Goal: Task Accomplishment & Management: Manage account settings

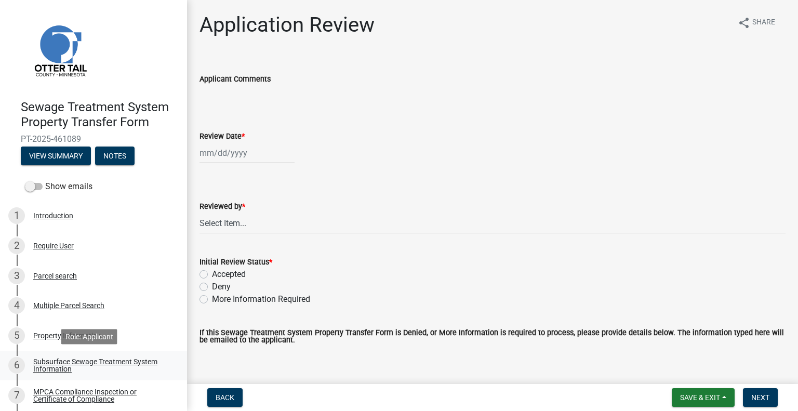
click at [128, 358] on div "Subsurface Sewage Treatment System Information" at bounding box center [101, 365] width 137 height 15
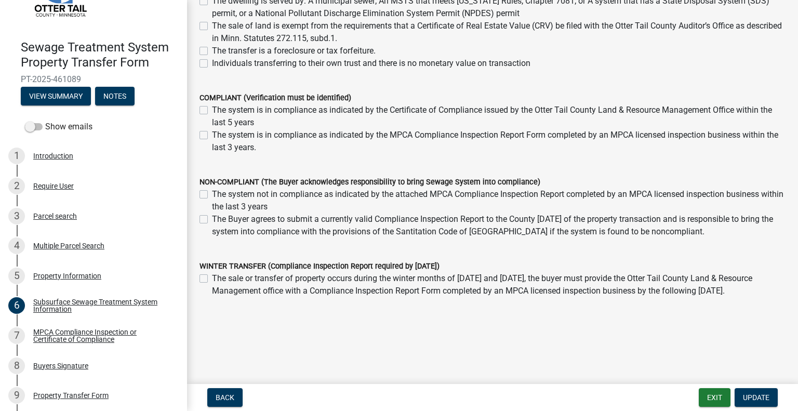
scroll to position [77, 0]
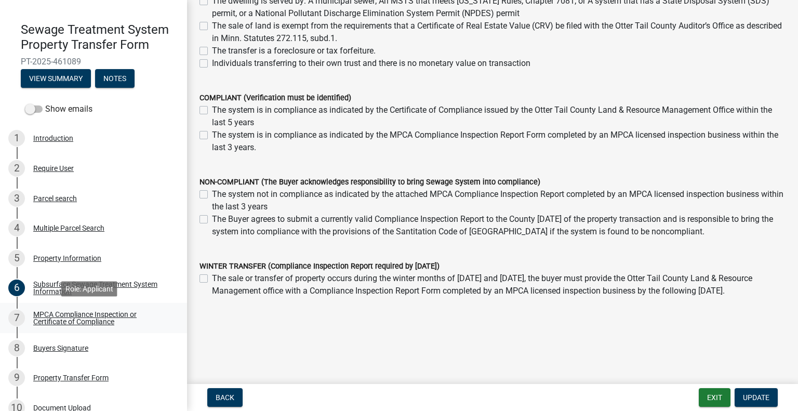
click at [118, 305] on link "7 MPCA Compliance Inspection or Certificate of Compliance" at bounding box center [93, 318] width 187 height 30
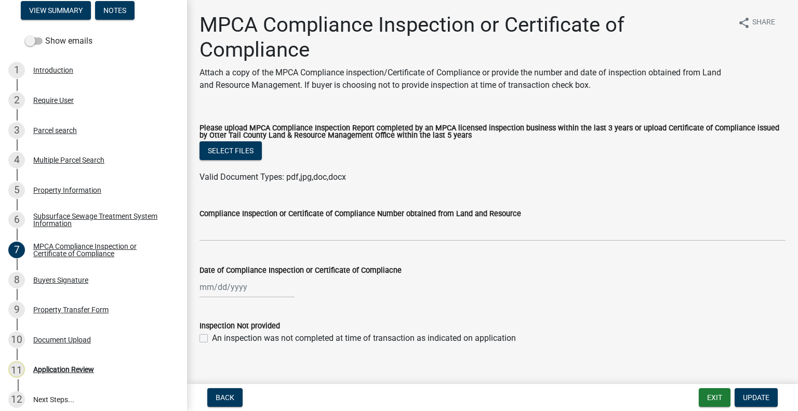
scroll to position [153, 0]
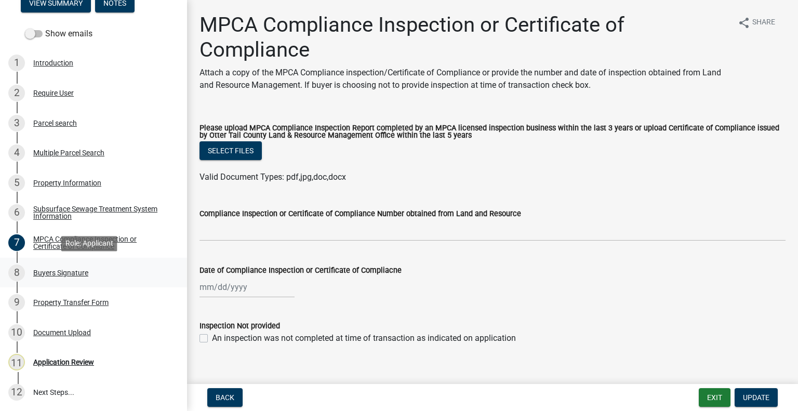
click at [100, 278] on div "8 Buyers Signature" at bounding box center [89, 272] width 162 height 17
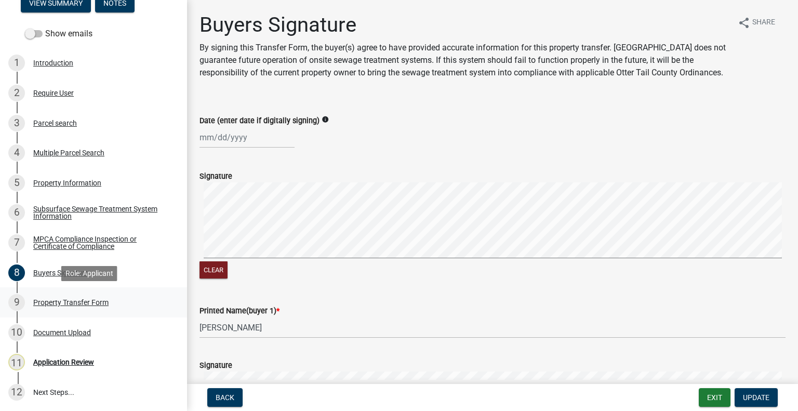
click at [98, 304] on div "Property Transfer Form" at bounding box center [70, 302] width 75 height 7
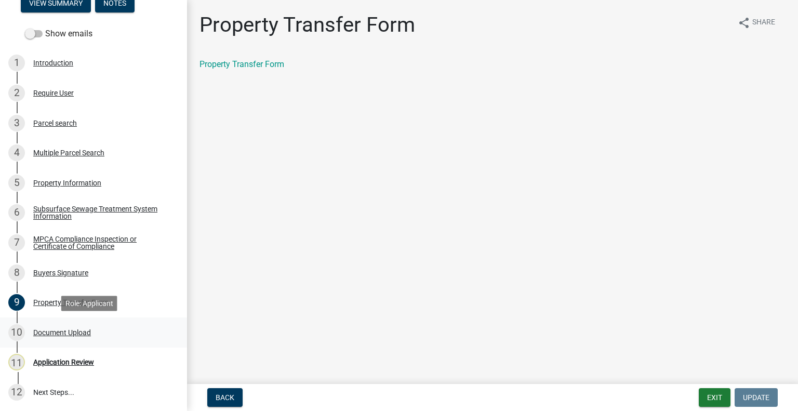
click at [85, 331] on div "Document Upload" at bounding box center [62, 332] width 58 height 7
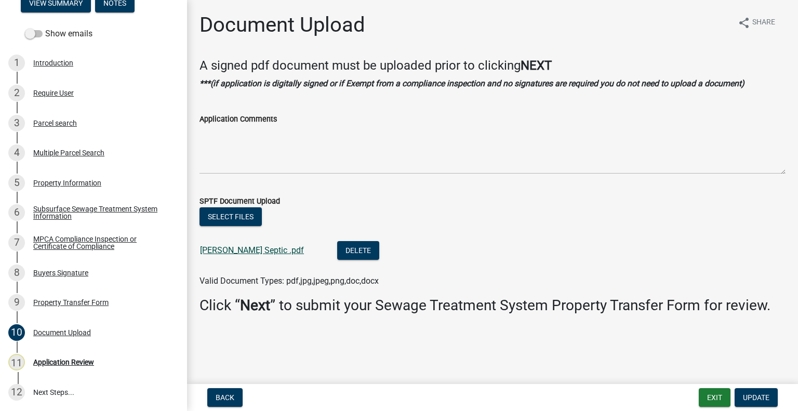
click at [249, 249] on link "Magelky Septic .pdf" at bounding box center [252, 250] width 104 height 10
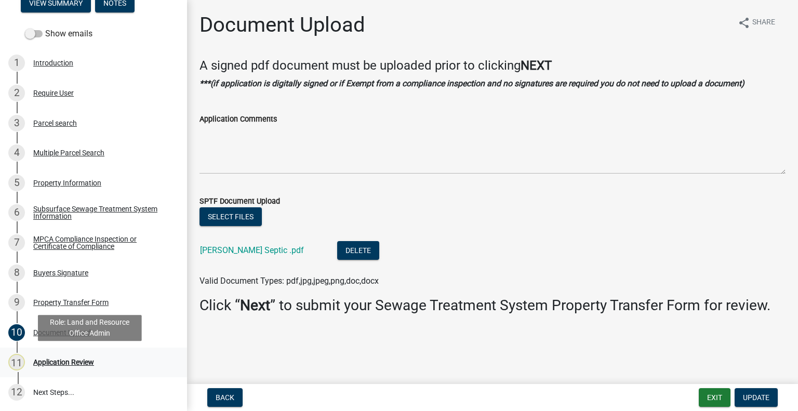
click at [91, 359] on div "Application Review" at bounding box center [63, 361] width 61 height 7
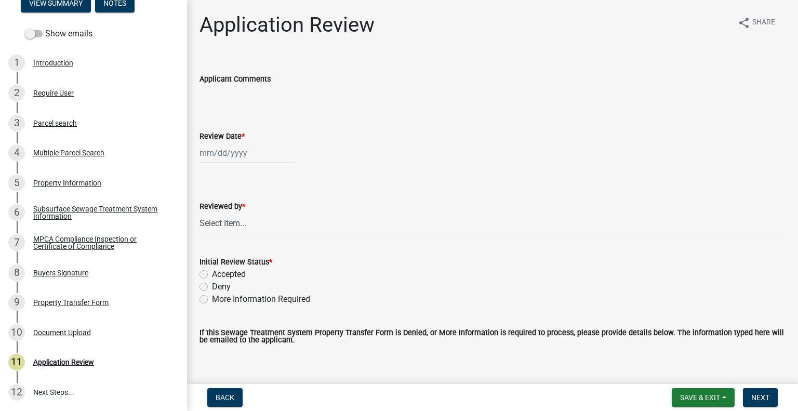
click at [231, 146] on div at bounding box center [246, 152] width 95 height 21
select select "8"
select select "2025"
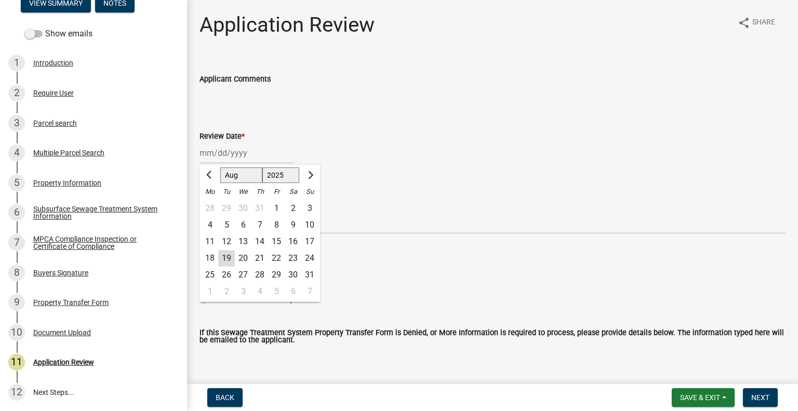
click at [345, 127] on div "Review Date * Jan Feb Mar Apr May Jun Jul Aug Sep Oct Nov Dec 1525 1526 1527 15…" at bounding box center [492, 139] width 586 height 48
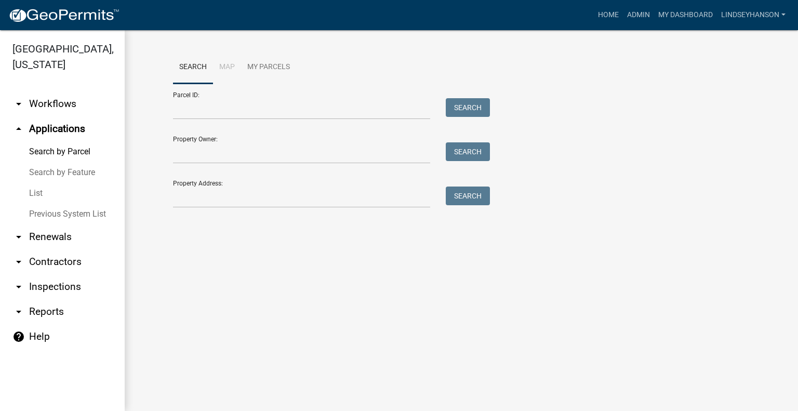
click at [69, 105] on link "arrow_drop_down Workflows" at bounding box center [62, 103] width 125 height 25
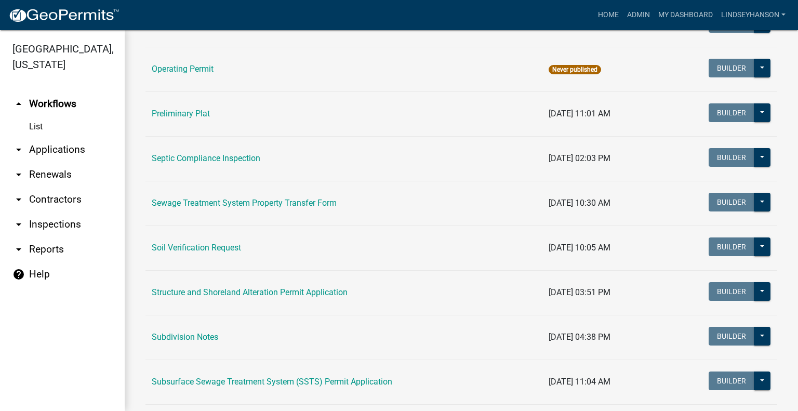
scroll to position [498, 0]
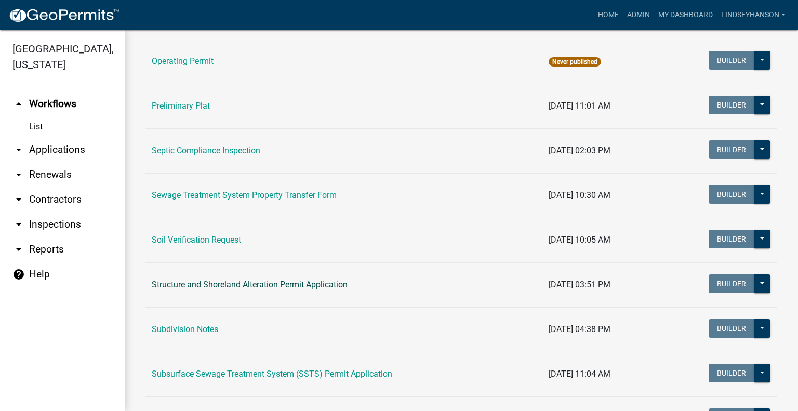
click at [303, 282] on link "Structure and Shoreland Alteration Permit Application" at bounding box center [250, 284] width 196 height 10
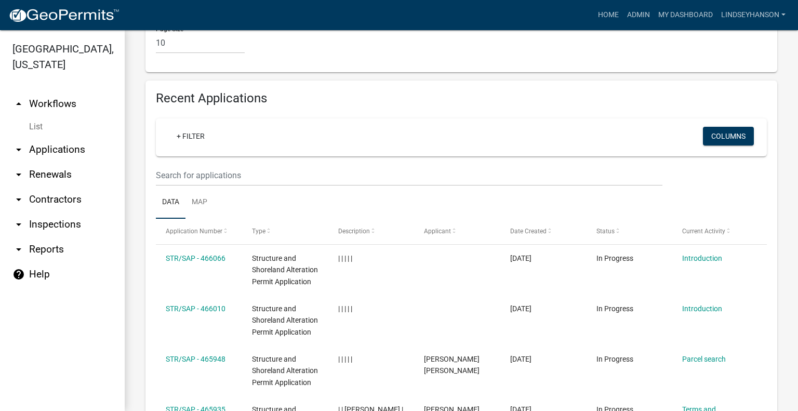
scroll to position [1207, 0]
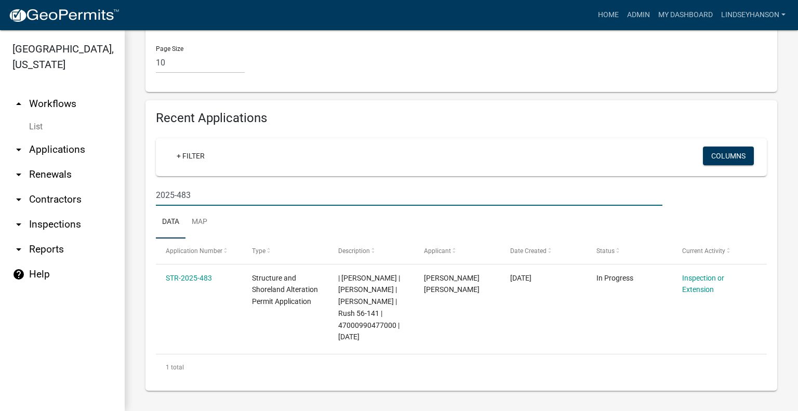
scroll to position [1133, 0]
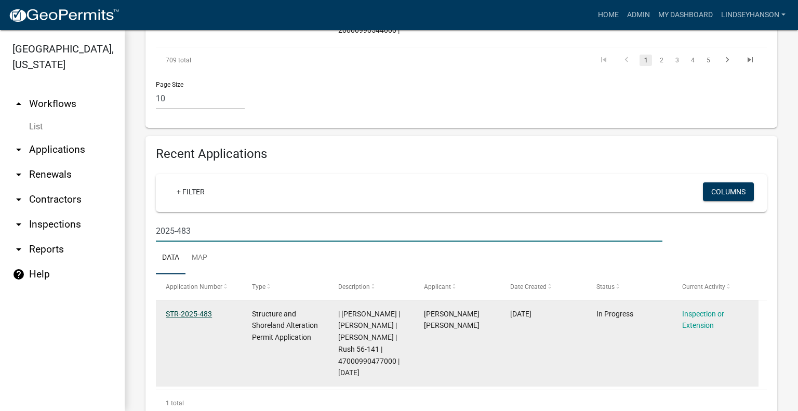
type input "2025-483"
click at [199, 310] on link "STR-2025-483" at bounding box center [189, 314] width 46 height 8
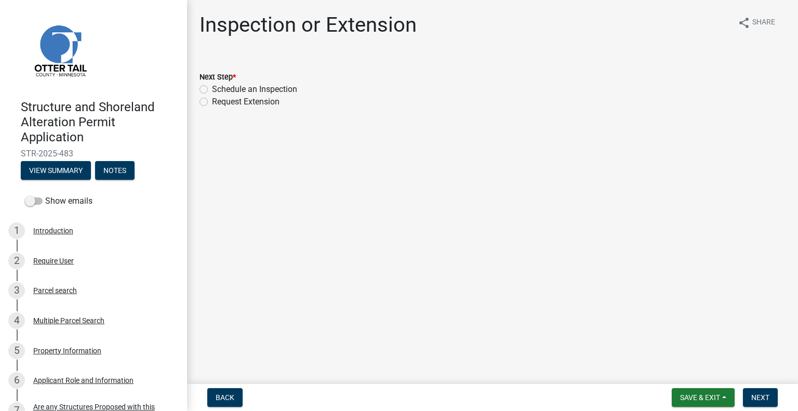
click at [283, 87] on label "Schedule an Inspection" at bounding box center [254, 89] width 85 height 12
click at [219, 87] on input "Schedule an Inspection" at bounding box center [215, 86] width 7 height 7
radio input "true"
click at [766, 391] on button "Next" at bounding box center [760, 397] width 35 height 19
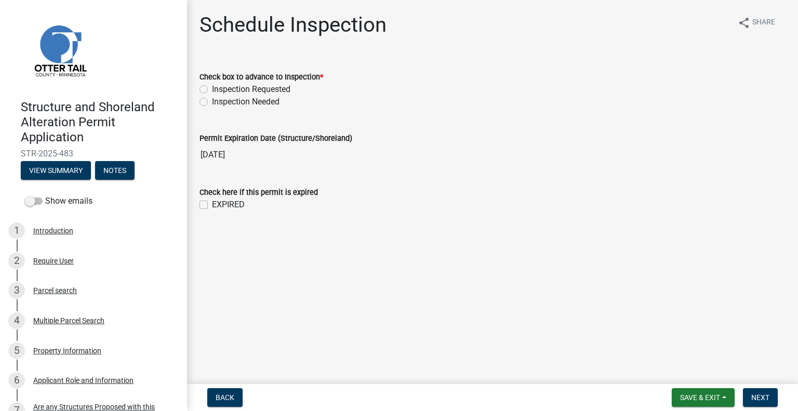
click at [290, 91] on label "Inspection Requested" at bounding box center [251, 89] width 78 height 12
click at [219, 90] on input "Inspection Requested" at bounding box center [215, 86] width 7 height 7
radio input "true"
click at [750, 389] on button "Next" at bounding box center [760, 397] width 35 height 19
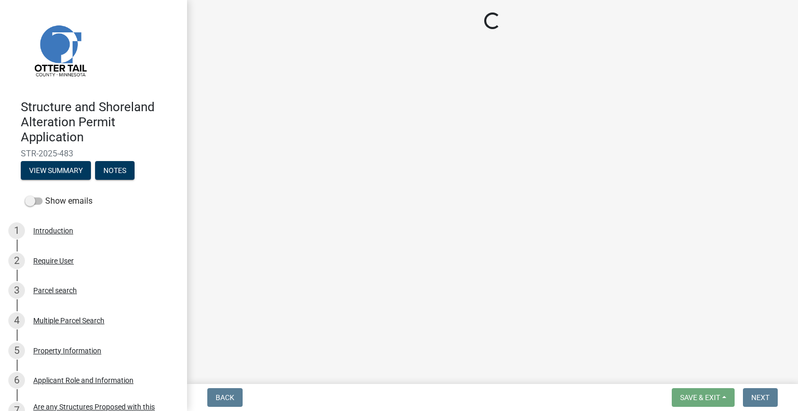
select select "710d5f49-2663-4e73-9718-d0c4e189f5ed"
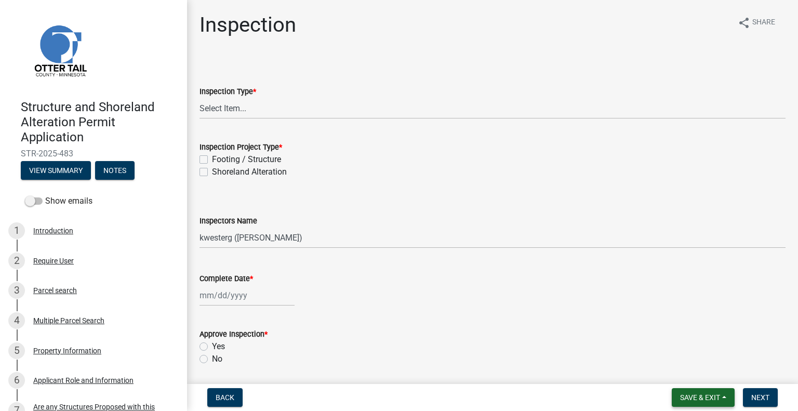
click at [702, 396] on span "Save & Exit" at bounding box center [700, 397] width 40 height 8
click at [694, 367] on button "Save & Exit" at bounding box center [692, 370] width 83 height 25
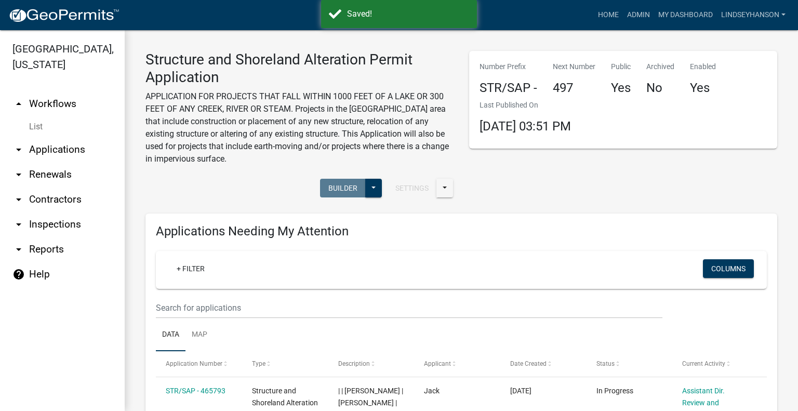
click at [71, 148] on link "arrow_drop_down Applications" at bounding box center [62, 149] width 125 height 25
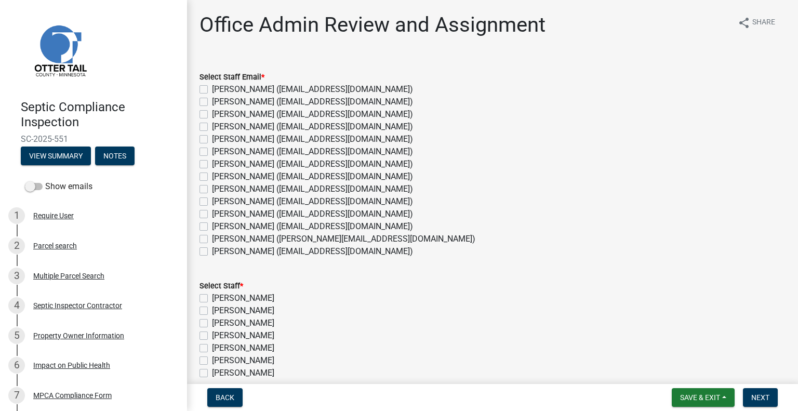
click at [240, 211] on label "[PERSON_NAME] ([EMAIL_ADDRESS][DOMAIN_NAME])" at bounding box center [312, 214] width 201 height 12
click at [219, 211] on input "[PERSON_NAME] ([EMAIL_ADDRESS][DOMAIN_NAME])" at bounding box center [215, 211] width 7 height 7
checkbox input "true"
checkbox input "false"
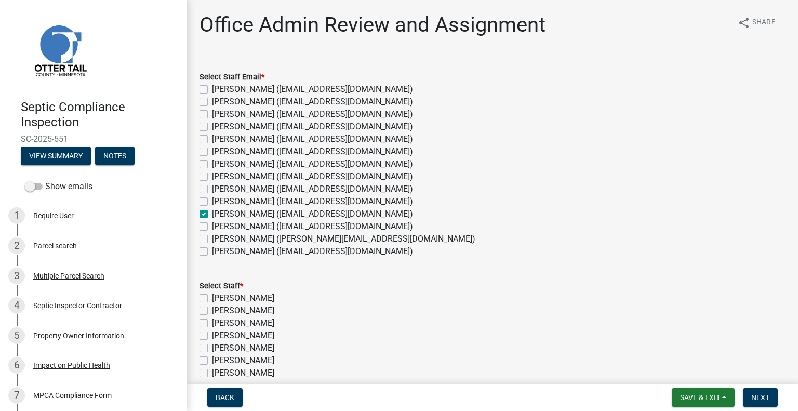
checkbox input "false"
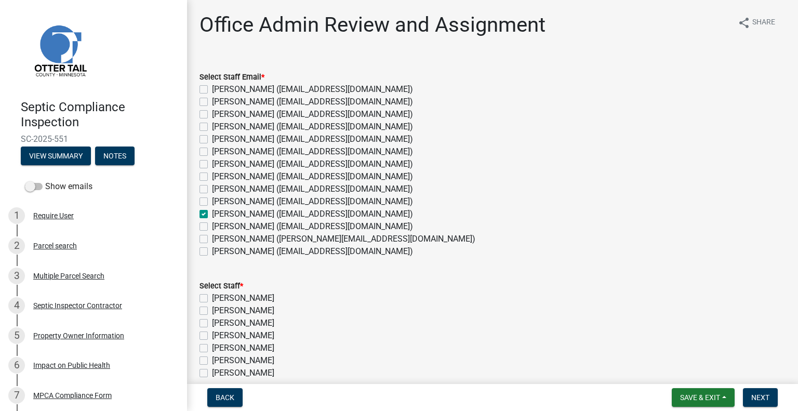
checkbox input "false"
checkbox input "true"
checkbox input "false"
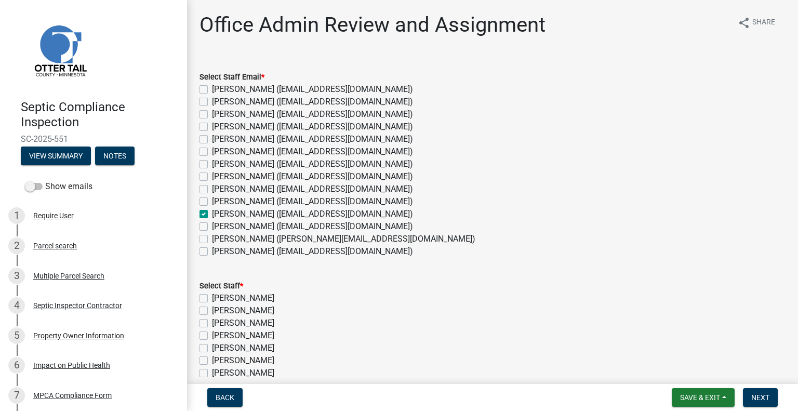
checkbox input "false"
click at [238, 222] on label "Michelle Jevne (mjevne@ottertailcounty.gov)" at bounding box center [312, 226] width 201 height 12
click at [219, 222] on input "Michelle Jevne (mjevne@ottertailcounty.gov)" at bounding box center [215, 223] width 7 height 7
checkbox input "true"
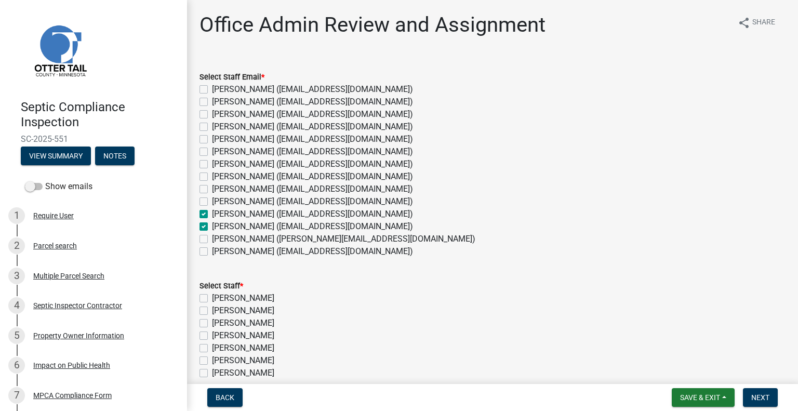
checkbox input "false"
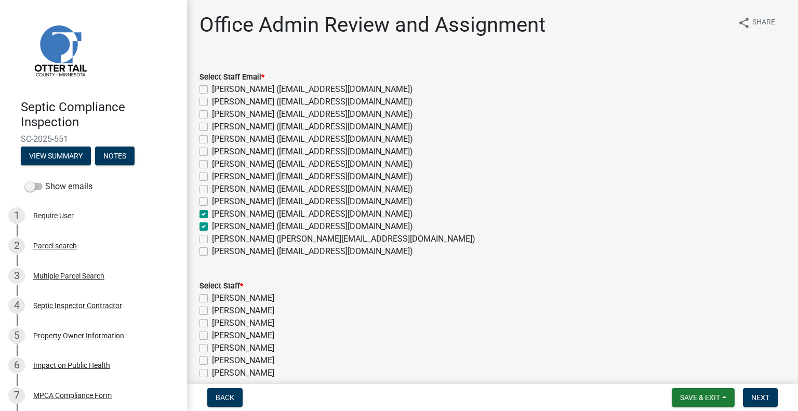
checkbox input "false"
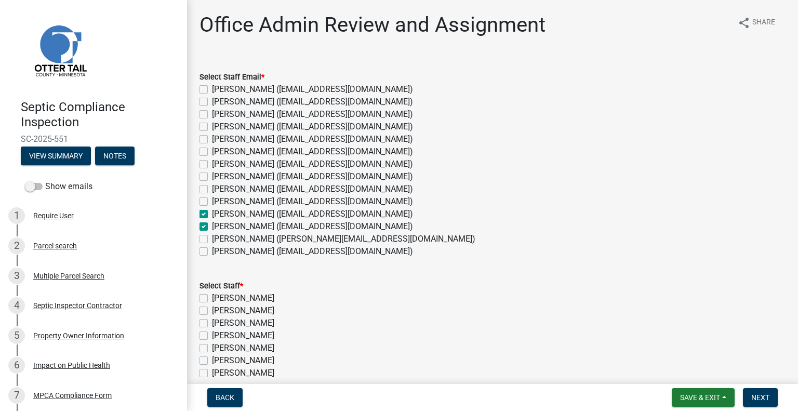
checkbox input "true"
checkbox input "false"
click at [246, 216] on label "Lindsey Hanson (lhanson@ottertailcounty.gov)" at bounding box center [312, 214] width 201 height 12
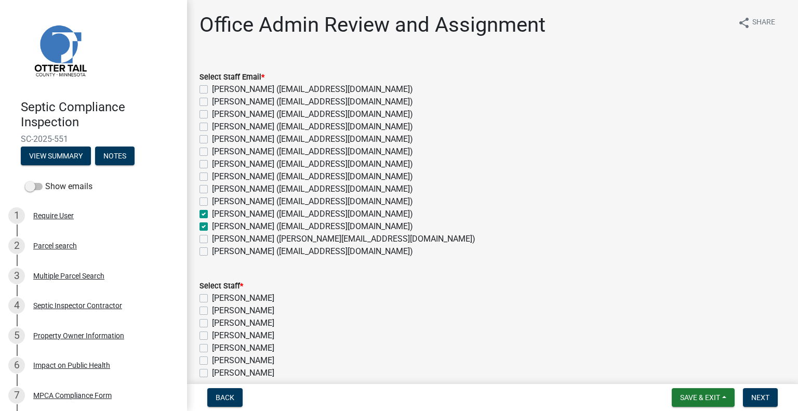
click at [219, 215] on input "Lindsey Hanson (lhanson@ottertailcounty.gov)" at bounding box center [215, 211] width 7 height 7
checkbox input "false"
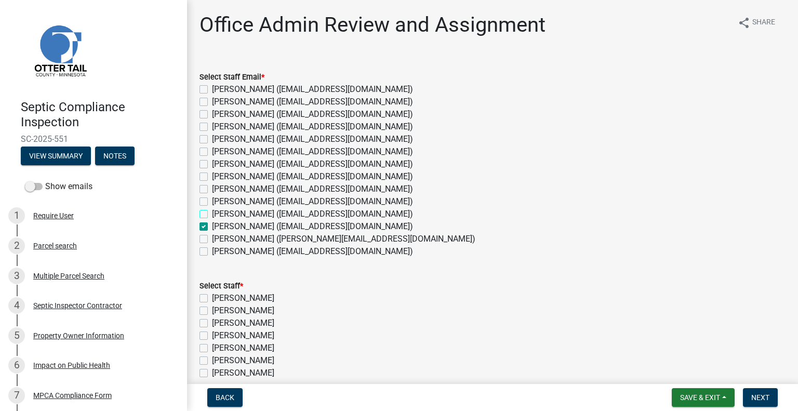
checkbox input "false"
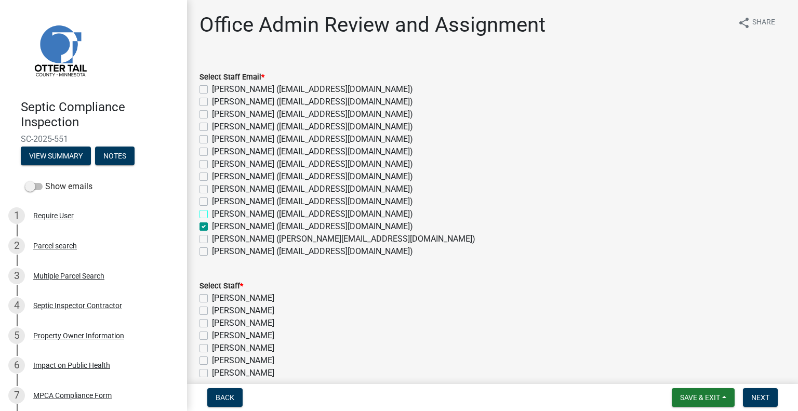
checkbox input "false"
checkbox input "true"
checkbox input "false"
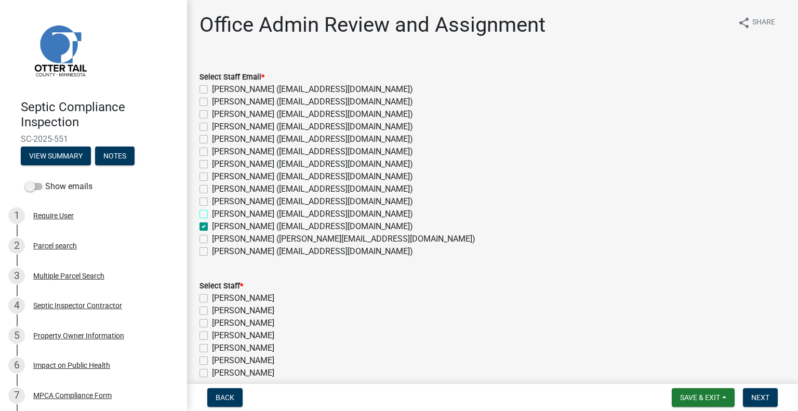
checkbox input "false"
click at [253, 224] on label "Michelle Jevne (mjevne@ottertailcounty.gov)" at bounding box center [312, 226] width 201 height 12
click at [219, 224] on input "Michelle Jevne (mjevne@ottertailcounty.gov)" at bounding box center [215, 223] width 7 height 7
checkbox input "false"
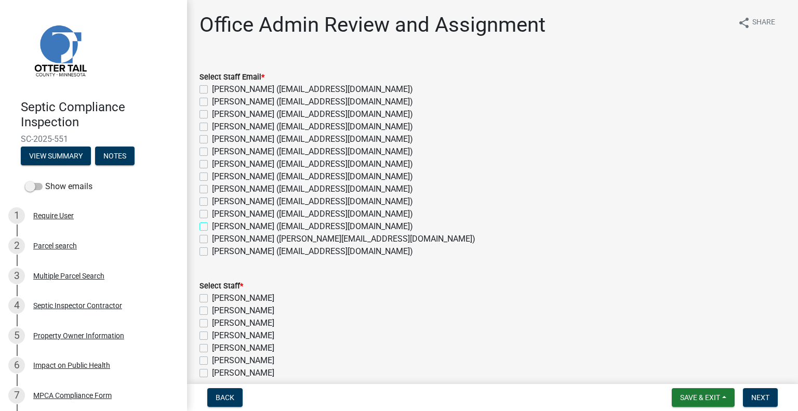
checkbox input "false"
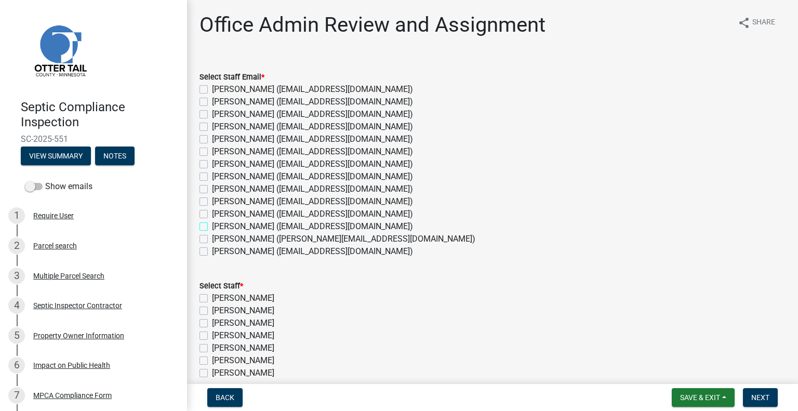
checkbox input "false"
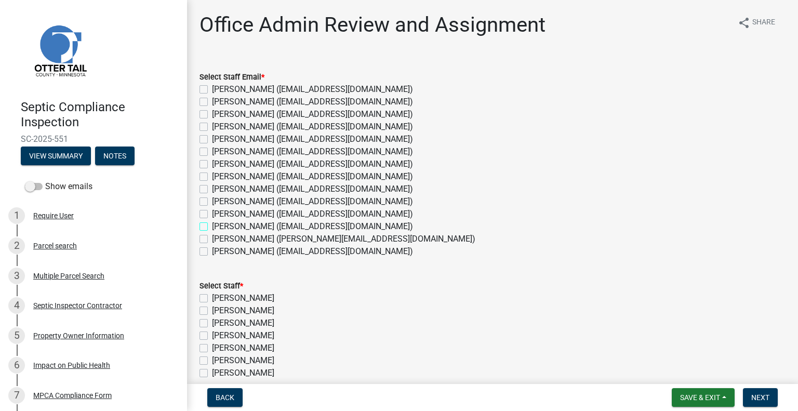
checkbox input "false"
click at [223, 248] on label "Sheila Dahl (sdahl@ottertailcounty.gov)" at bounding box center [312, 251] width 201 height 12
click at [219, 248] on input "Sheila Dahl (sdahl@ottertailcounty.gov)" at bounding box center [215, 248] width 7 height 7
checkbox input "true"
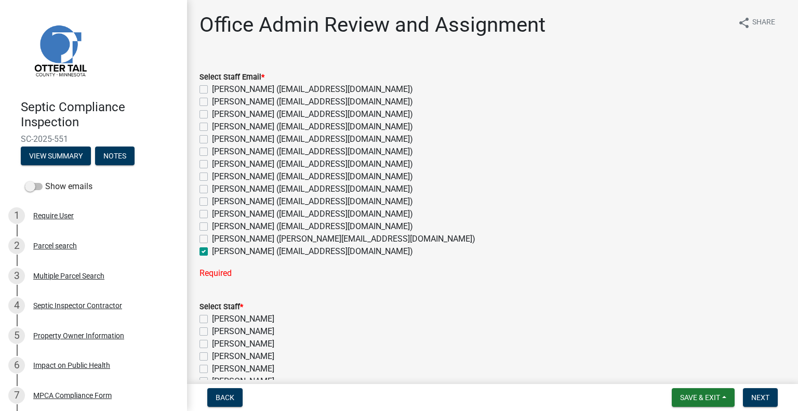
checkbox input "false"
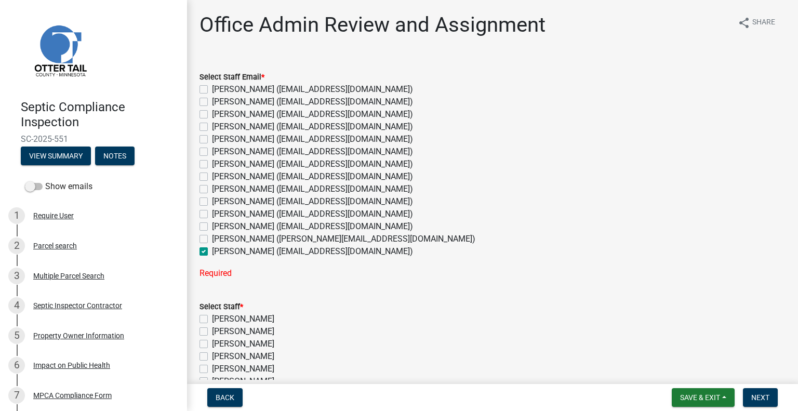
checkbox input "false"
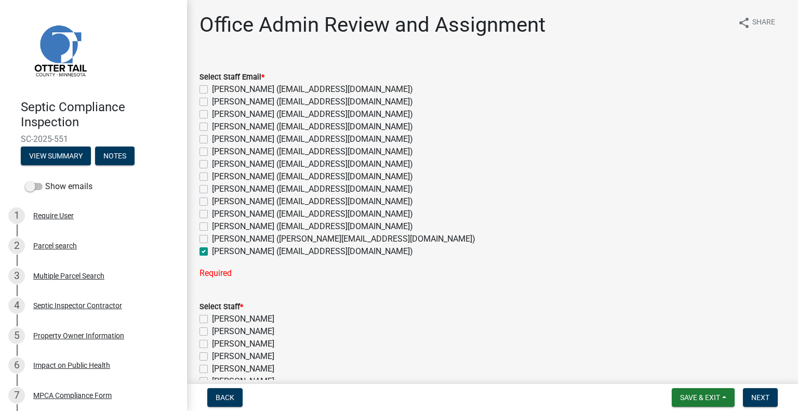
checkbox input "false"
checkbox input "true"
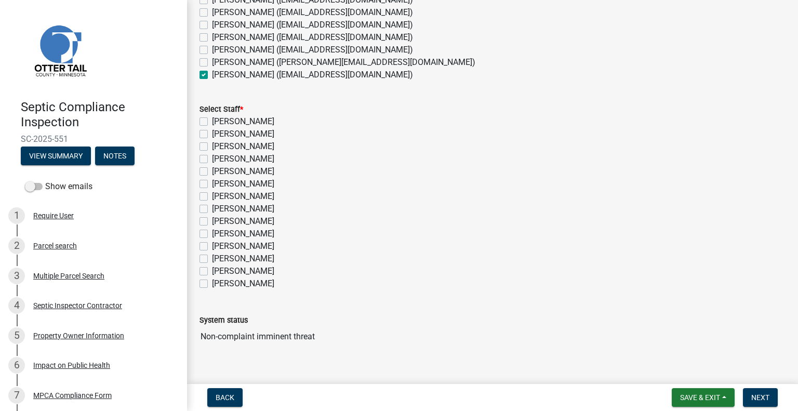
scroll to position [192, 0]
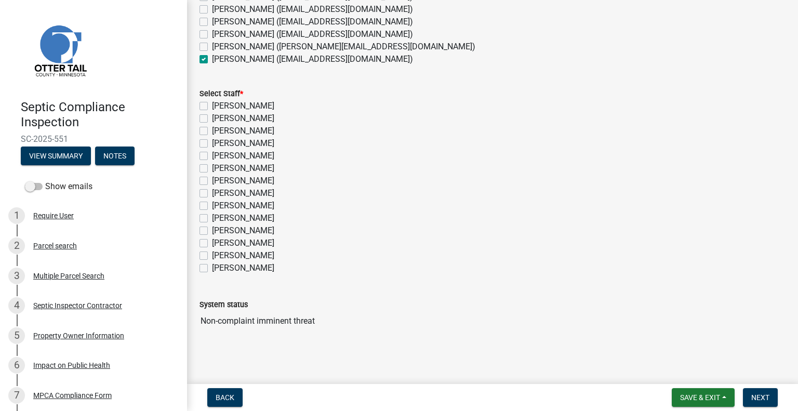
click at [233, 272] on label "[PERSON_NAME]" at bounding box center [243, 268] width 62 height 12
click at [219, 269] on input "[PERSON_NAME]" at bounding box center [215, 265] width 7 height 7
checkbox input "true"
checkbox input "false"
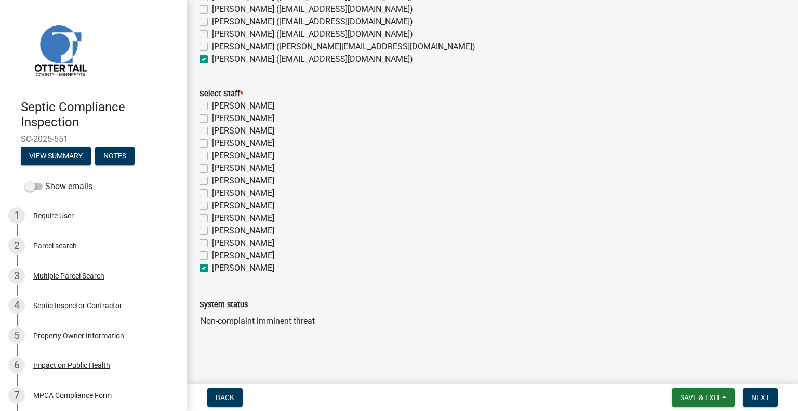
checkbox input "false"
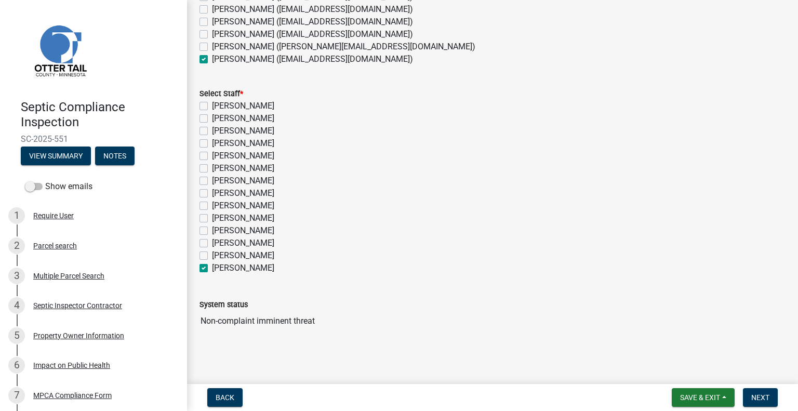
checkbox input "false"
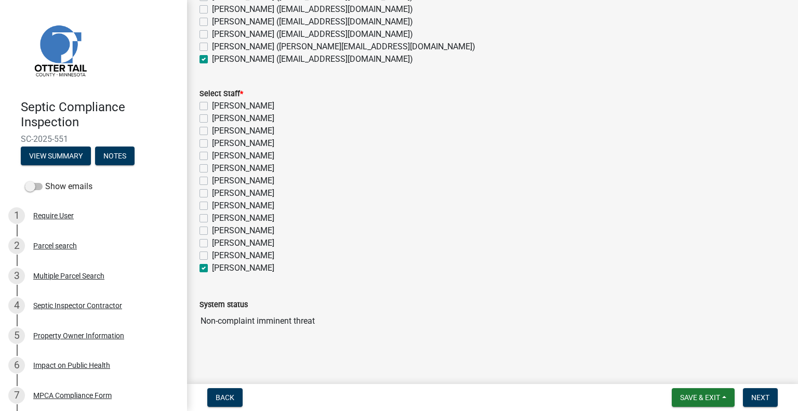
checkbox input "false"
checkbox input "true"
click at [756, 393] on span "Next" at bounding box center [760, 397] width 18 height 8
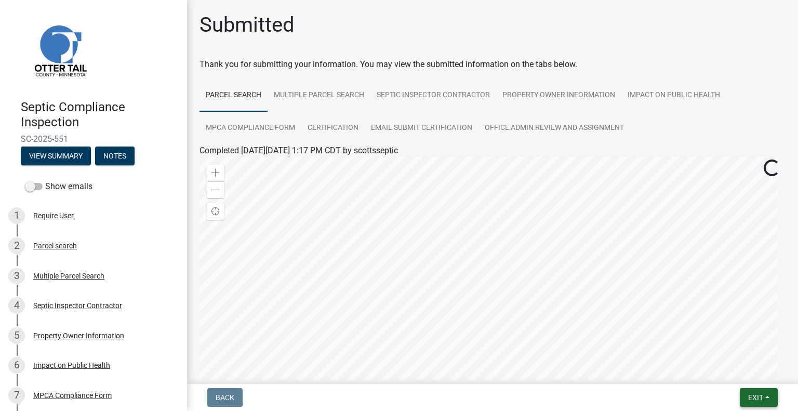
click at [755, 392] on button "Exit" at bounding box center [759, 397] width 38 height 19
click at [740, 373] on button "Save & Exit" at bounding box center [736, 370] width 83 height 25
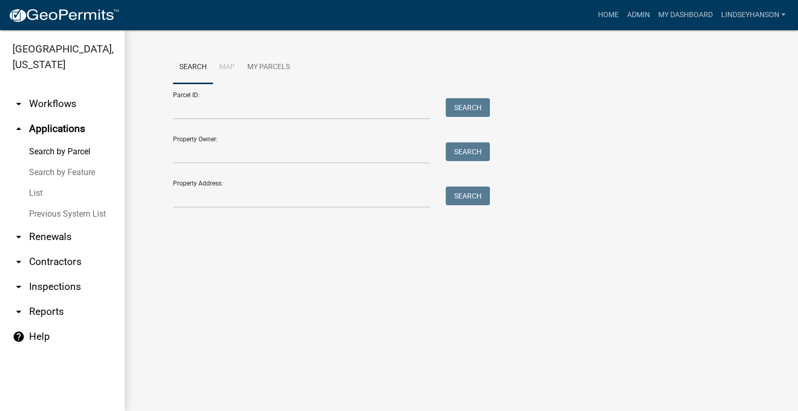
click at [68, 103] on link "arrow_drop_down Workflows" at bounding box center [62, 103] width 125 height 25
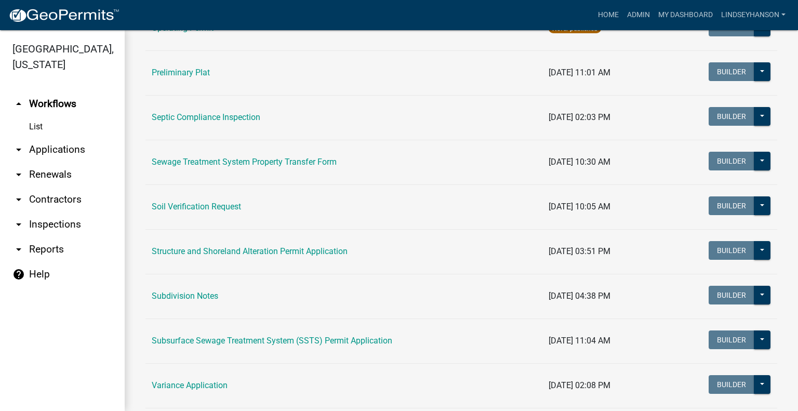
scroll to position [543, 0]
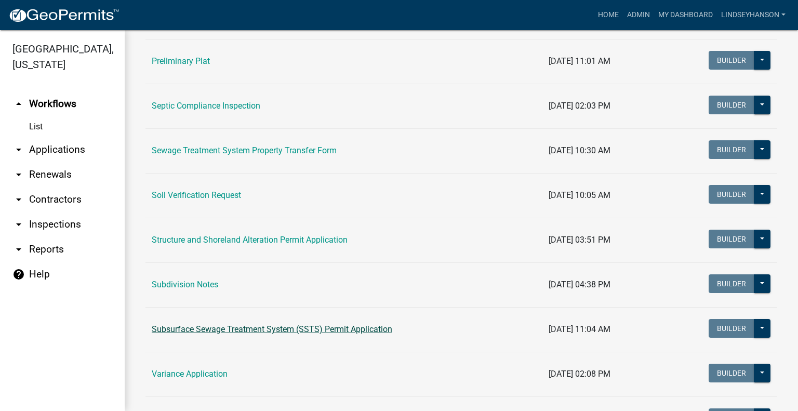
click at [346, 327] on link "Subsurface Sewage Treatment System (SSTS) Permit Application" at bounding box center [272, 329] width 240 height 10
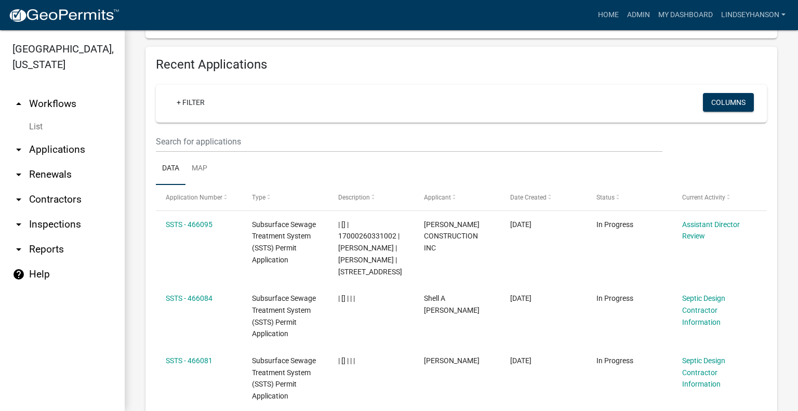
scroll to position [1141, 0]
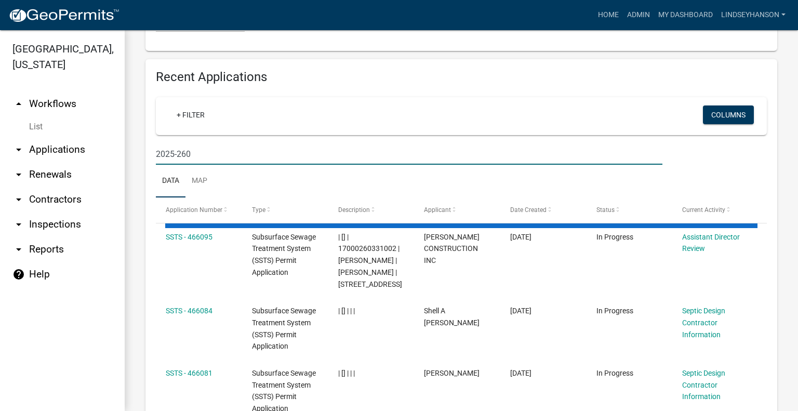
scroll to position [1135, 0]
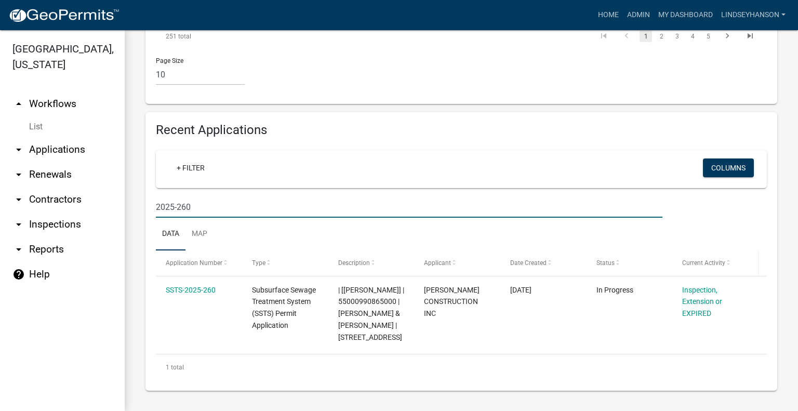
type input "2025-260"
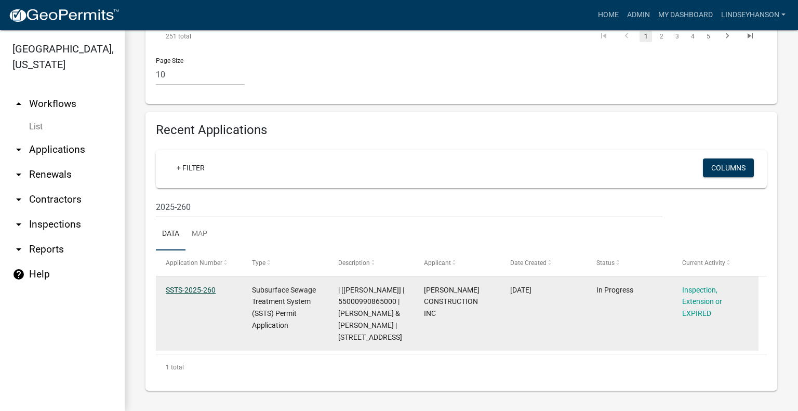
click at [204, 291] on link "SSTS-2025-260" at bounding box center [191, 290] width 50 height 8
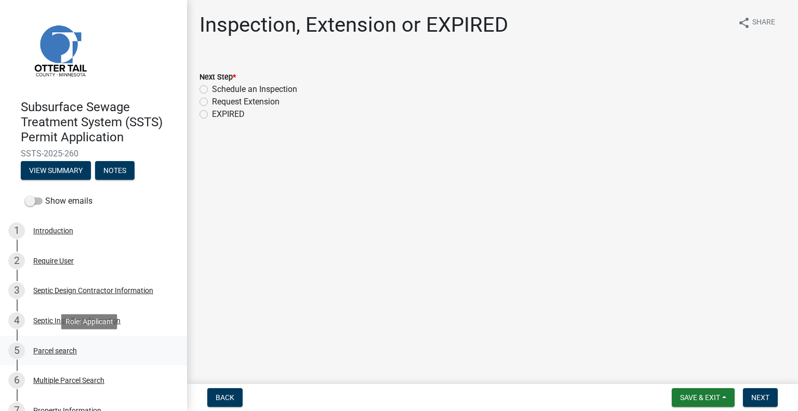
click at [60, 354] on div "Parcel search" at bounding box center [55, 350] width 44 height 7
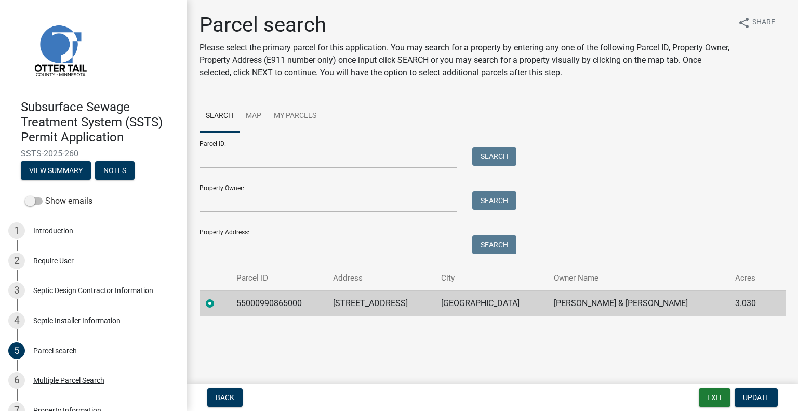
click at [283, 299] on td "55000990865000" at bounding box center [278, 302] width 97 height 25
copy td "55000990865000"
click at [384, 304] on td "48901 CO HWY 9" at bounding box center [381, 302] width 108 height 25
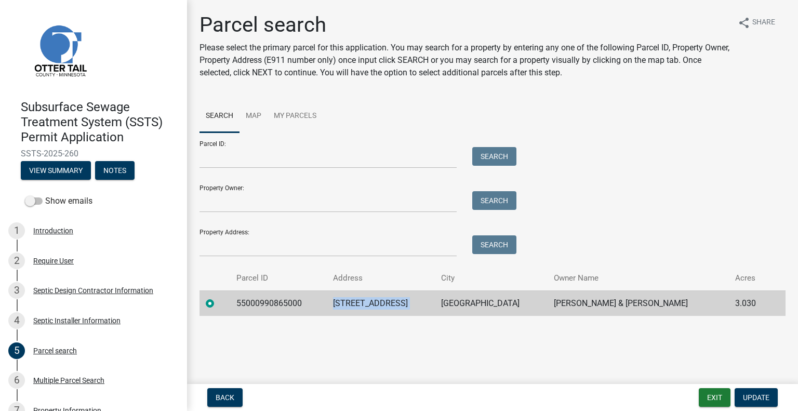
click at [384, 304] on td "48901 CO HWY 9" at bounding box center [381, 302] width 108 height 25
copy td "48901 CO HWY 9"
click at [495, 301] on td "PELICAN RAPIDS" at bounding box center [491, 302] width 113 height 25
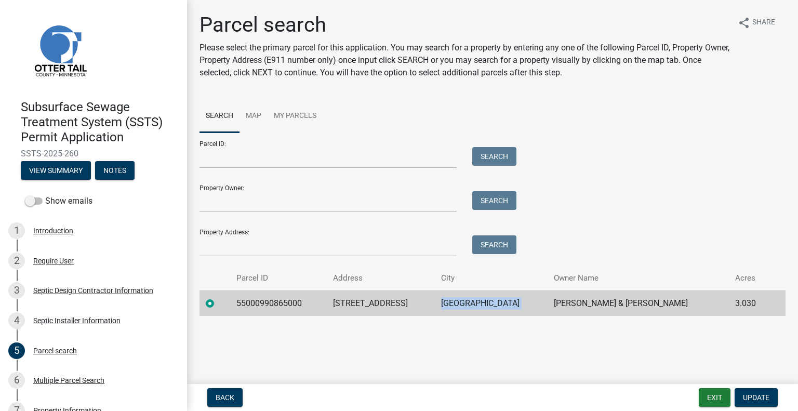
copy td "PELICAN RAPIDS"
click at [583, 301] on td "CONNOR EWING & DUSTI EWING" at bounding box center [637, 302] width 181 height 25
copy td "CONNOR EWING & DUSTI EWING"
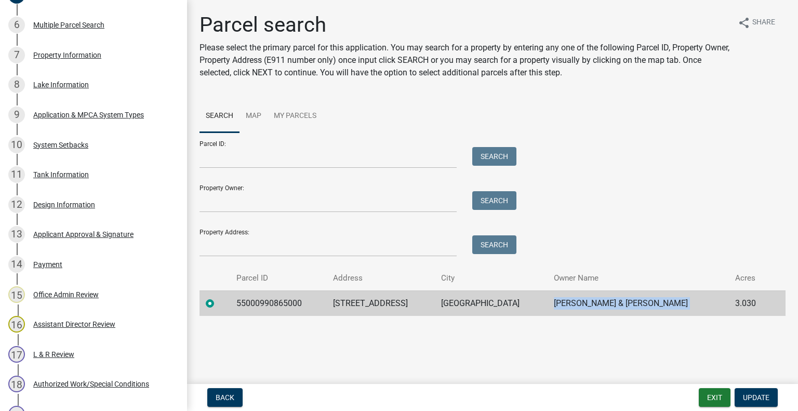
scroll to position [559, 0]
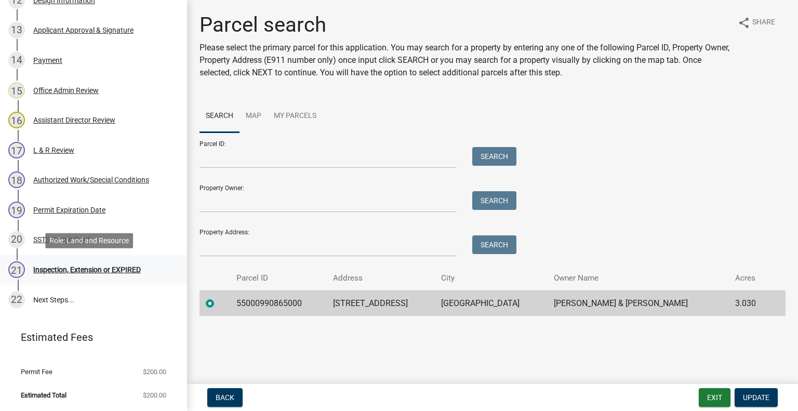
click at [100, 268] on div "Inspection, Extension or EXPIRED" at bounding box center [87, 269] width 108 height 7
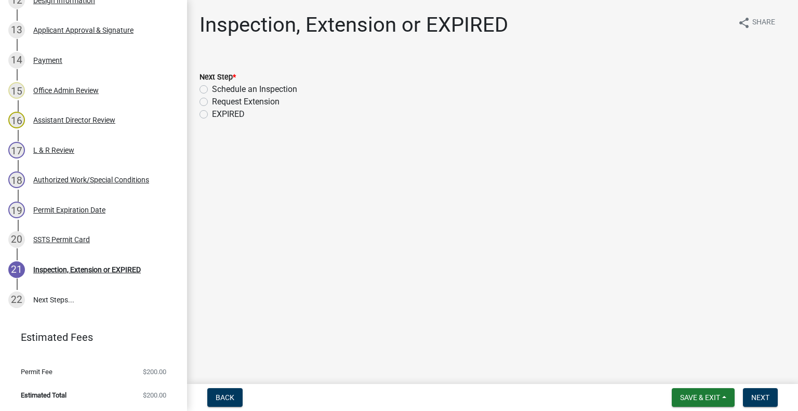
click at [270, 90] on label "Schedule an Inspection" at bounding box center [254, 89] width 85 height 12
click at [219, 90] on input "Schedule an Inspection" at bounding box center [215, 86] width 7 height 7
radio input "true"
click at [760, 399] on span "Next" at bounding box center [760, 397] width 18 height 8
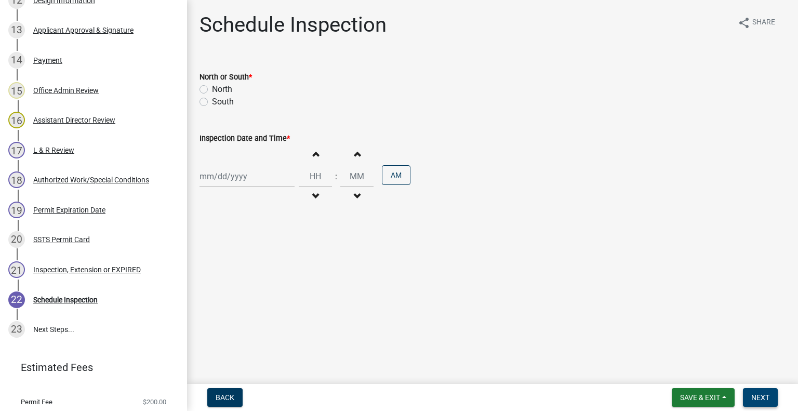
scroll to position [590, 0]
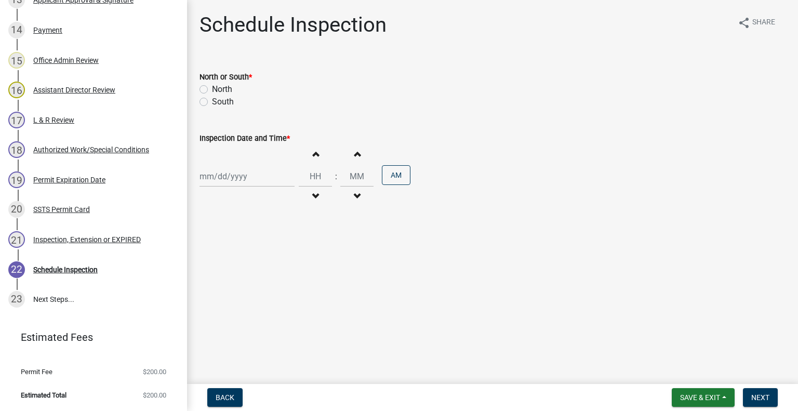
click at [216, 88] on label "North" at bounding box center [222, 89] width 20 height 12
click at [216, 88] on input "North" at bounding box center [215, 86] width 7 height 7
radio input "true"
click at [226, 176] on div at bounding box center [246, 176] width 95 height 21
select select "8"
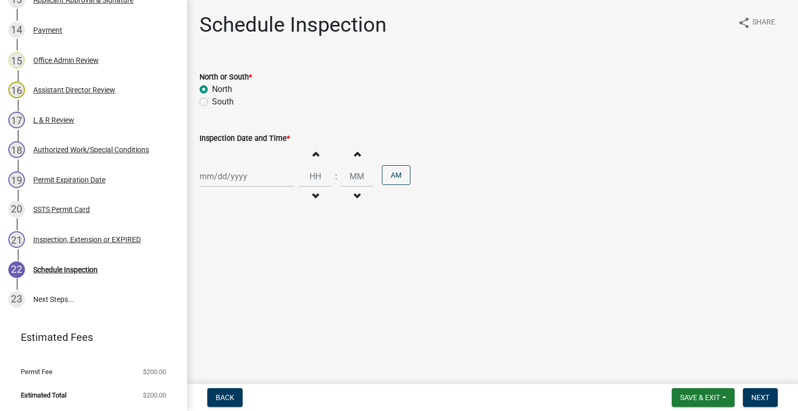
select select "2025"
click at [241, 280] on div "20" at bounding box center [243, 281] width 17 height 17
type input "08/20/2025"
click at [315, 199] on button "Decrement hours" at bounding box center [315, 196] width 22 height 19
type input "11"
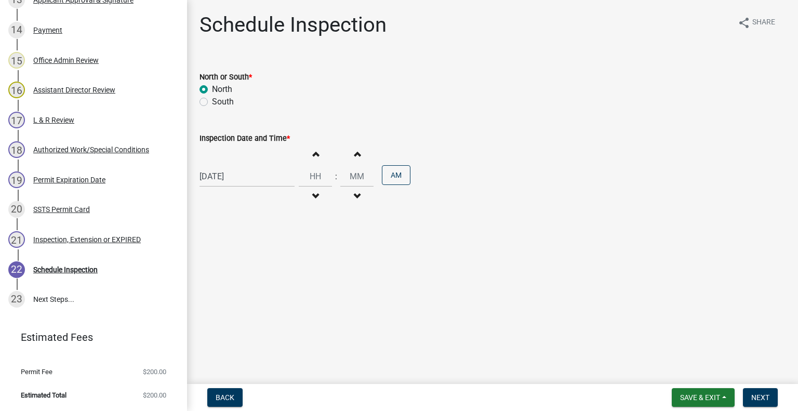
type input "00"
click at [312, 149] on button "Increment hours" at bounding box center [315, 153] width 22 height 19
type input "12"
click at [398, 171] on button "AM" at bounding box center [396, 175] width 29 height 20
click at [764, 407] on nav "Back Save & Exit Save Save & Exit Next" at bounding box center [492, 397] width 611 height 27
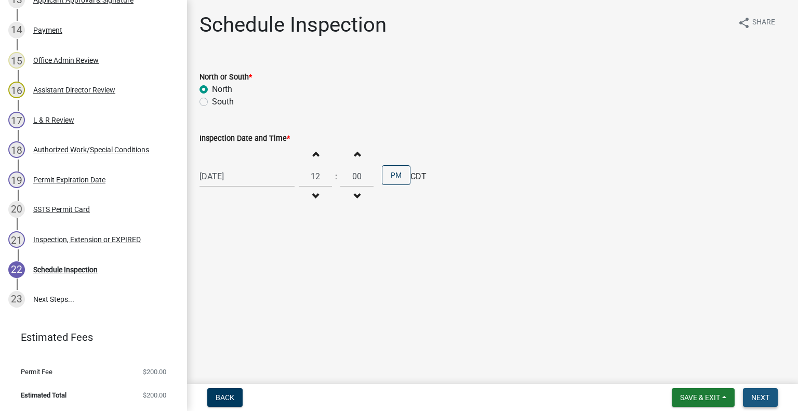
click at [766, 396] on span "Next" at bounding box center [760, 397] width 18 height 8
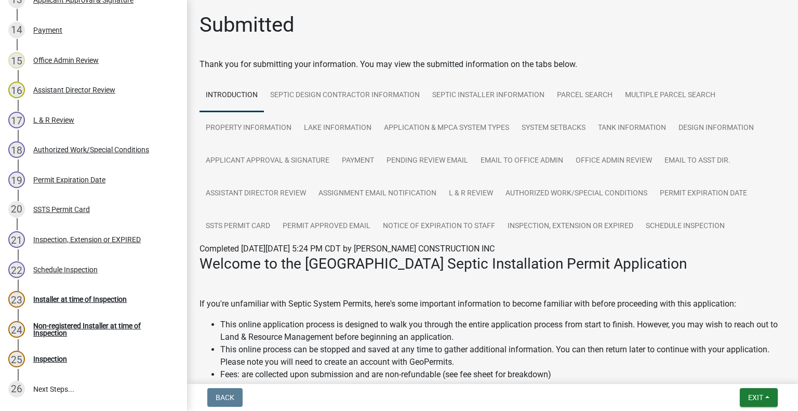
scroll to position [679, 0]
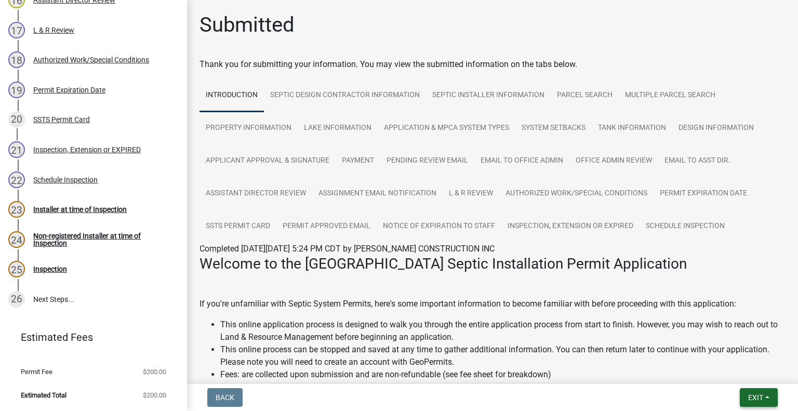
click at [756, 395] on span "Exit" at bounding box center [755, 397] width 15 height 8
click at [727, 367] on button "Save & Exit" at bounding box center [736, 370] width 83 height 25
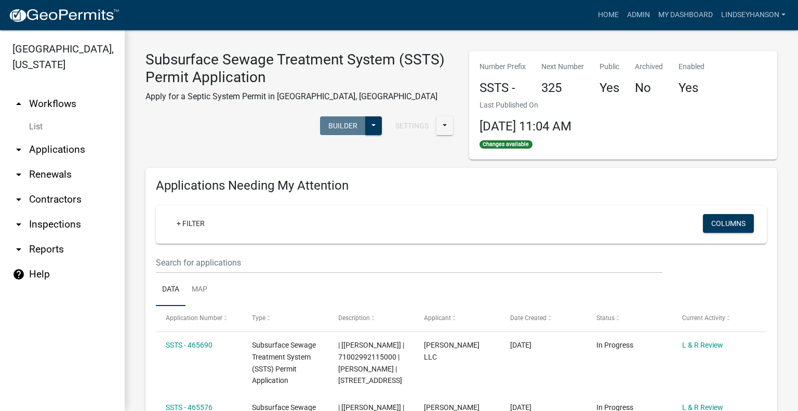
click at [81, 147] on link "arrow_drop_down Applications" at bounding box center [62, 149] width 125 height 25
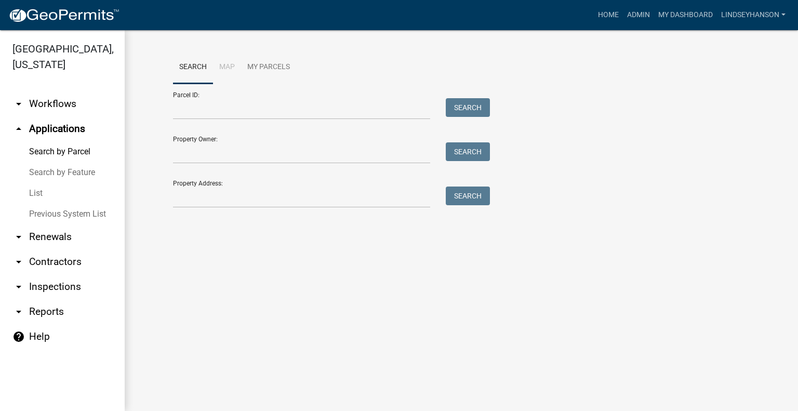
click at [75, 105] on link "arrow_drop_down Workflows" at bounding box center [62, 103] width 125 height 25
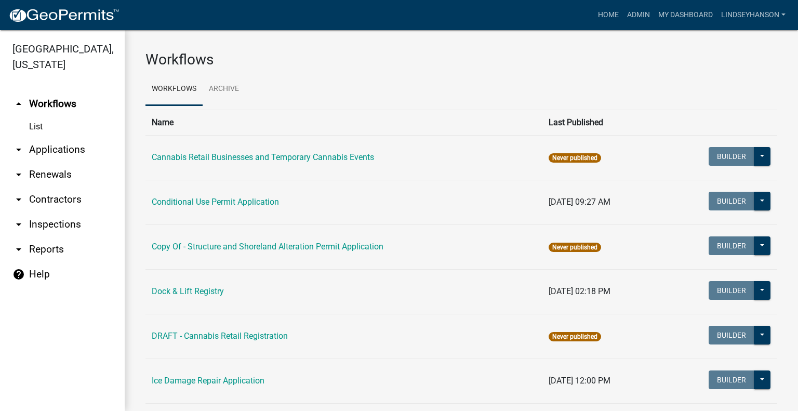
click at [69, 151] on link "arrow_drop_down Applications" at bounding box center [62, 149] width 125 height 25
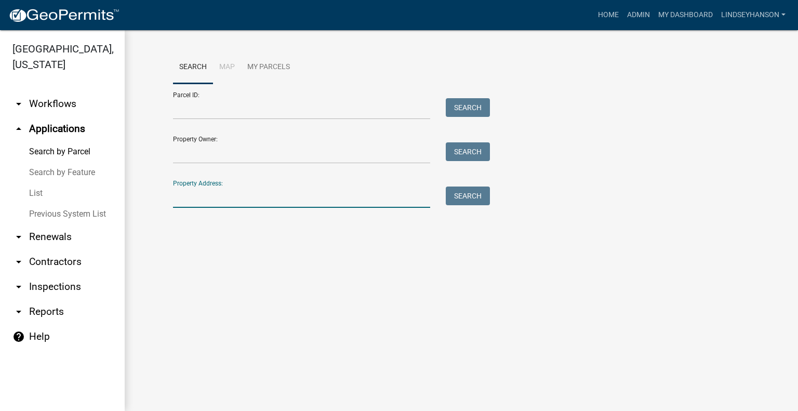
click at [246, 188] on input "Property Address:" at bounding box center [301, 196] width 257 height 21
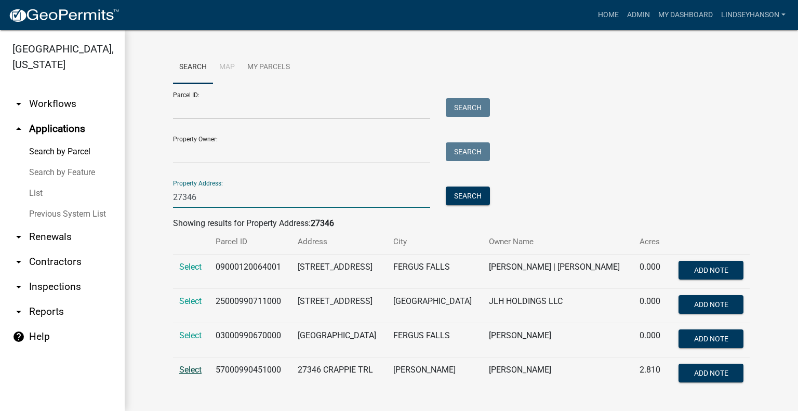
type input "27346"
click at [190, 367] on span "Select" at bounding box center [190, 370] width 22 height 10
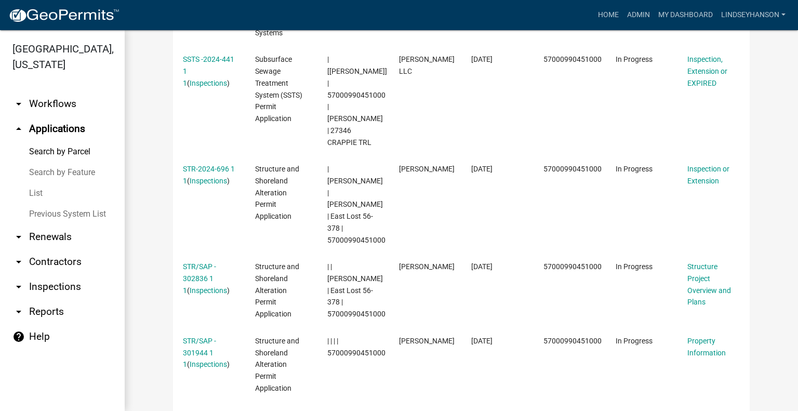
scroll to position [557, 0]
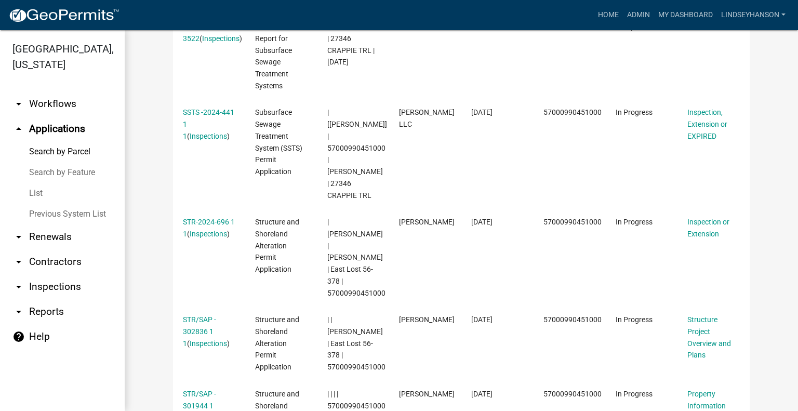
click at [54, 103] on link "arrow_drop_down Workflows" at bounding box center [62, 103] width 125 height 25
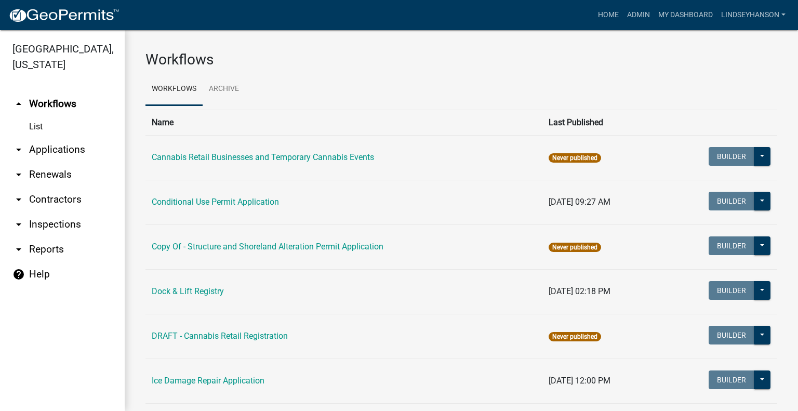
click at [59, 144] on link "arrow_drop_down Applications" at bounding box center [62, 149] width 125 height 25
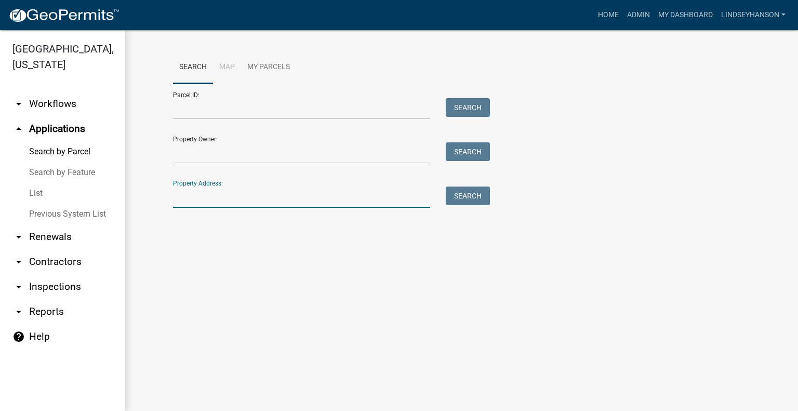
click at [237, 197] on input "Property Address:" at bounding box center [301, 196] width 257 height 21
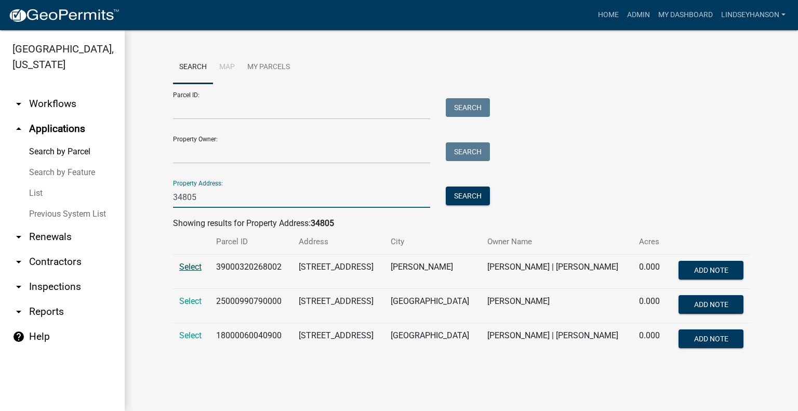
type input "34805"
click at [188, 271] on span "Select" at bounding box center [190, 267] width 22 height 10
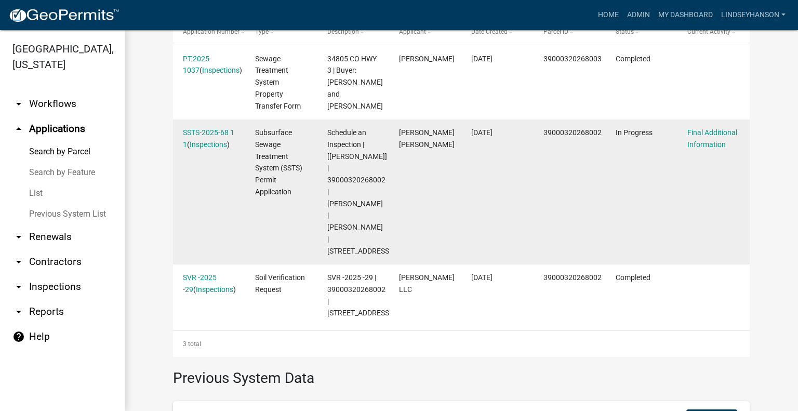
scroll to position [312, 0]
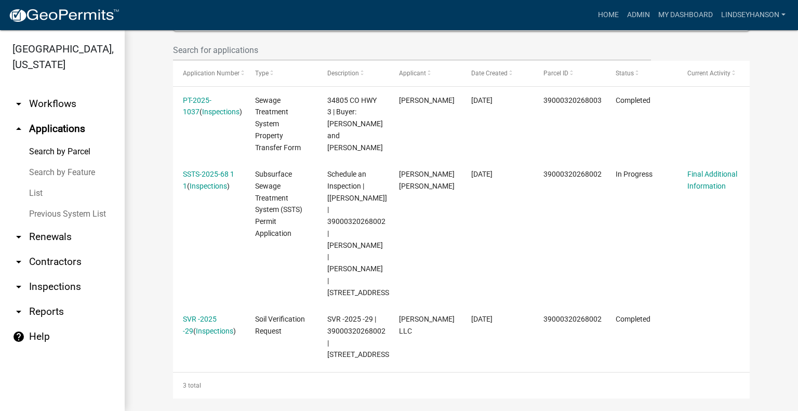
drag, startPoint x: 91, startPoint y: 114, endPoint x: 77, endPoint y: 118, distance: 15.1
click at [91, 114] on link "arrow_drop_down Workflows" at bounding box center [62, 103] width 125 height 25
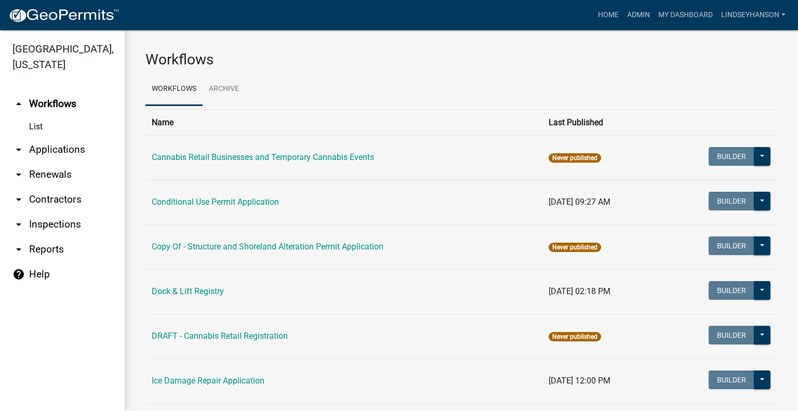
click at [71, 144] on link "arrow_drop_down Applications" at bounding box center [62, 149] width 125 height 25
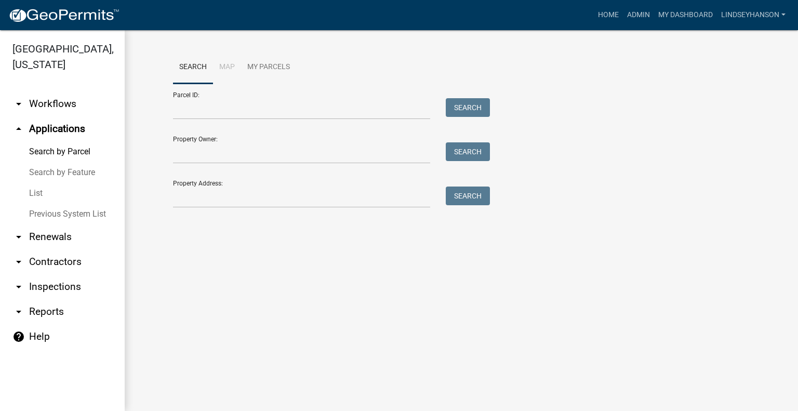
click at [71, 99] on link "arrow_drop_down Workflows" at bounding box center [62, 103] width 125 height 25
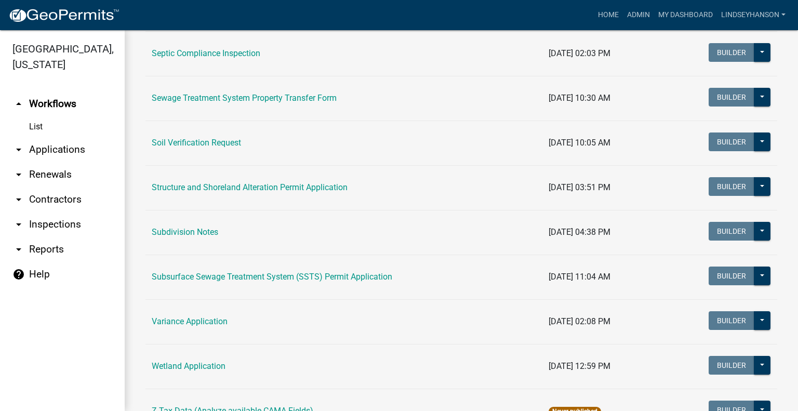
scroll to position [599, 0]
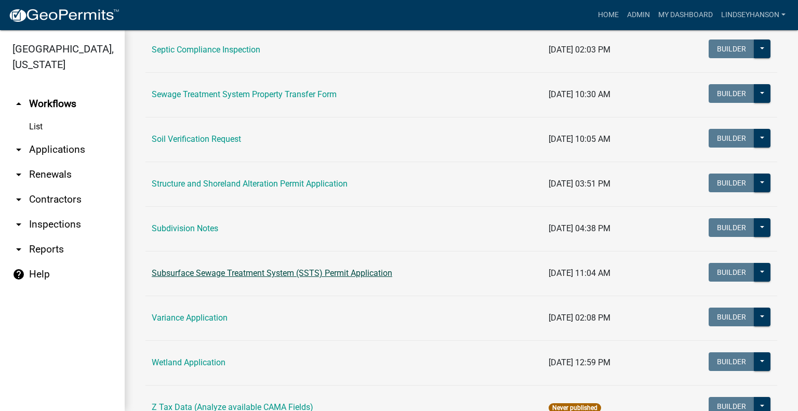
click at [342, 268] on link "Subsurface Sewage Treatment System (SSTS) Permit Application" at bounding box center [272, 273] width 240 height 10
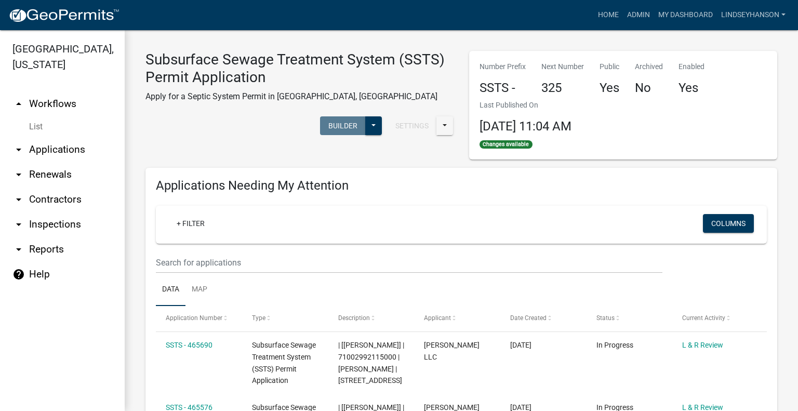
drag, startPoint x: 71, startPoint y: 154, endPoint x: 85, endPoint y: 157, distance: 14.4
click at [71, 154] on link "arrow_drop_down Applications" at bounding box center [62, 149] width 125 height 25
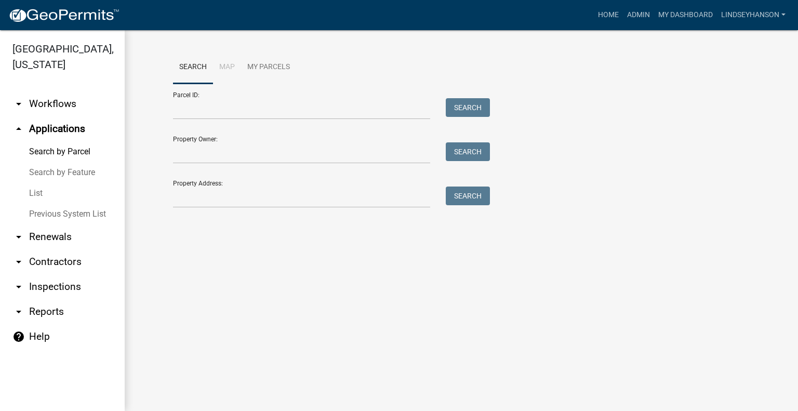
click at [235, 185] on div "Property Address: Search" at bounding box center [329, 190] width 312 height 36
click at [233, 188] on input "Property Address:" at bounding box center [301, 196] width 257 height 21
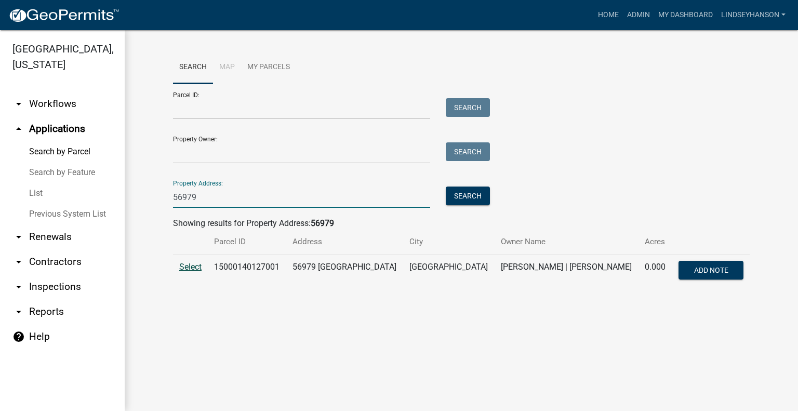
type input "56979"
click at [192, 267] on span "Select" at bounding box center [190, 267] width 22 height 10
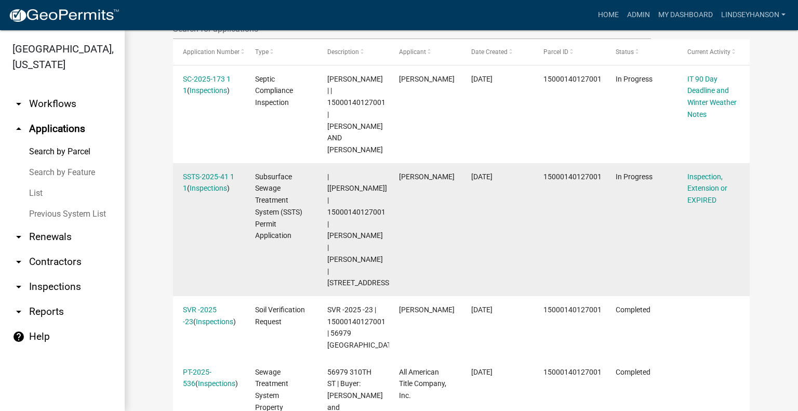
scroll to position [338, 0]
click at [218, 171] on link "SSTS-2025-41 1 1" at bounding box center [208, 181] width 51 height 20
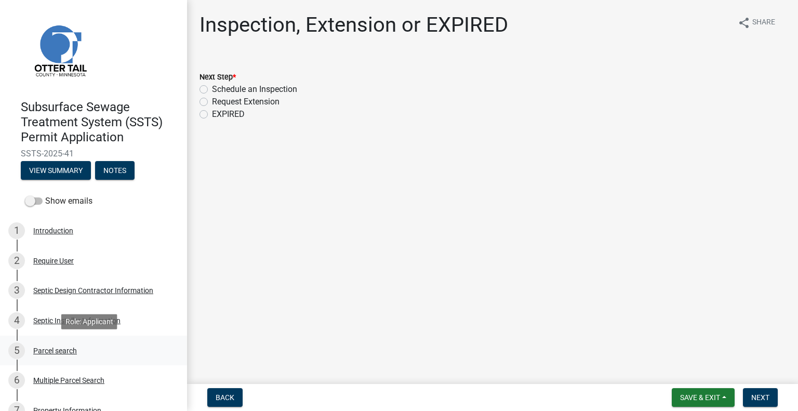
click at [67, 353] on div "Parcel search" at bounding box center [55, 350] width 44 height 7
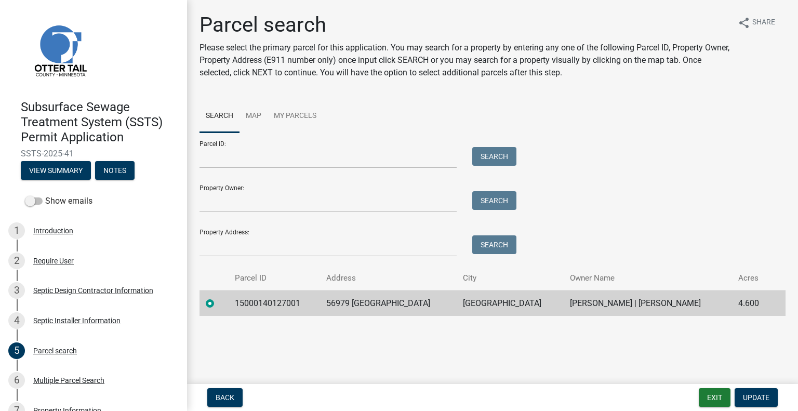
click at [261, 309] on td "15000140127001" at bounding box center [274, 302] width 91 height 25
click at [266, 301] on td "15000140127001" at bounding box center [274, 302] width 91 height 25
copy td "15000140127001"
click at [393, 306] on td "56979 310TH ST" at bounding box center [388, 302] width 137 height 25
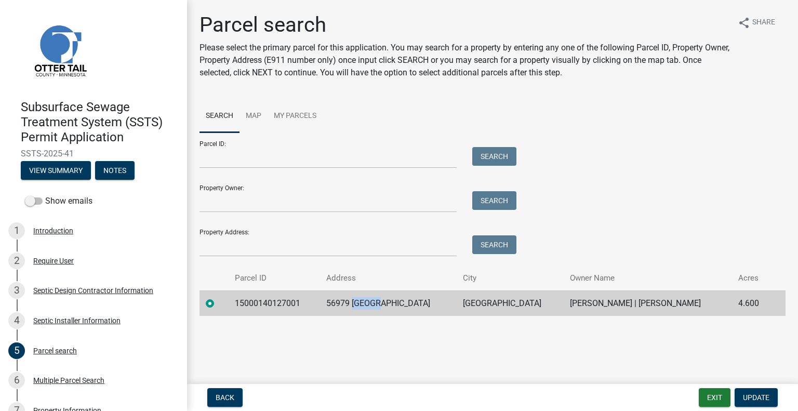
click at [393, 306] on td "56979 310TH ST" at bounding box center [388, 302] width 137 height 25
copy td "56979 310TH ST"
click at [493, 306] on td "DEER CREEK" at bounding box center [510, 302] width 106 height 25
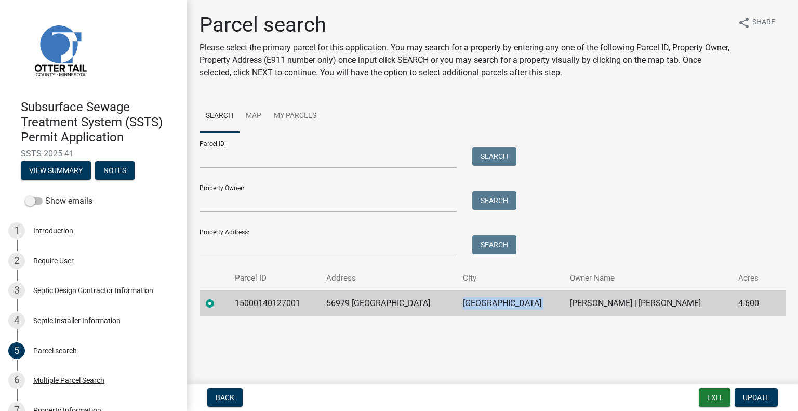
click at [493, 306] on td "DEER CREEK" at bounding box center [510, 302] width 106 height 25
copy td "DEER CREEK"
click at [602, 300] on td "TERI P UHDE | LAURA SMITH" at bounding box center [648, 302] width 168 height 25
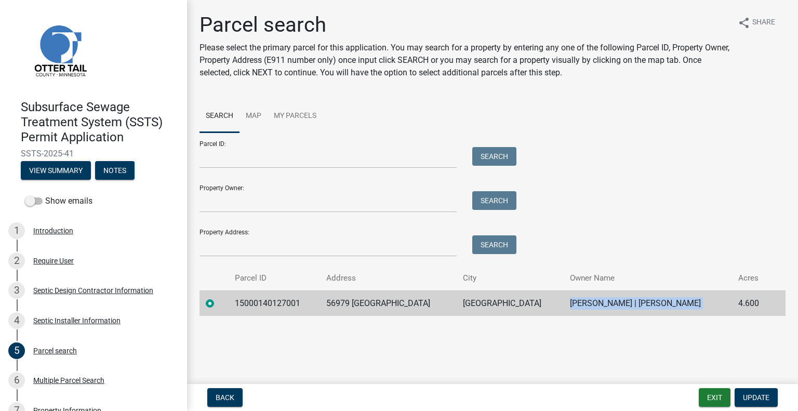
copy td "TERI P UHDE | LAURA SMITH"
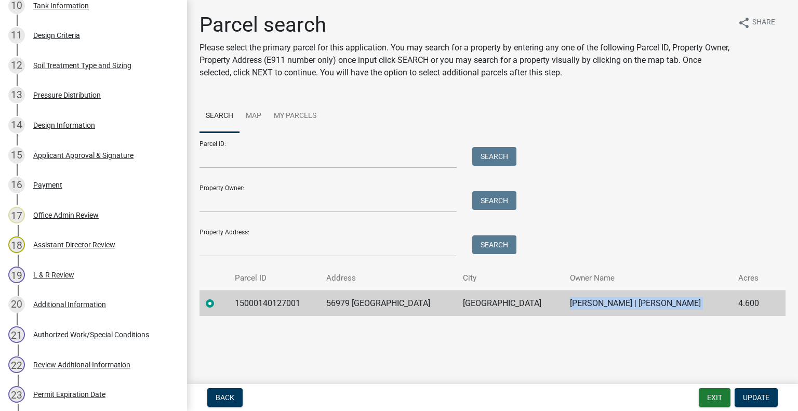
scroll to position [679, 0]
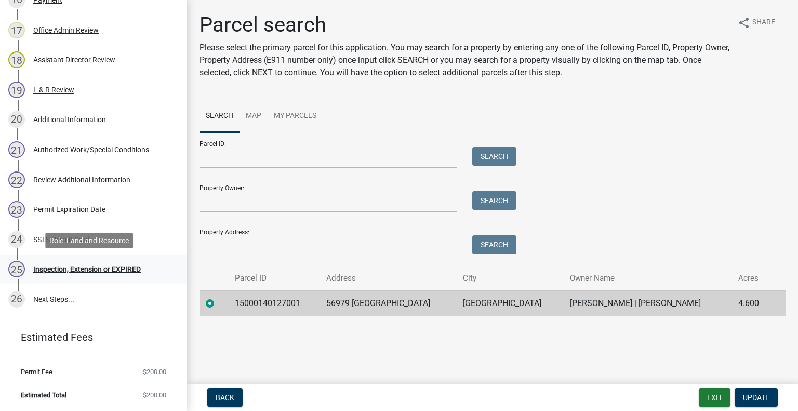
click at [108, 274] on div "25 Inspection, Extension or EXPIRED" at bounding box center [89, 269] width 162 height 17
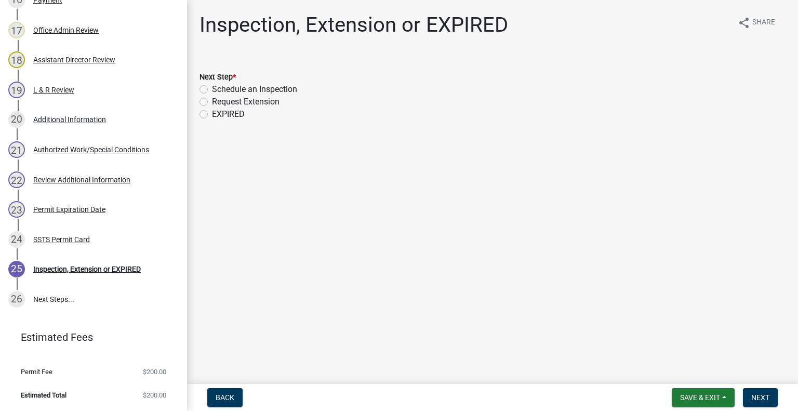
drag, startPoint x: 268, startPoint y: 81, endPoint x: 262, endPoint y: 83, distance: 6.6
click at [267, 81] on div "Next Step *" at bounding box center [492, 77] width 586 height 12
click at [262, 83] on label "Schedule an Inspection" at bounding box center [254, 89] width 85 height 12
click at [219, 83] on input "Schedule an Inspection" at bounding box center [215, 86] width 7 height 7
radio input "true"
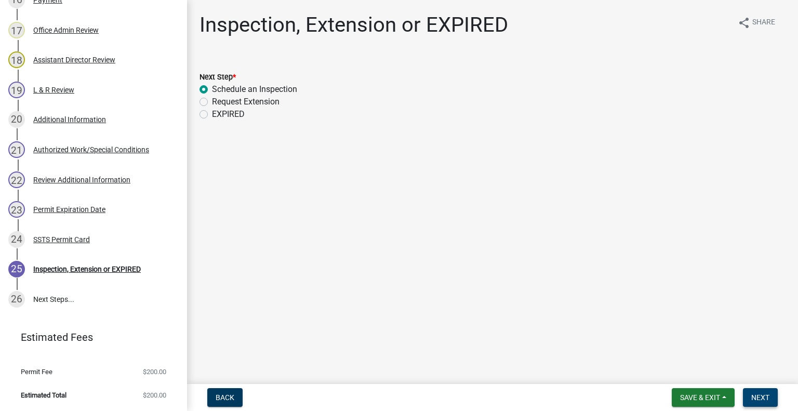
click at [758, 394] on span "Next" at bounding box center [760, 397] width 18 height 8
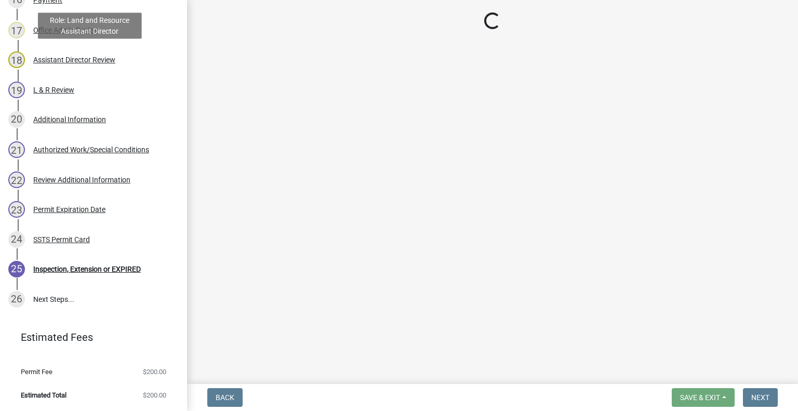
scroll to position [709, 0]
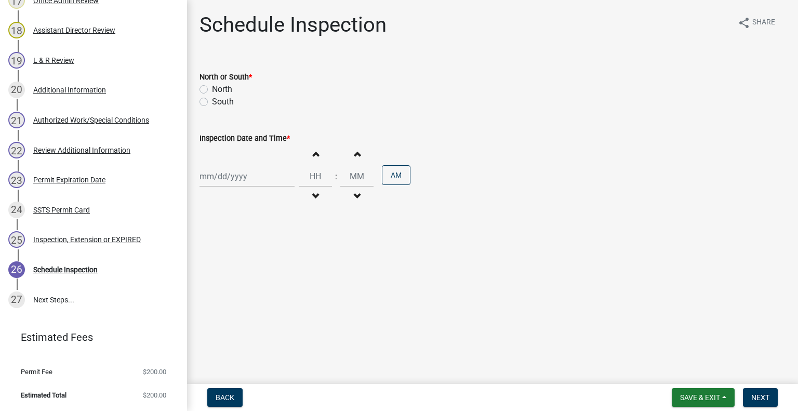
click at [227, 88] on label "North" at bounding box center [222, 89] width 20 height 12
click at [219, 88] on input "North" at bounding box center [215, 86] width 7 height 7
radio input "true"
click at [248, 176] on div at bounding box center [246, 176] width 95 height 21
select select "8"
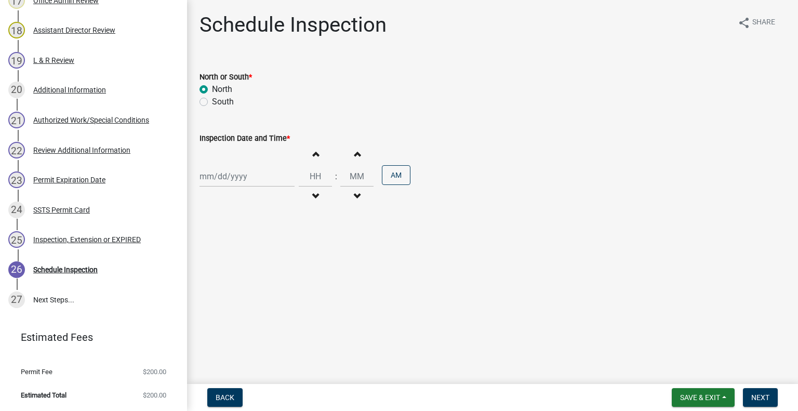
select select "2025"
click at [262, 280] on div "21" at bounding box center [259, 281] width 17 height 17
type input "08/21/2025"
click at [313, 194] on span "button" at bounding box center [315, 196] width 5 height 8
type input "11"
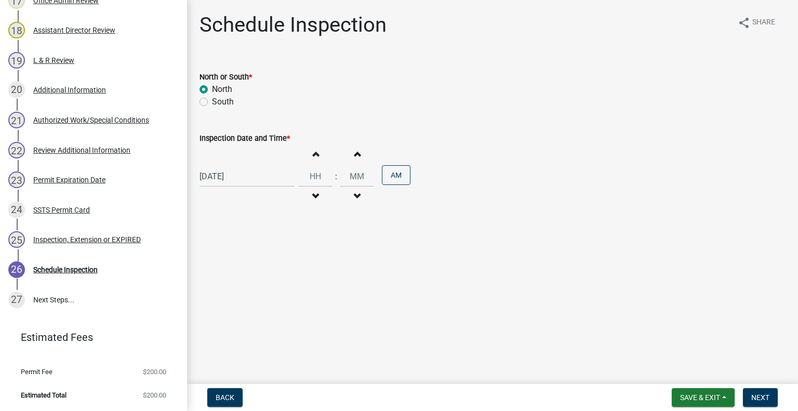
type input "00"
click at [311, 159] on button "Increment hours" at bounding box center [315, 153] width 22 height 19
type input "01"
click at [398, 178] on button "AM" at bounding box center [396, 175] width 29 height 20
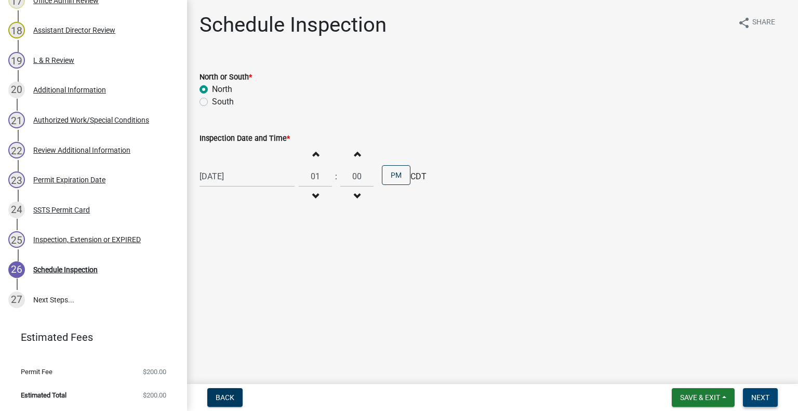
click at [764, 389] on button "Next" at bounding box center [760, 397] width 35 height 19
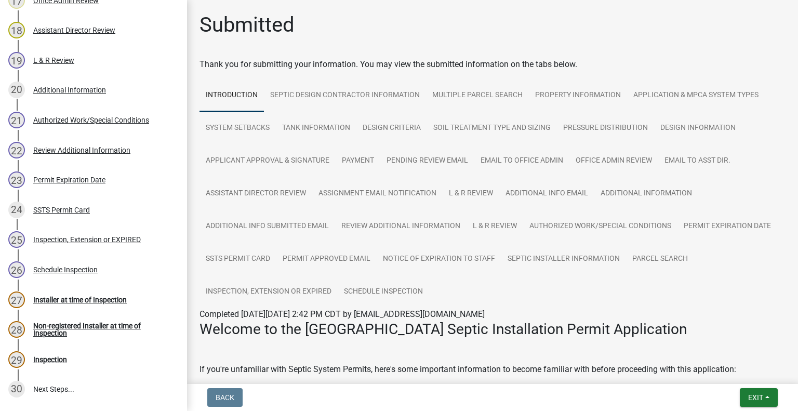
scroll to position [799, 0]
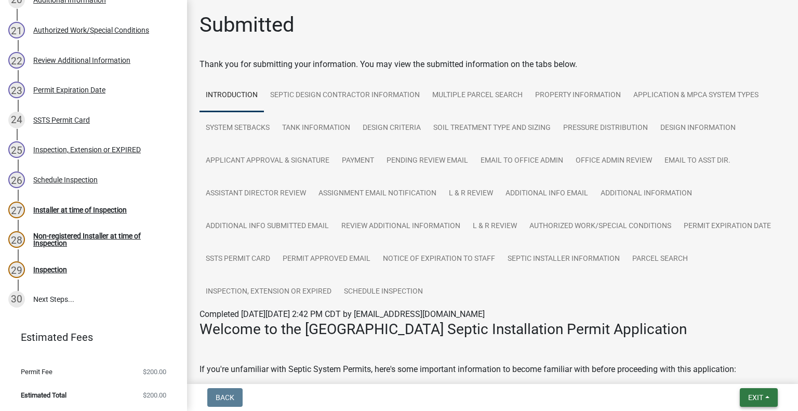
click at [757, 395] on span "Exit" at bounding box center [755, 397] width 15 height 8
click at [727, 371] on button "Save & Exit" at bounding box center [736, 370] width 83 height 25
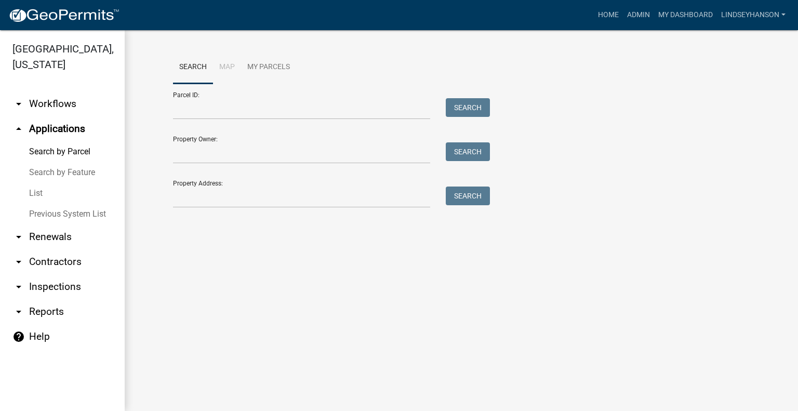
click at [57, 110] on link "arrow_drop_down Workflows" at bounding box center [62, 103] width 125 height 25
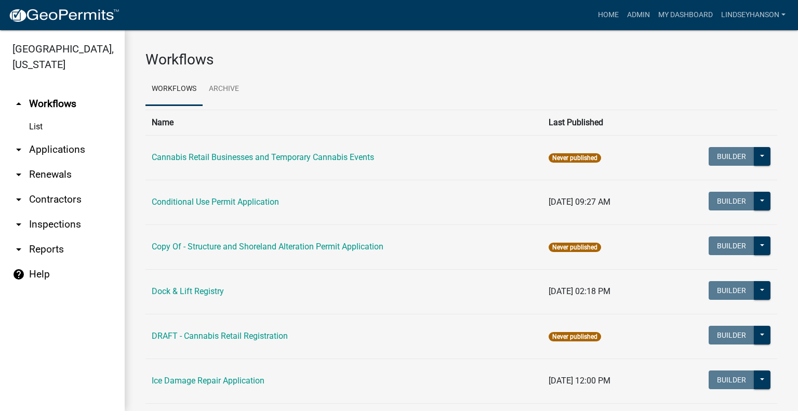
click at [62, 145] on link "arrow_drop_down Applications" at bounding box center [62, 149] width 125 height 25
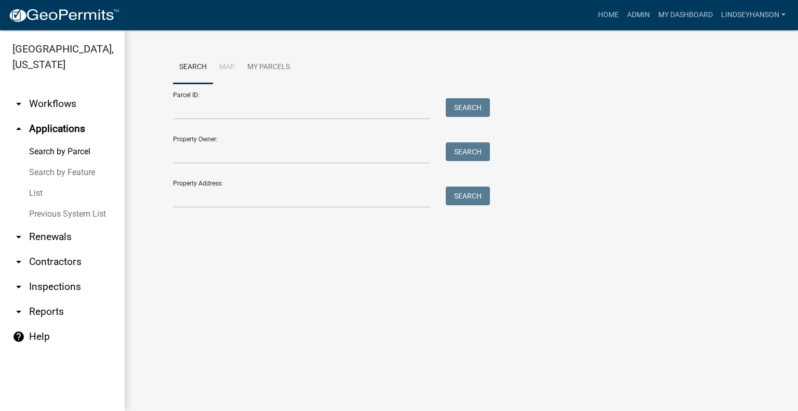
click at [64, 100] on link "arrow_drop_down Workflows" at bounding box center [62, 103] width 125 height 25
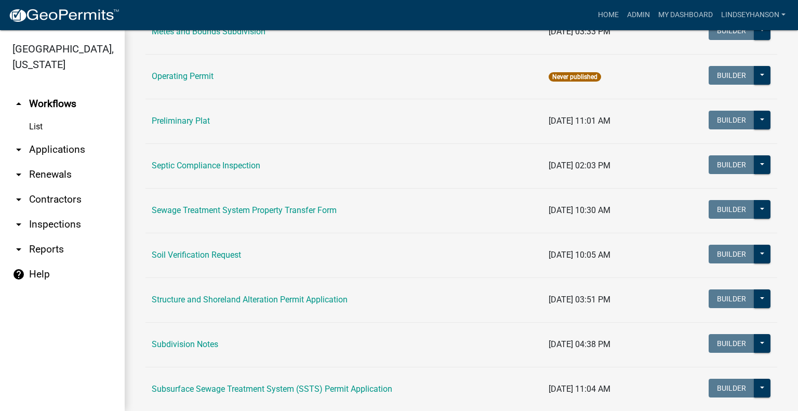
scroll to position [488, 0]
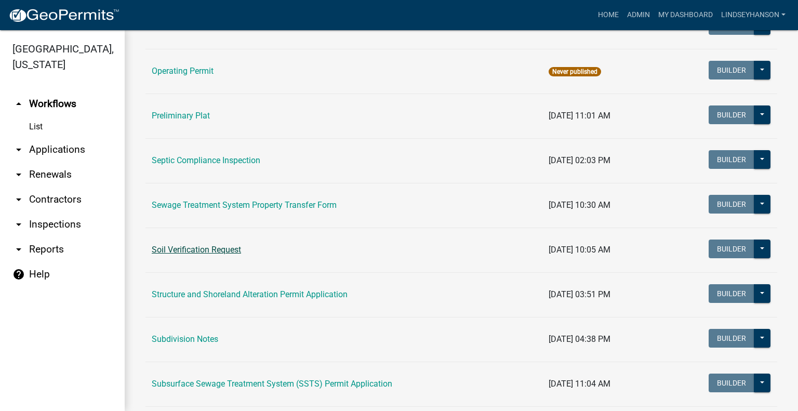
click at [199, 245] on link "Soil Verification Request" at bounding box center [196, 250] width 89 height 10
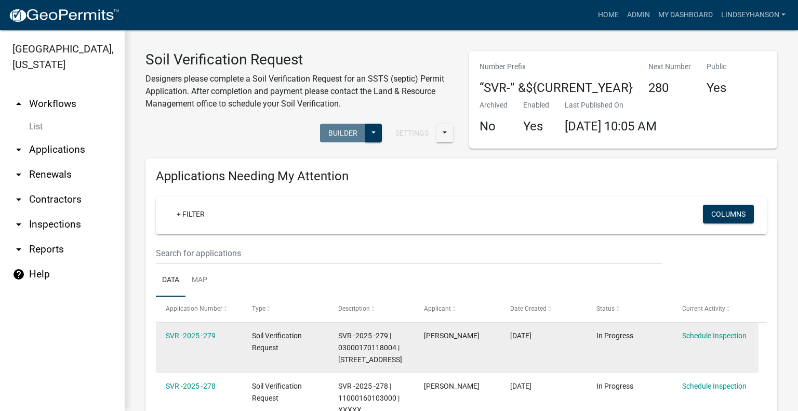
drag, startPoint x: 205, startPoint y: 338, endPoint x: 219, endPoint y: 330, distance: 16.5
click at [205, 338] on link "SVR -2025 -279" at bounding box center [191, 335] width 50 height 8
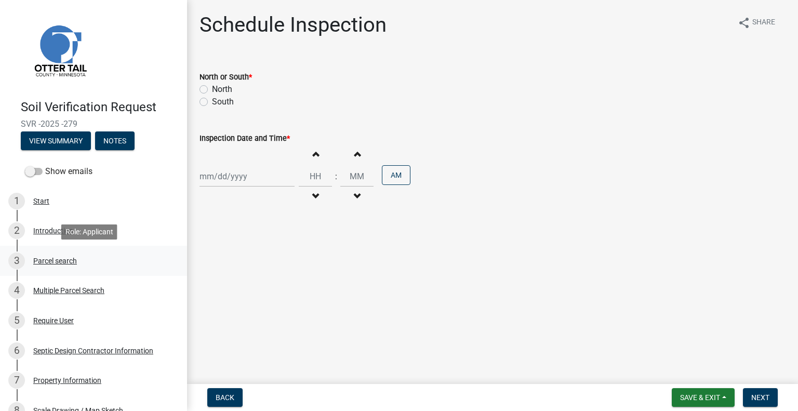
click at [63, 260] on div "Parcel search" at bounding box center [55, 260] width 44 height 7
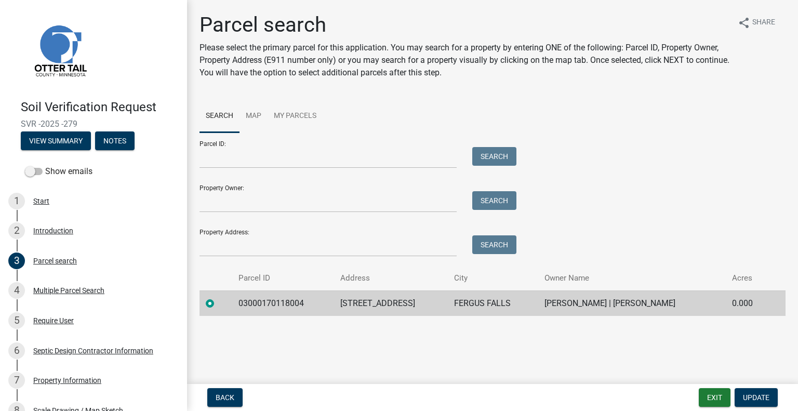
click at [270, 303] on td "03000170118004" at bounding box center [283, 302] width 102 height 25
copy td "03000170118004"
click at [363, 297] on td "24385 CO HWY 1" at bounding box center [391, 302] width 114 height 25
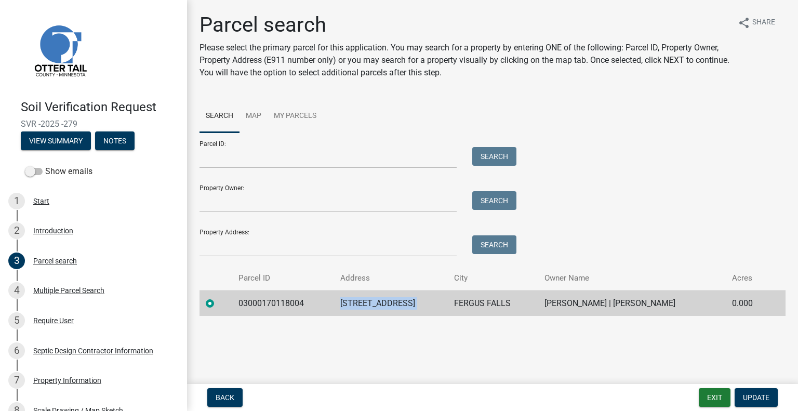
click at [363, 297] on td "24385 CO HWY 1" at bounding box center [391, 302] width 114 height 25
copy td "24385 CO HWY 1"
click at [458, 305] on td "FERGUS FALLS" at bounding box center [493, 302] width 90 height 25
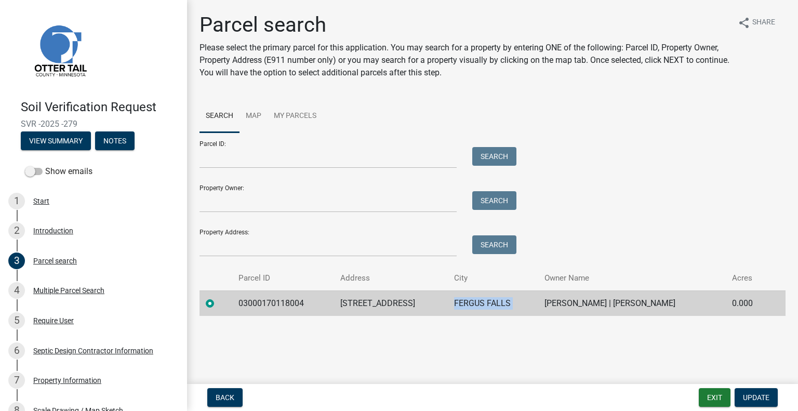
click at [586, 302] on td "JANINE M JOHNSON | DALE G WALLACE" at bounding box center [632, 302] width 188 height 25
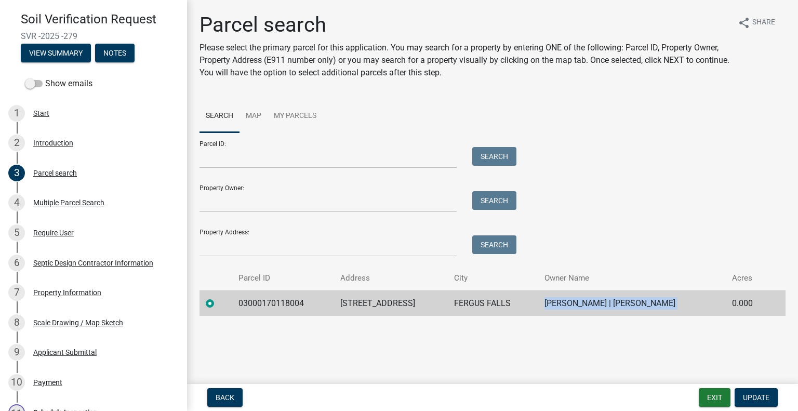
scroll to position [231, 0]
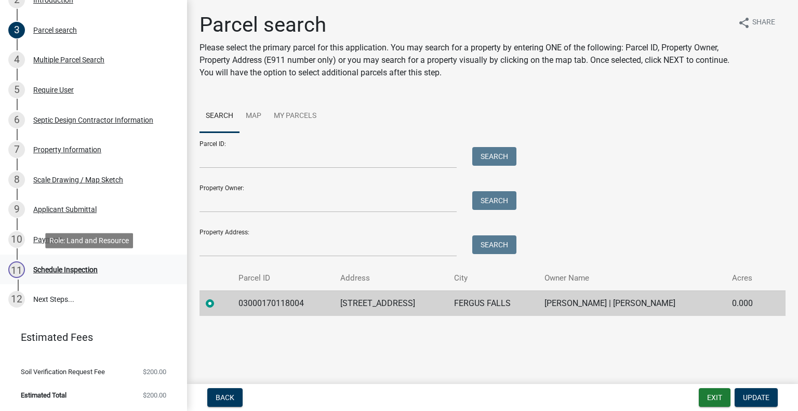
click at [56, 277] on div "11 Schedule Inspection" at bounding box center [89, 269] width 162 height 17
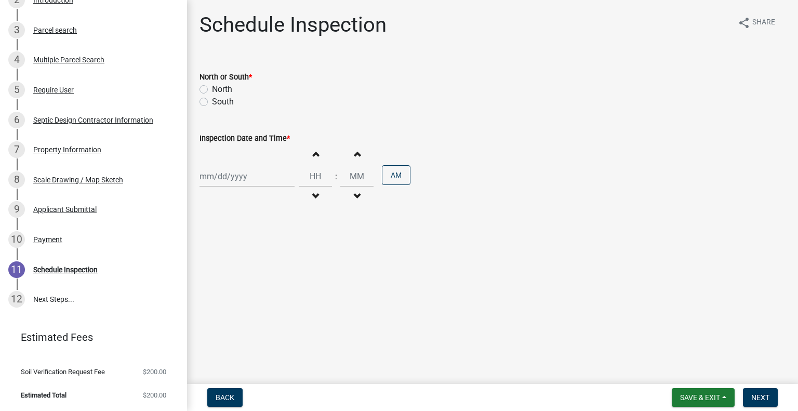
click at [224, 91] on label "North" at bounding box center [222, 89] width 20 height 12
click at [219, 90] on input "North" at bounding box center [215, 86] width 7 height 7
radio input "true"
click at [221, 99] on label "South" at bounding box center [223, 102] width 22 height 12
click at [219, 99] on input "South" at bounding box center [215, 99] width 7 height 7
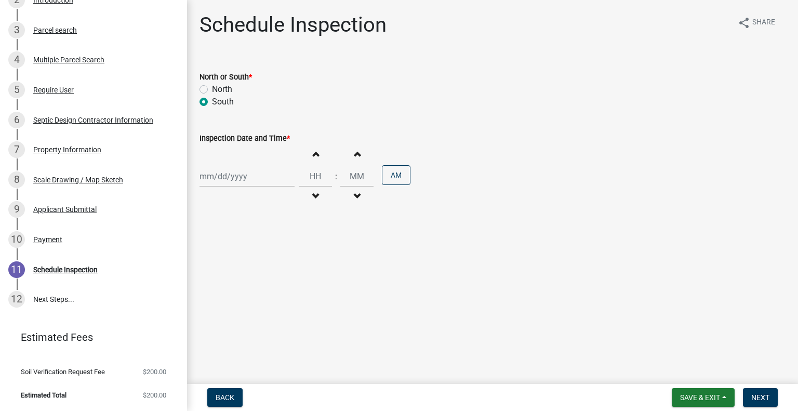
radio input "true"
click at [235, 178] on div at bounding box center [246, 176] width 95 height 21
select select "8"
select select "2025"
click at [244, 282] on div "20" at bounding box center [243, 281] width 17 height 17
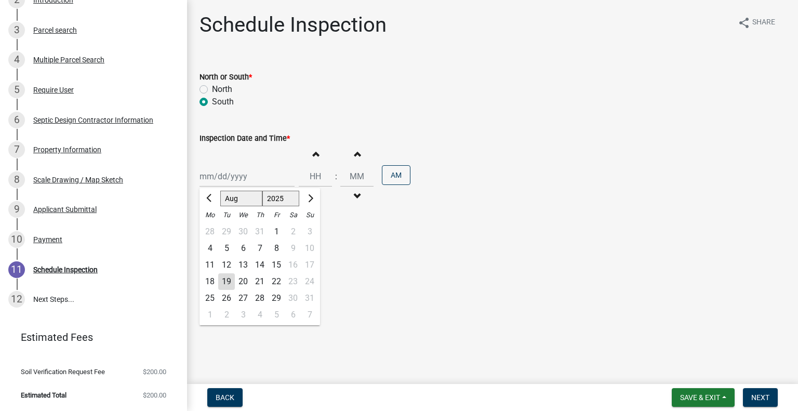
type input "08/20/2025"
click at [313, 196] on span "button" at bounding box center [315, 196] width 5 height 8
type input "11"
type input "00"
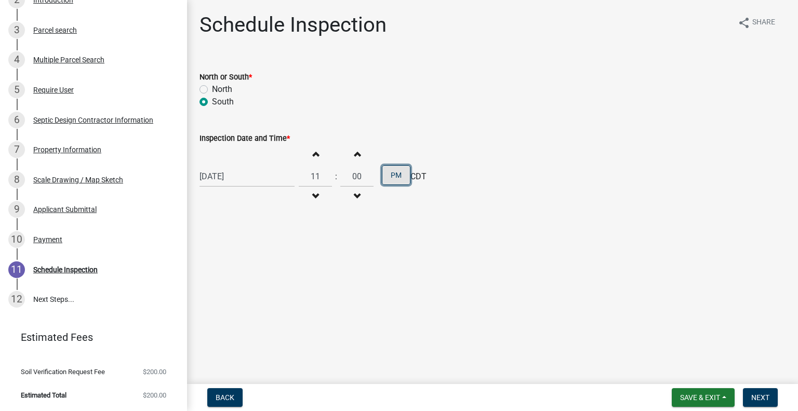
click at [397, 168] on button "PM" at bounding box center [396, 175] width 29 height 20
click at [764, 395] on span "Next" at bounding box center [760, 397] width 18 height 8
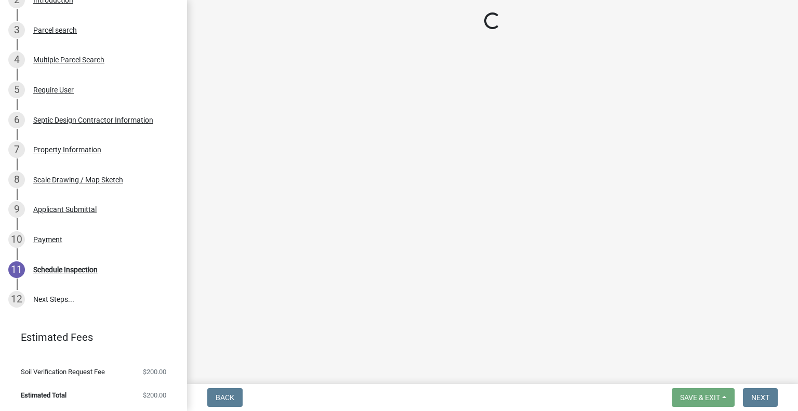
scroll to position [260, 0]
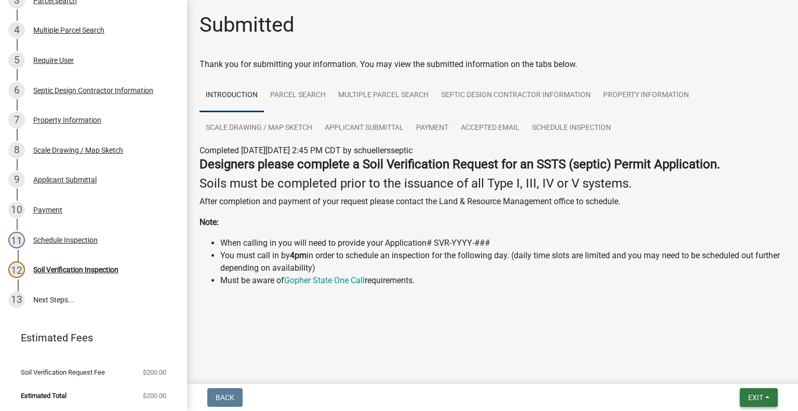
click at [754, 395] on span "Exit" at bounding box center [755, 397] width 15 height 8
click at [721, 368] on button "Save & Exit" at bounding box center [736, 370] width 83 height 25
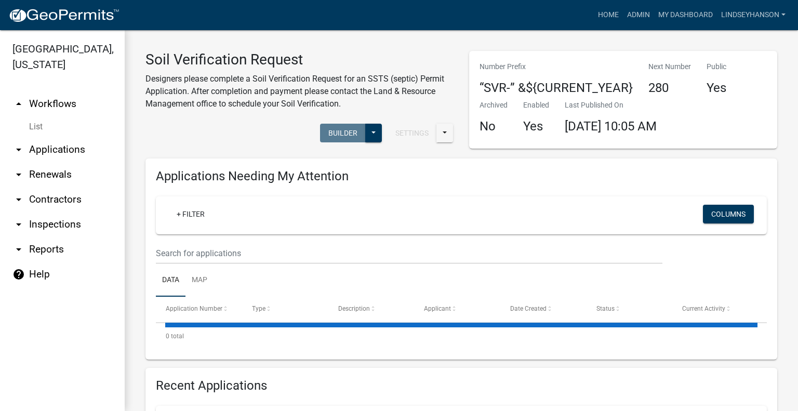
click at [82, 150] on link "arrow_drop_down Applications" at bounding box center [62, 149] width 125 height 25
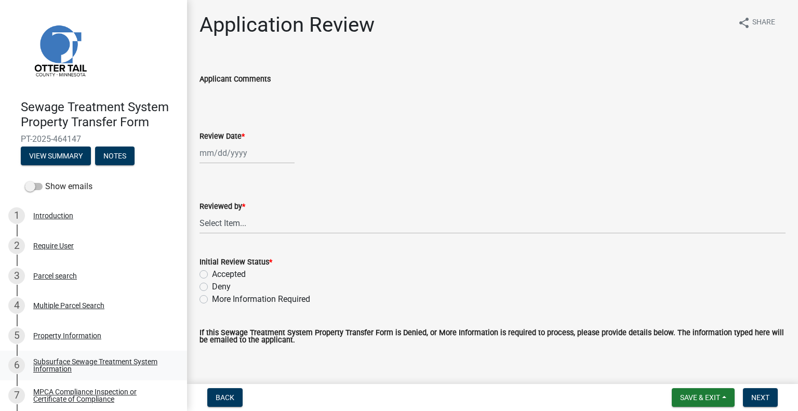
click at [91, 361] on div "Subsurface Sewage Treatment System Information" at bounding box center [101, 365] width 137 height 15
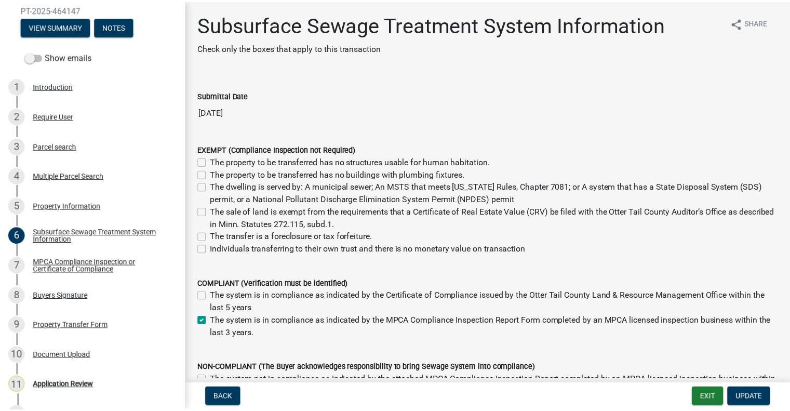
scroll to position [153, 0]
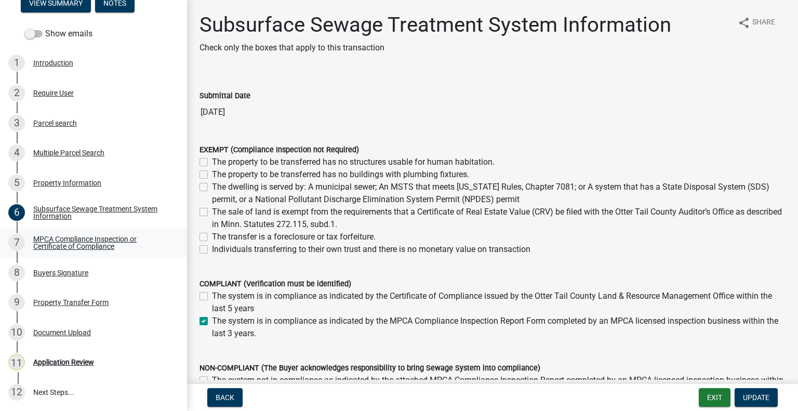
click at [95, 241] on div "MPCA Compliance Inspection or Certificate of Compliance" at bounding box center [101, 242] width 137 height 15
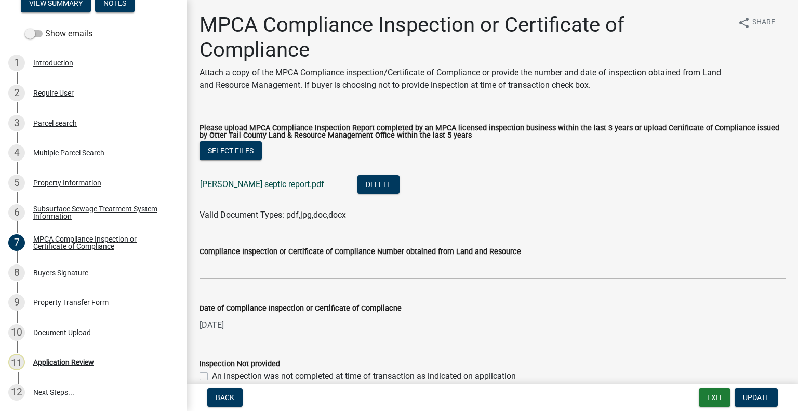
click at [266, 182] on link "[PERSON_NAME] septic report.pdf" at bounding box center [262, 184] width 124 height 10
click at [84, 331] on div "Document Upload" at bounding box center [62, 332] width 58 height 7
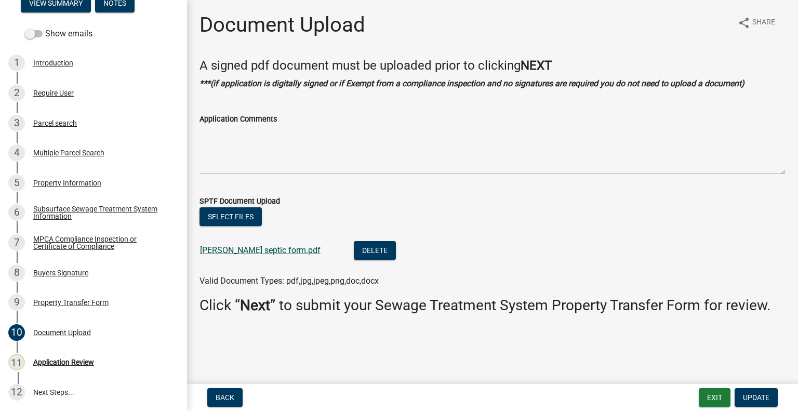
click at [243, 251] on link "[PERSON_NAME] septic form.pdf" at bounding box center [260, 250] width 120 height 10
click at [57, 124] on div "Parcel search" at bounding box center [55, 122] width 44 height 7
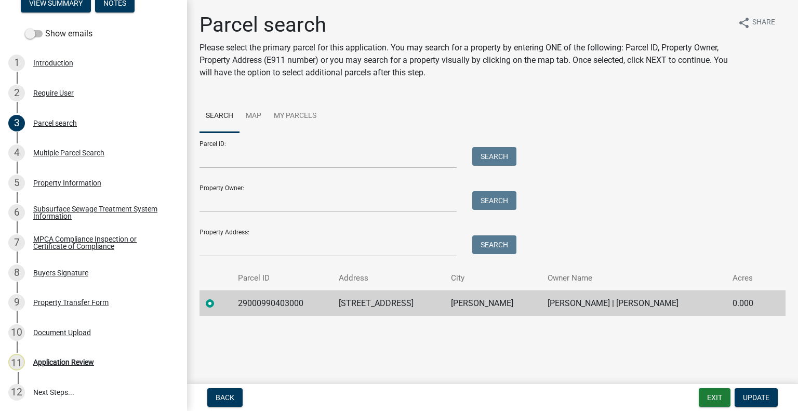
click at [268, 303] on td "29000990403000" at bounding box center [282, 302] width 101 height 25
copy td "29000990403000"
click at [68, 367] on div "11 Application Review" at bounding box center [89, 362] width 162 height 17
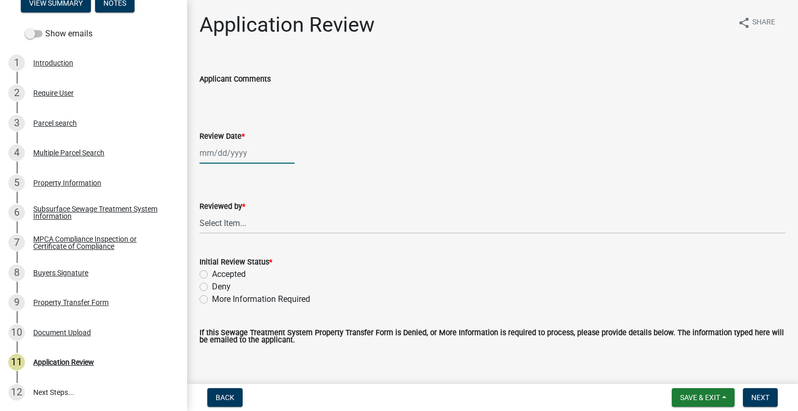
click at [243, 154] on div at bounding box center [246, 152] width 95 height 21
select select "8"
select select "2025"
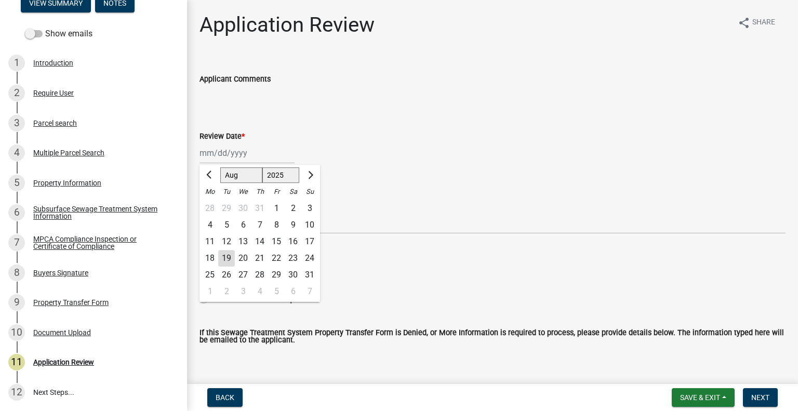
drag, startPoint x: 230, startPoint y: 261, endPoint x: 228, endPoint y: 250, distance: 11.5
click at [230, 261] on div "19" at bounding box center [226, 258] width 17 height 17
type input "[DATE]"
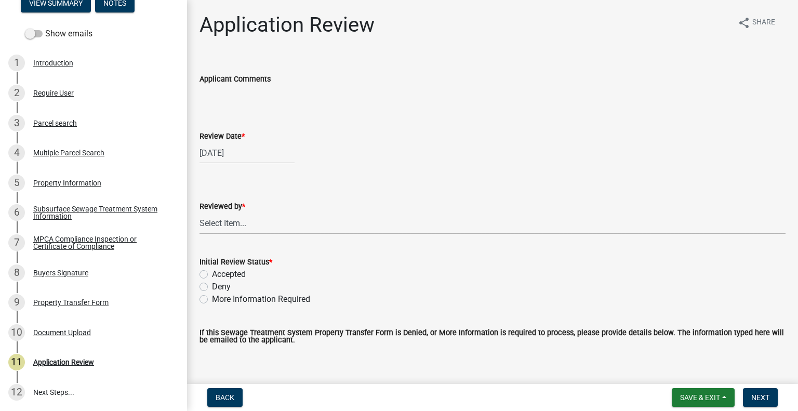
drag, startPoint x: 235, startPoint y: 222, endPoint x: 236, endPoint y: 213, distance: 9.0
click at [235, 222] on select "Select Item... [PERSON_NAME] [PERSON_NAME] [PERSON_NAME] [PERSON_NAME] [PERSON_…" at bounding box center [492, 222] width 586 height 21
click at [199, 212] on select "Select Item... [PERSON_NAME] [PERSON_NAME] [PERSON_NAME] [PERSON_NAME] [PERSON_…" at bounding box center [492, 222] width 586 height 21
select select "2217fab6-25d2-4df2-8e35-18ddd05e0fe8"
drag, startPoint x: 226, startPoint y: 272, endPoint x: 238, endPoint y: 276, distance: 12.5
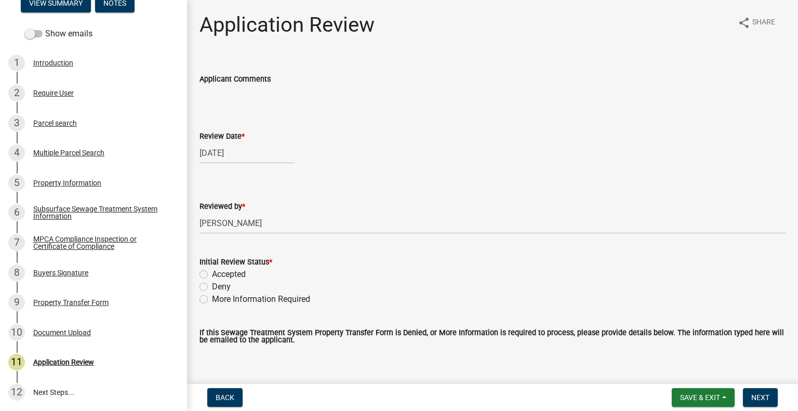
click at [225, 273] on label "Accepted" at bounding box center [229, 274] width 34 height 12
click at [219, 273] on input "Accepted" at bounding box center [215, 271] width 7 height 7
radio input "true"
click at [771, 397] on button "Next" at bounding box center [760, 397] width 35 height 19
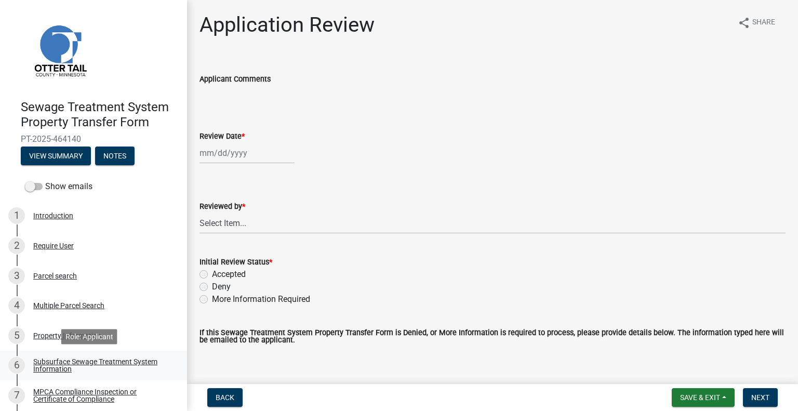
click at [127, 367] on div "Subsurface Sewage Treatment System Information" at bounding box center [101, 365] width 137 height 15
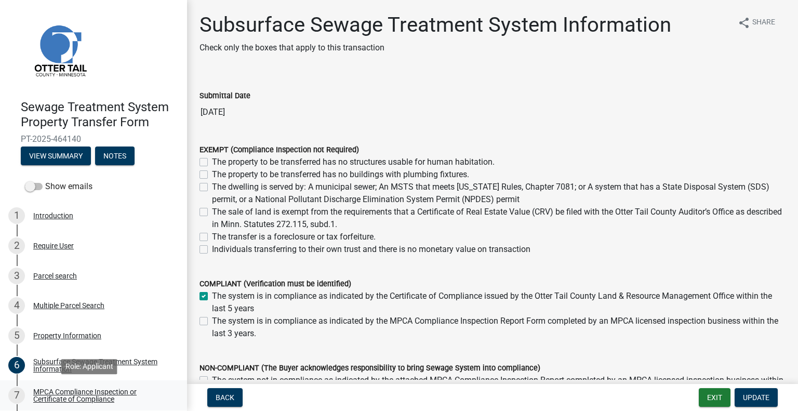
click at [112, 385] on link "7 MPCA Compliance Inspection or Certificate of Compliance" at bounding box center [93, 395] width 187 height 30
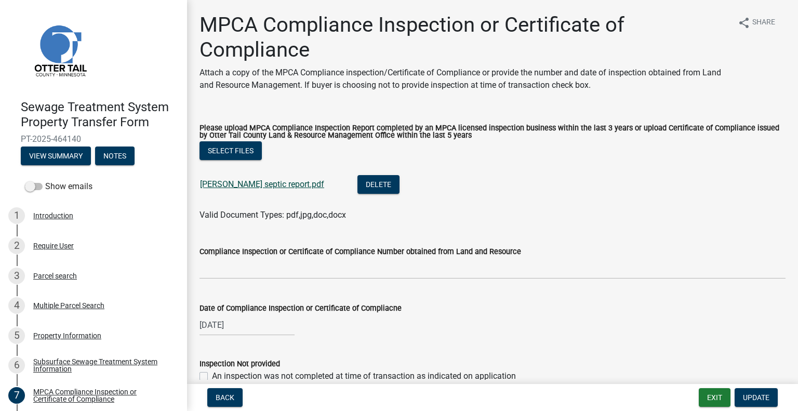
click at [239, 188] on link "[PERSON_NAME] septic report.pdf" at bounding box center [262, 184] width 124 height 10
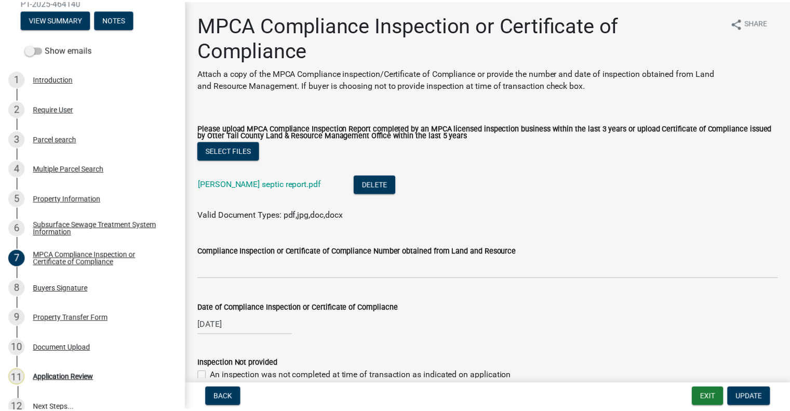
scroll to position [153, 0]
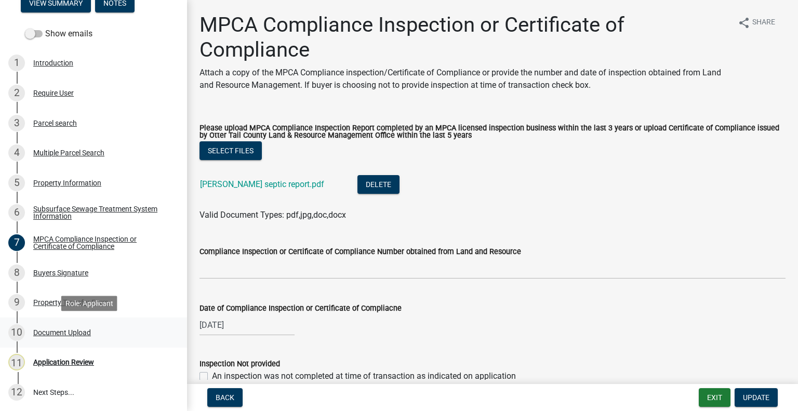
click at [73, 331] on div "Document Upload" at bounding box center [62, 332] width 58 height 7
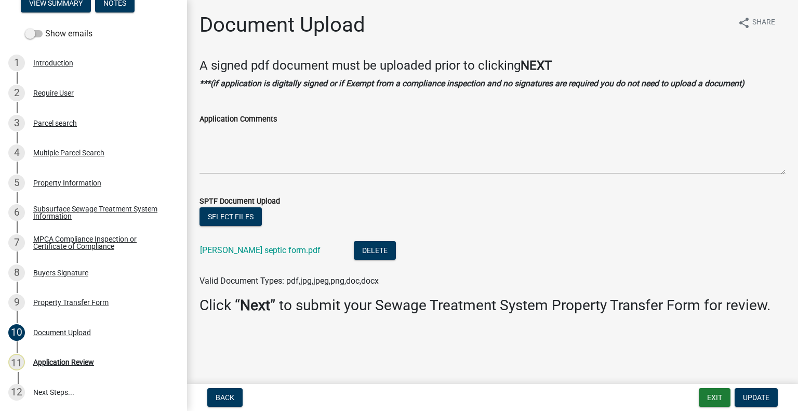
click at [266, 244] on div "[PERSON_NAME] septic form.pdf" at bounding box center [268, 251] width 137 height 21
click at [266, 245] on link "[PERSON_NAME] septic form.pdf" at bounding box center [260, 250] width 120 height 10
click at [56, 122] on div "Parcel search" at bounding box center [55, 122] width 44 height 7
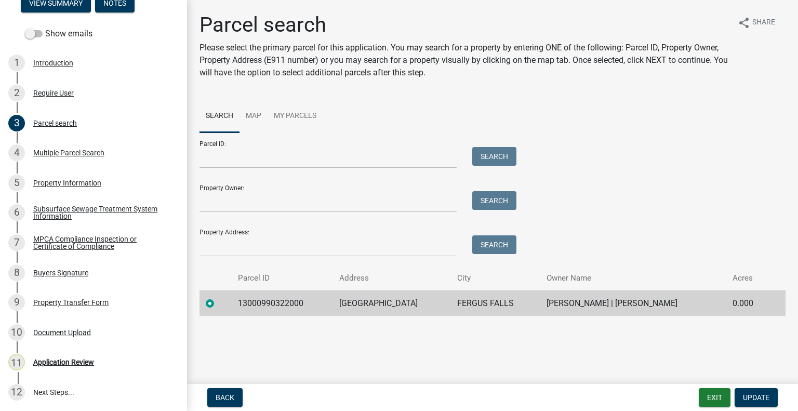
click at [283, 303] on td "13000990322000" at bounding box center [282, 302] width 101 height 25
copy td "13000990322000"
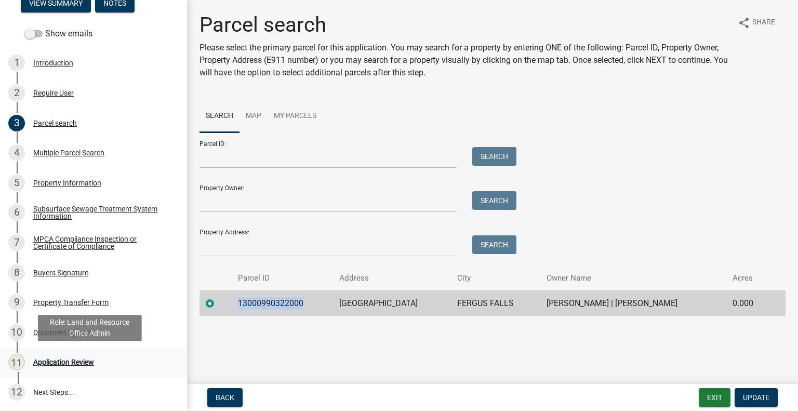
click at [112, 356] on div "11 Application Review" at bounding box center [89, 362] width 162 height 17
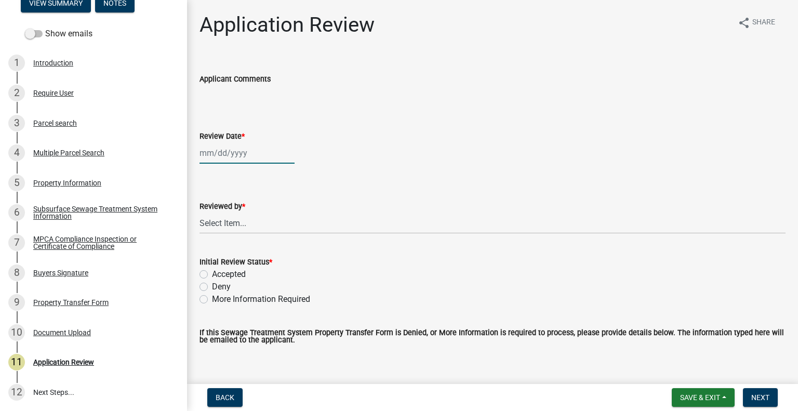
click at [262, 150] on div at bounding box center [246, 152] width 95 height 21
select select "8"
select select "2025"
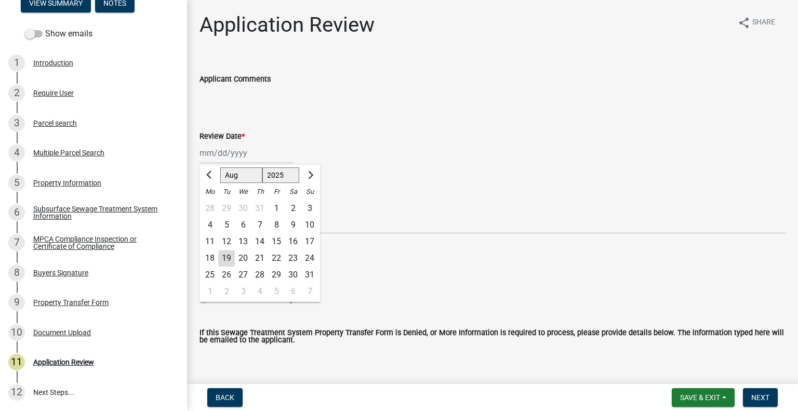
click at [227, 261] on div "19" at bounding box center [226, 258] width 17 height 17
type input "08/19/2025"
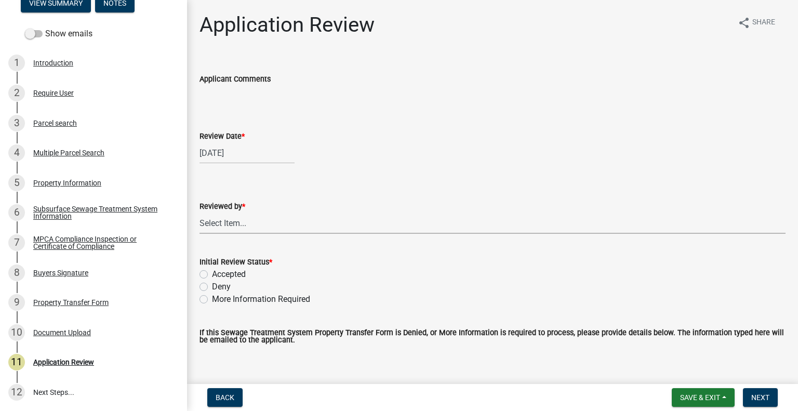
click at [243, 228] on select "Select Item... Alexis Newark Amy Busko Andrea Perales Brittany Tollefson Christ…" at bounding box center [492, 222] width 586 height 21
click at [199, 212] on select "Select Item... Alexis Newark Amy Busko Andrea Perales Brittany Tollefson Christ…" at bounding box center [492, 222] width 586 height 21
select select "2217fab6-25d2-4df2-8e35-18ddd05e0fe8"
click at [229, 279] on label "Accepted" at bounding box center [229, 274] width 34 height 12
click at [219, 275] on input "Accepted" at bounding box center [215, 271] width 7 height 7
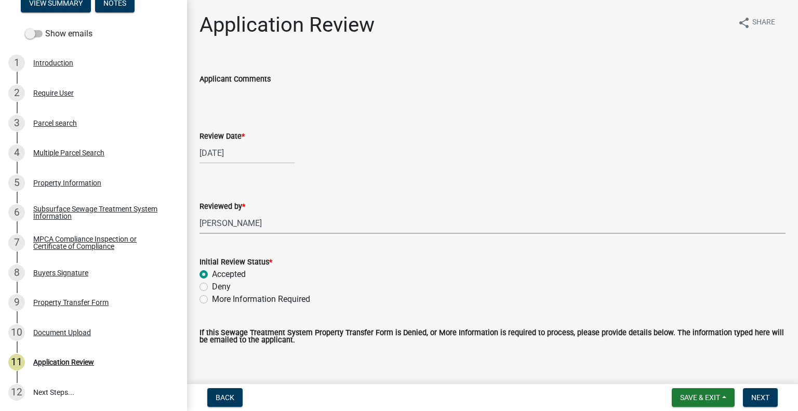
radio input "true"
click at [750, 399] on button "Next" at bounding box center [760, 397] width 35 height 19
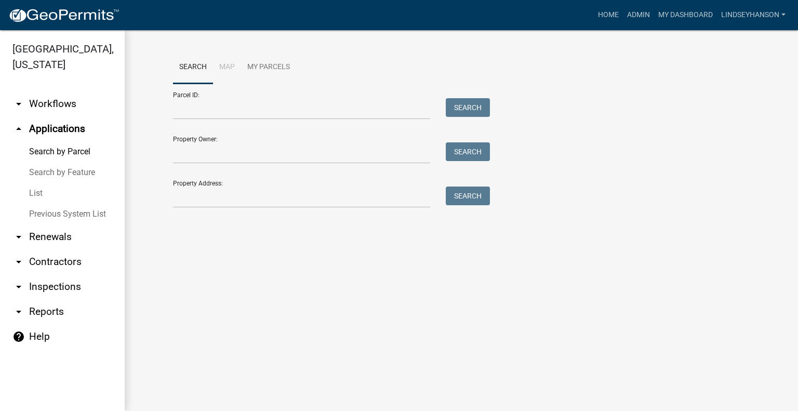
drag, startPoint x: 0, startPoint y: 0, endPoint x: 79, endPoint y: 114, distance: 138.9
click at [74, 111] on link "arrow_drop_down Workflows" at bounding box center [62, 103] width 125 height 25
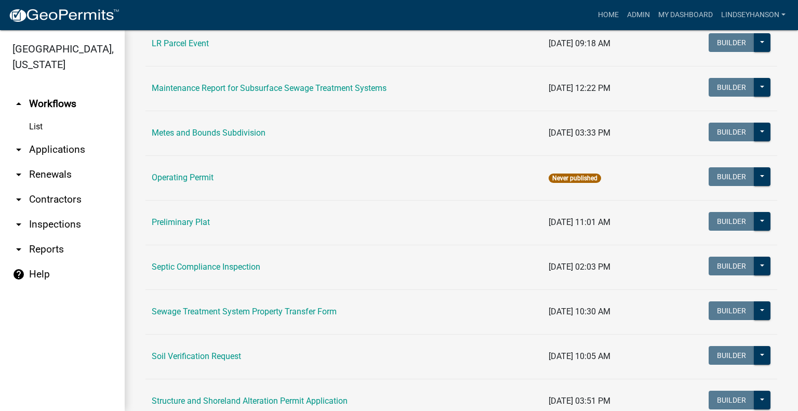
scroll to position [420, 0]
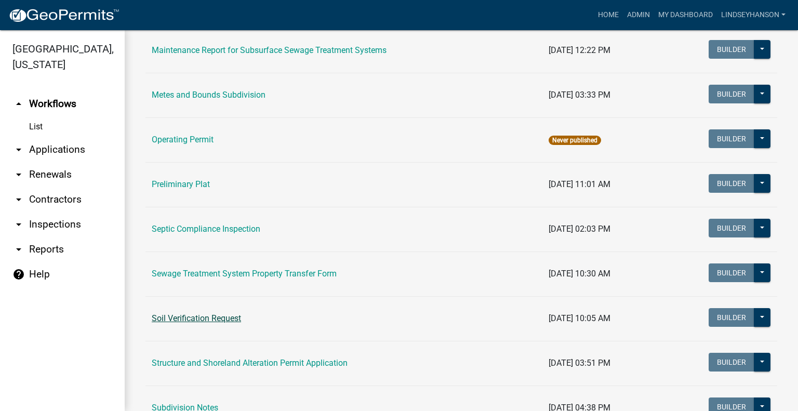
click at [197, 319] on link "Soil Verification Request" at bounding box center [196, 318] width 89 height 10
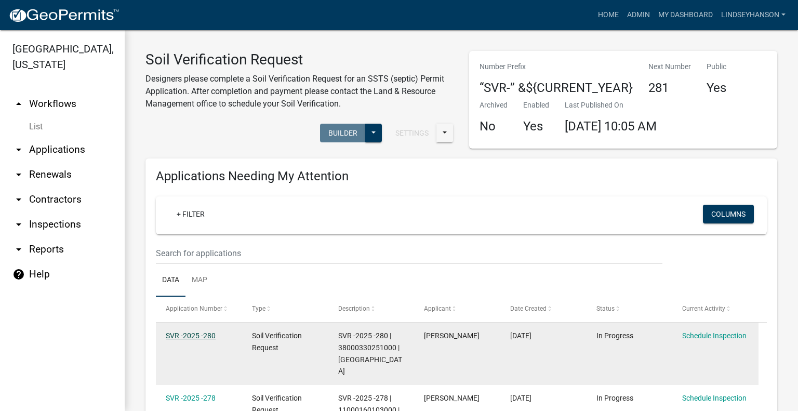
drag, startPoint x: 207, startPoint y: 331, endPoint x: 198, endPoint y: 338, distance: 11.4
click at [207, 331] on link "SVR -2025 -280" at bounding box center [191, 335] width 50 height 8
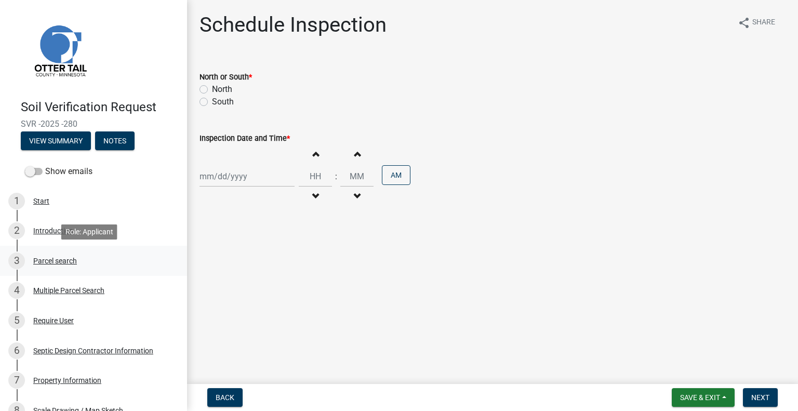
drag, startPoint x: 57, startPoint y: 253, endPoint x: 71, endPoint y: 260, distance: 15.3
click at [57, 253] on div "3 Parcel search" at bounding box center [89, 260] width 162 height 17
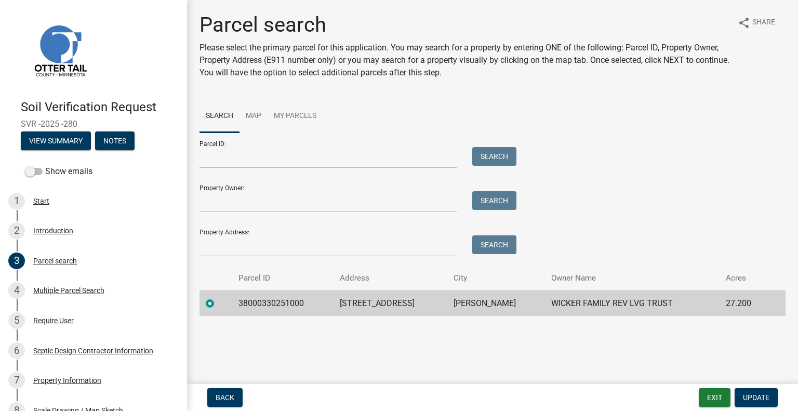
click at [270, 303] on td "38000330251000" at bounding box center [283, 302] width 102 height 25
copy td "38000330251000"
click at [385, 307] on td "30733 CO HWY 1" at bounding box center [390, 302] width 114 height 25
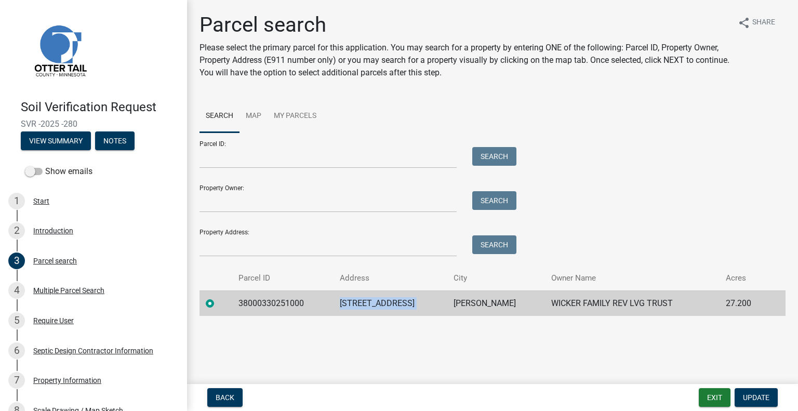
click at [385, 307] on td "30733 CO HWY 1" at bounding box center [390, 302] width 114 height 25
copy td "30733 CO HWY 1"
click at [489, 305] on td "UNDERWOOD" at bounding box center [496, 302] width 98 height 25
copy td "UNDERWOOD"
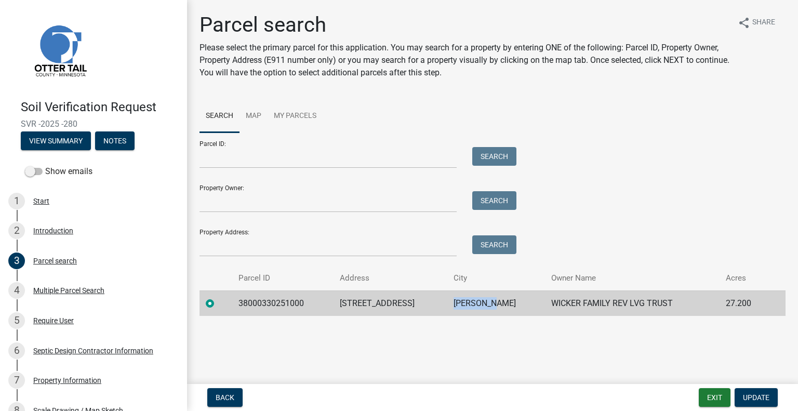
click at [584, 301] on td "WICKER FAMILY REV LVG TRUST" at bounding box center [632, 302] width 175 height 25
copy td "WICKER FAMILY REV LVG TRUST"
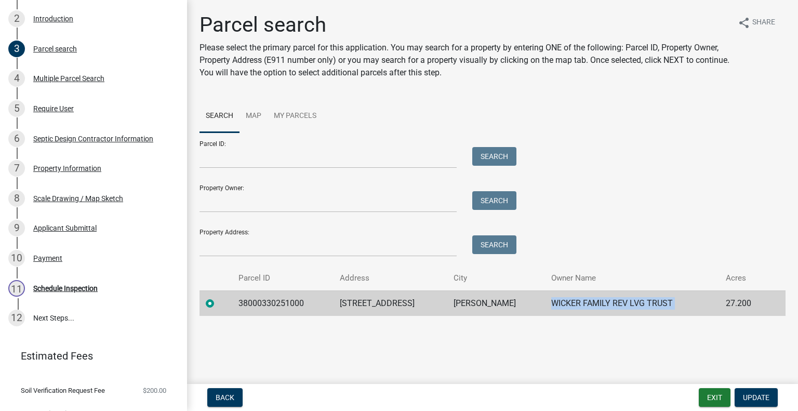
scroll to position [231, 0]
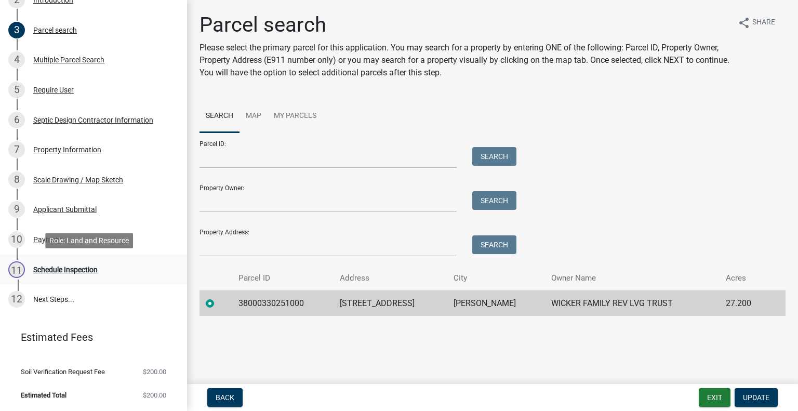
click at [81, 273] on div "Schedule Inspection" at bounding box center [65, 269] width 64 height 7
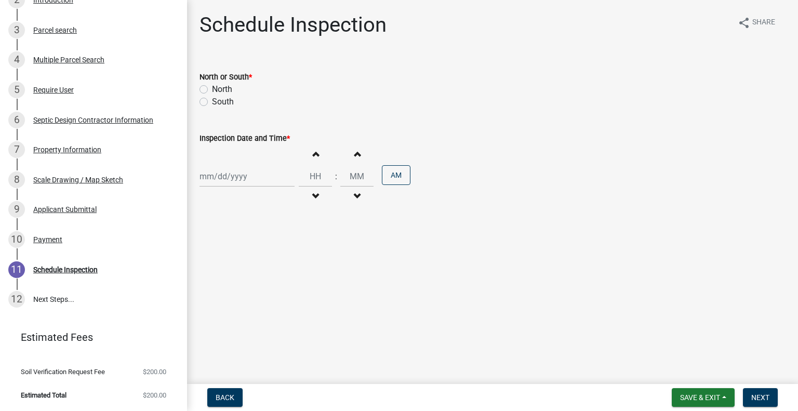
click at [217, 89] on label "North" at bounding box center [222, 89] width 20 height 12
click at [217, 89] on input "North" at bounding box center [215, 86] width 7 height 7
radio input "true"
click at [231, 174] on div at bounding box center [246, 176] width 95 height 21
select select "8"
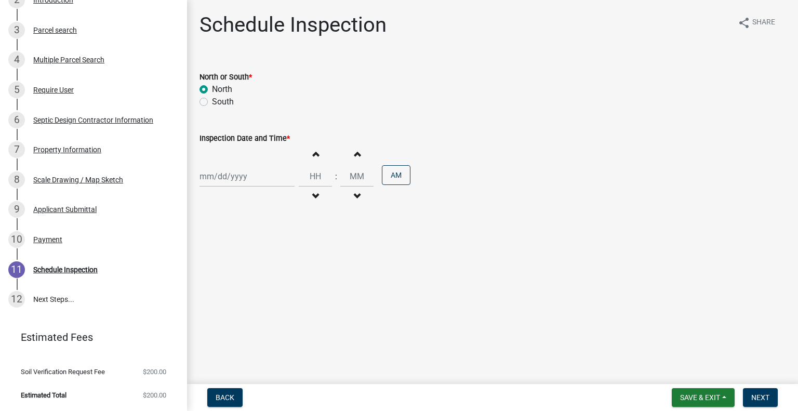
select select "2025"
click at [244, 283] on div "20" at bounding box center [243, 281] width 17 height 17
type input "08/20/2025"
click at [313, 195] on span "button" at bounding box center [315, 196] width 5 height 8
type input "11"
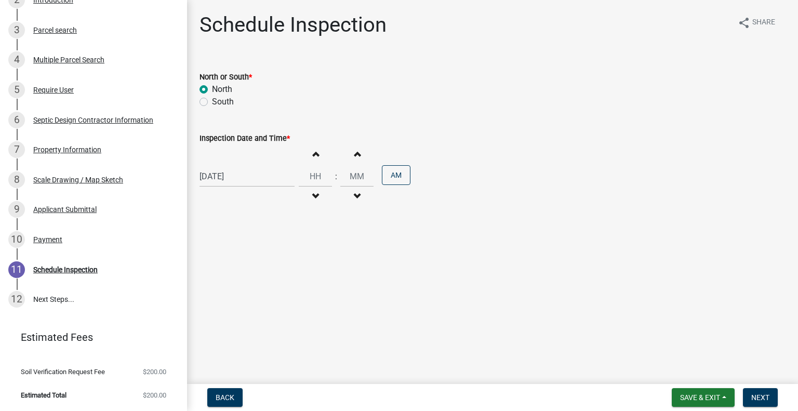
type input "00"
drag, startPoint x: 320, startPoint y: 196, endPoint x: 332, endPoint y: 195, distance: 12.5
click at [320, 196] on button "Decrement hours" at bounding box center [315, 196] width 22 height 19
type input "10"
click at [389, 176] on button "PM" at bounding box center [396, 175] width 29 height 20
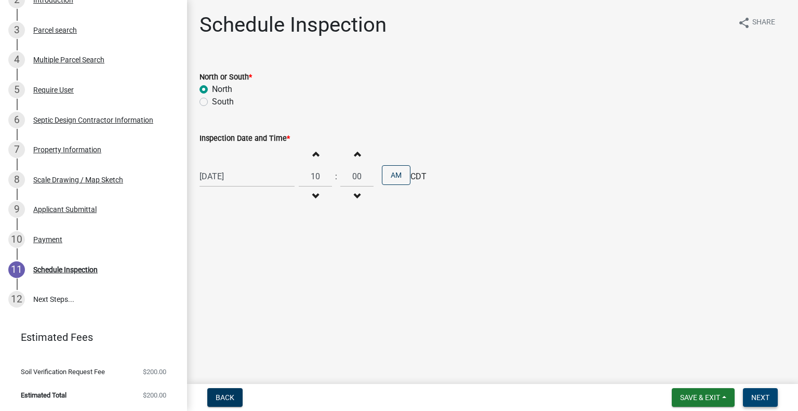
click at [755, 393] on span "Next" at bounding box center [760, 397] width 18 height 8
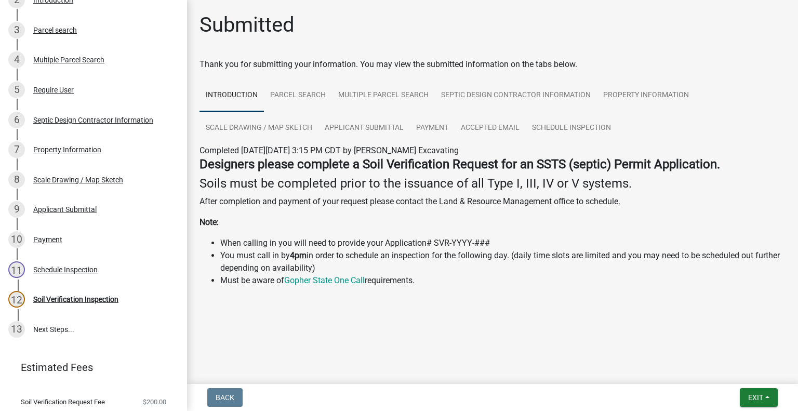
scroll to position [260, 0]
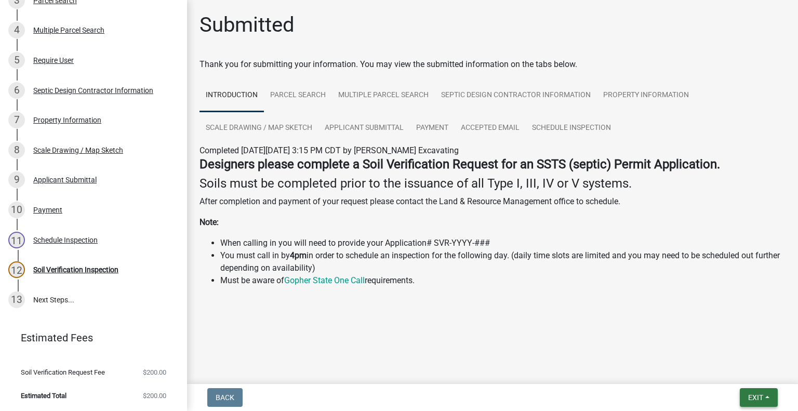
click at [748, 394] on span "Exit" at bounding box center [755, 397] width 15 height 8
click at [730, 371] on button "Save & Exit" at bounding box center [736, 370] width 83 height 25
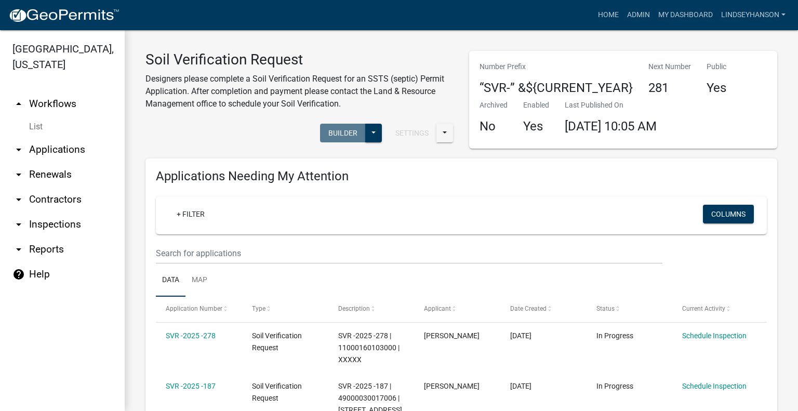
click at [64, 153] on link "arrow_drop_down Applications" at bounding box center [62, 149] width 125 height 25
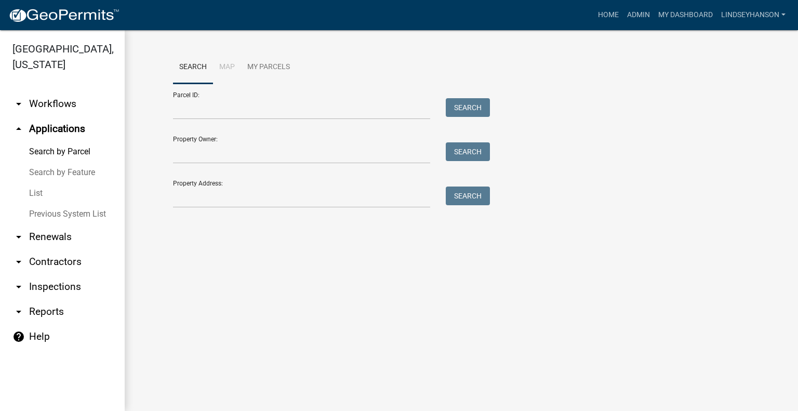
drag, startPoint x: 56, startPoint y: 112, endPoint x: 56, endPoint y: 131, distance: 19.7
click at [56, 112] on link "arrow_drop_down Workflows" at bounding box center [62, 103] width 125 height 25
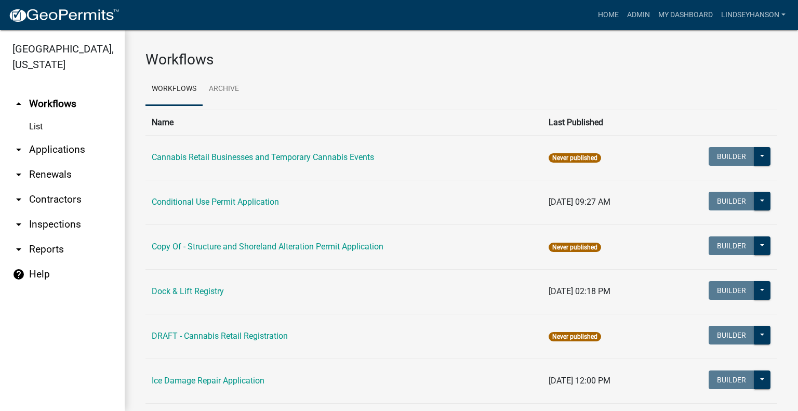
click at [74, 148] on link "arrow_drop_down Applications" at bounding box center [62, 149] width 125 height 25
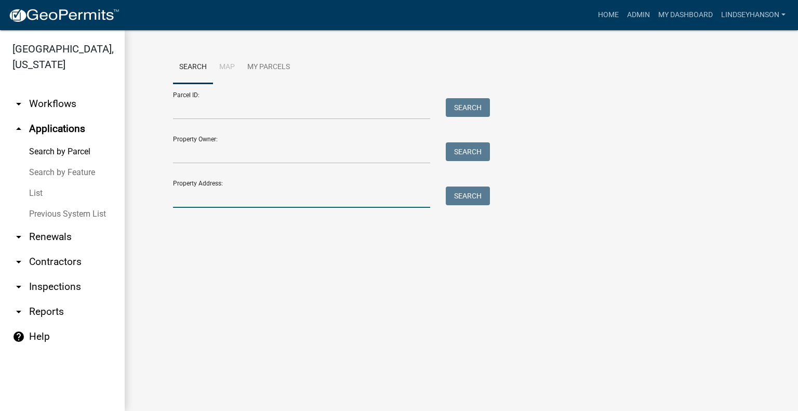
click at [316, 203] on input "Property Address:" at bounding box center [301, 196] width 257 height 21
click at [60, 95] on link "arrow_drop_down Workflows" at bounding box center [62, 103] width 125 height 25
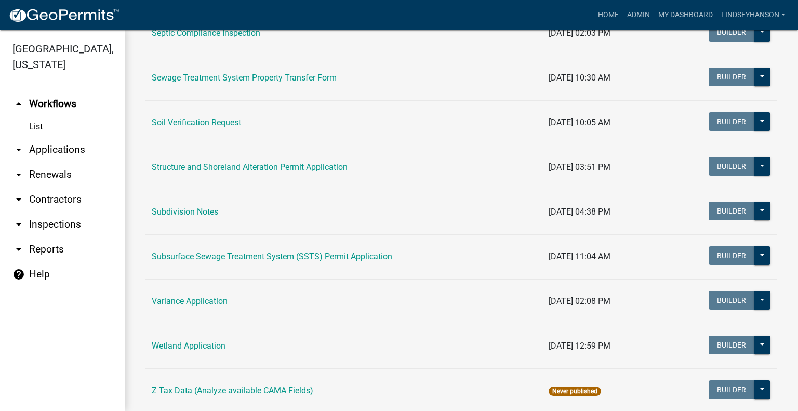
scroll to position [619, 0]
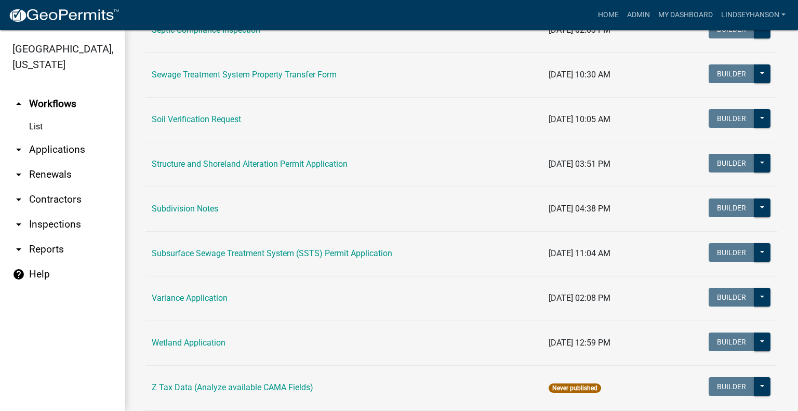
click at [75, 151] on link "arrow_drop_down Applications" at bounding box center [62, 149] width 125 height 25
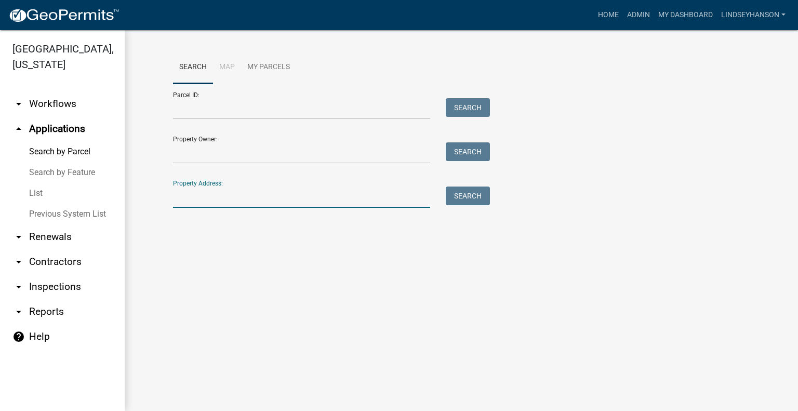
click at [251, 199] on input "Property Address:" at bounding box center [301, 196] width 257 height 21
drag, startPoint x: 37, startPoint y: 95, endPoint x: 51, endPoint y: 95, distance: 14.5
click at [37, 95] on link "arrow_drop_down Workflows" at bounding box center [62, 103] width 125 height 25
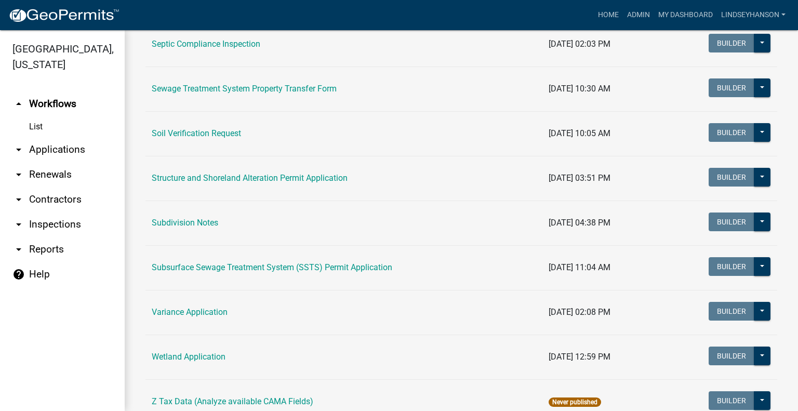
scroll to position [620, 0]
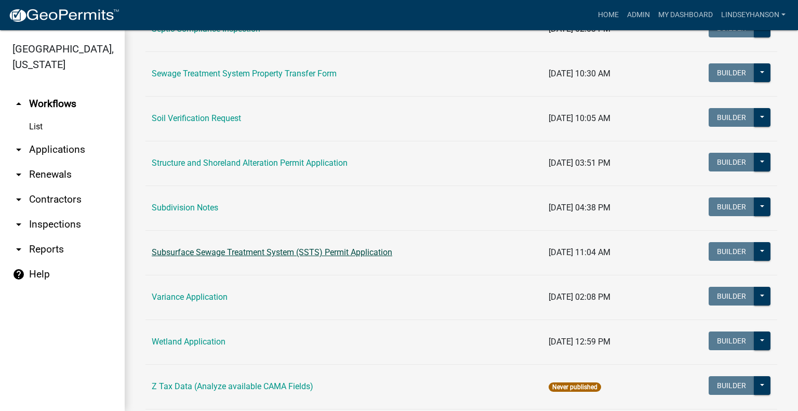
click at [261, 255] on link "Subsurface Sewage Treatment System (SSTS) Permit Application" at bounding box center [272, 252] width 240 height 10
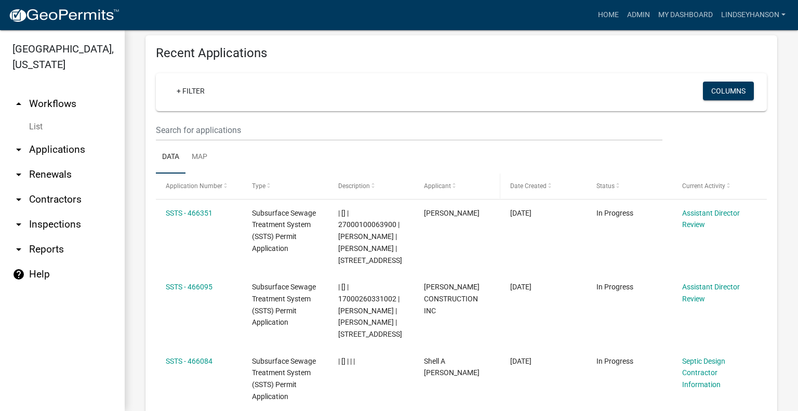
scroll to position [1177, 0]
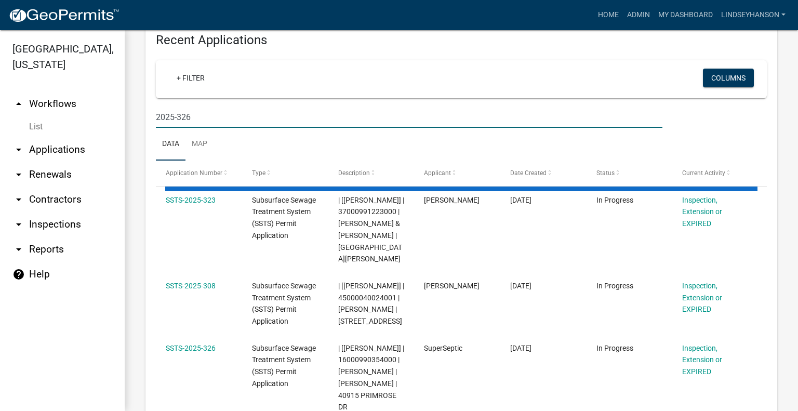
scroll to position [1147, 0]
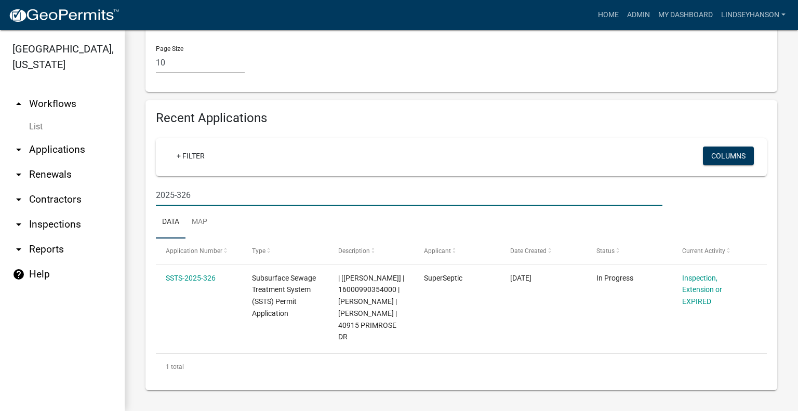
type input "2025-326"
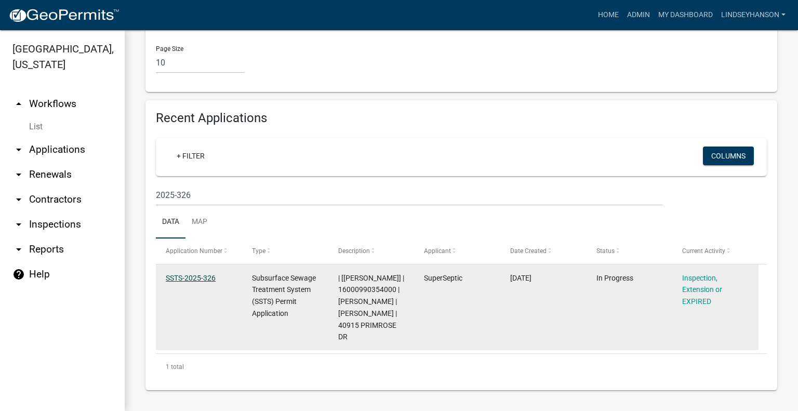
click at [182, 276] on link "SSTS-2025-326" at bounding box center [191, 278] width 50 height 8
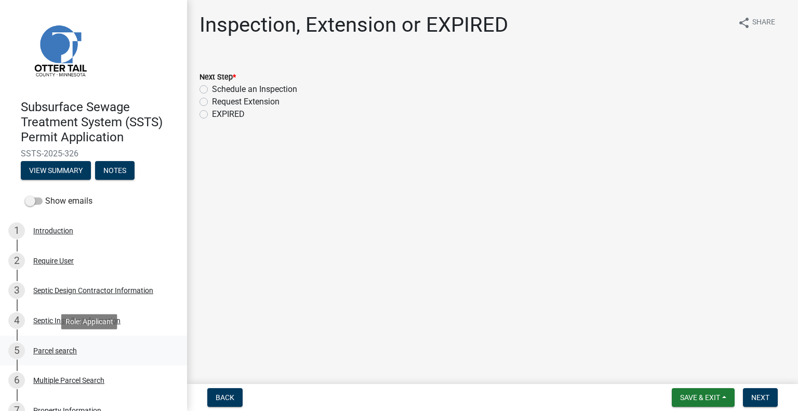
click at [62, 354] on div "Parcel search" at bounding box center [55, 350] width 44 height 7
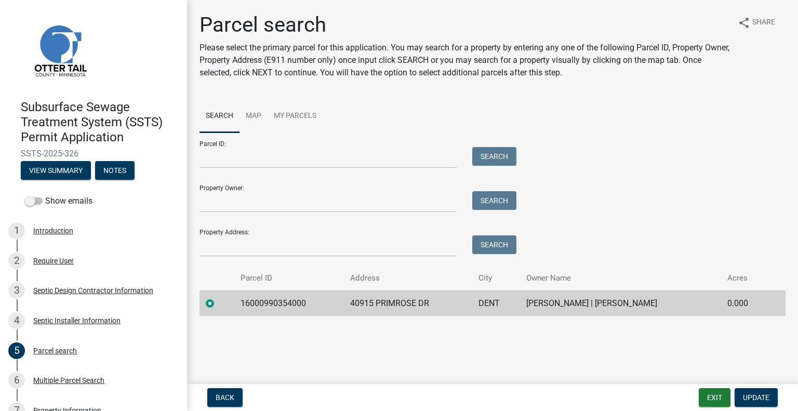
click at [274, 300] on td "16000990354000" at bounding box center [289, 302] width 110 height 25
copy td "16000990354000"
click at [378, 298] on td "40915 PRIMROSE DR" at bounding box center [408, 302] width 128 height 25
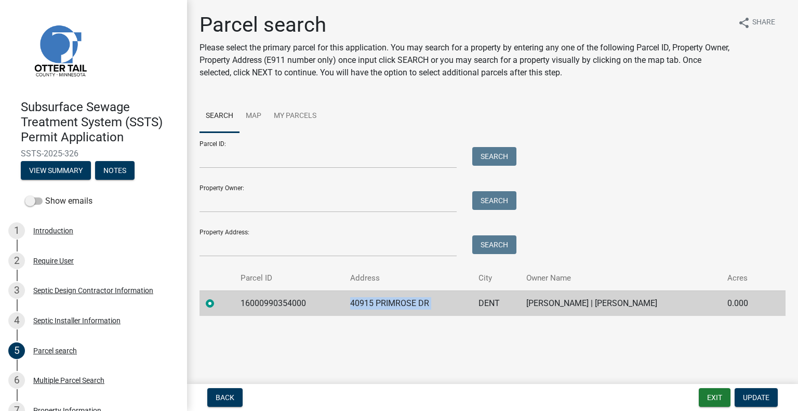
click at [378, 298] on td "40915 PRIMROSE DR" at bounding box center [408, 302] width 128 height 25
copy td "40915 PRIMROSE DR"
click at [506, 298] on td "DENT" at bounding box center [495, 302] width 47 height 25
copy td "DENT"
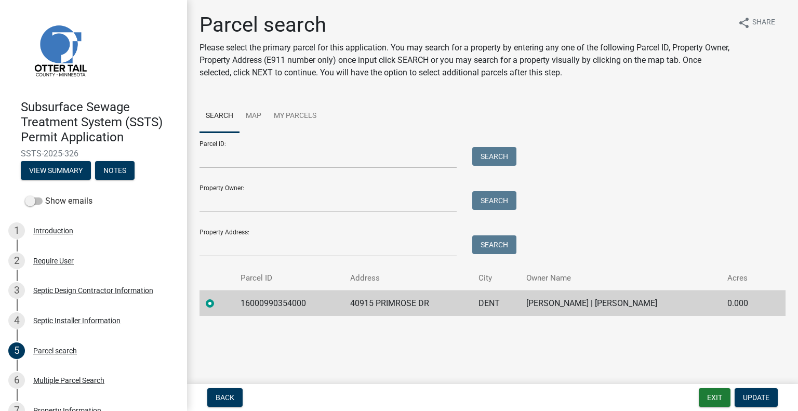
click at [594, 303] on td "DAVID DOMM | KRISTI DOMM" at bounding box center [621, 302] width 202 height 25
copy td "DAVID DOMM | KRISTI DOMM"
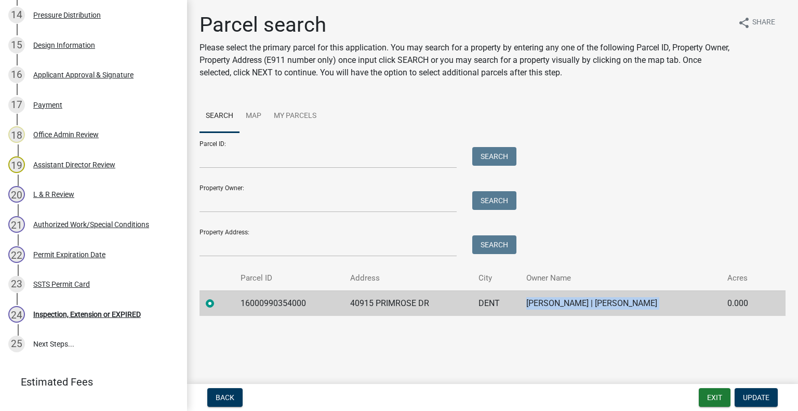
scroll to position [649, 0]
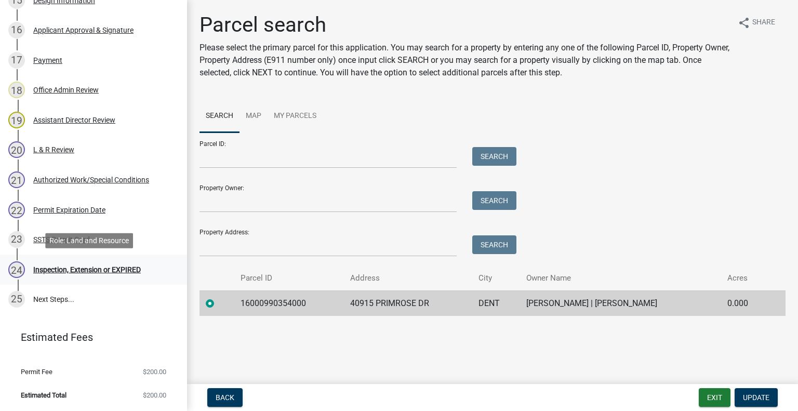
click at [109, 273] on div "Inspection, Extension or EXPIRED" at bounding box center [87, 269] width 108 height 7
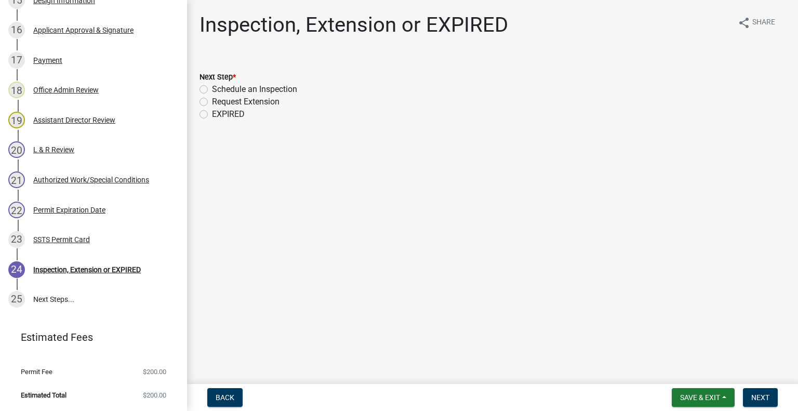
click at [247, 85] on label "Schedule an Inspection" at bounding box center [254, 89] width 85 height 12
click at [219, 85] on input "Schedule an Inspection" at bounding box center [215, 86] width 7 height 7
radio input "true"
click at [759, 396] on span "Next" at bounding box center [760, 397] width 18 height 8
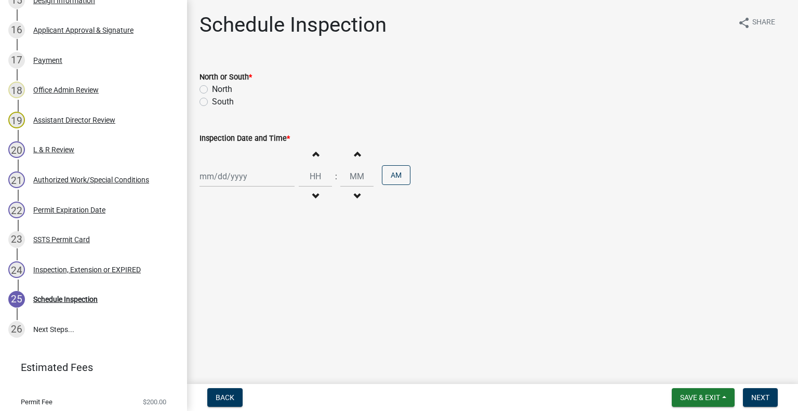
scroll to position [679, 0]
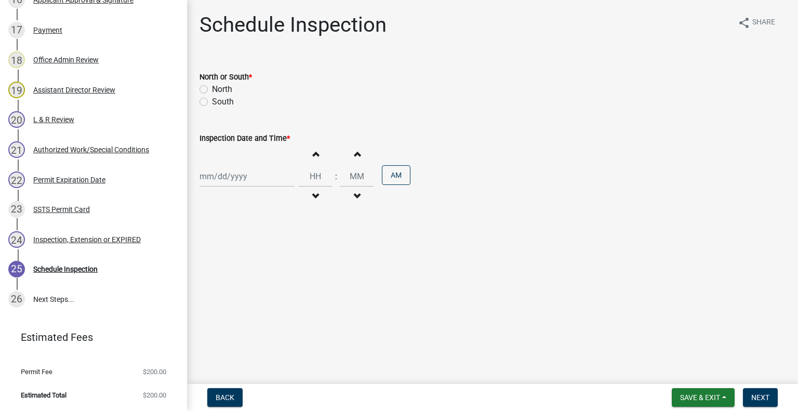
click at [225, 90] on label "North" at bounding box center [222, 89] width 20 height 12
click at [219, 90] on input "North" at bounding box center [215, 86] width 7 height 7
radio input "true"
click at [233, 177] on div at bounding box center [246, 176] width 95 height 21
select select "8"
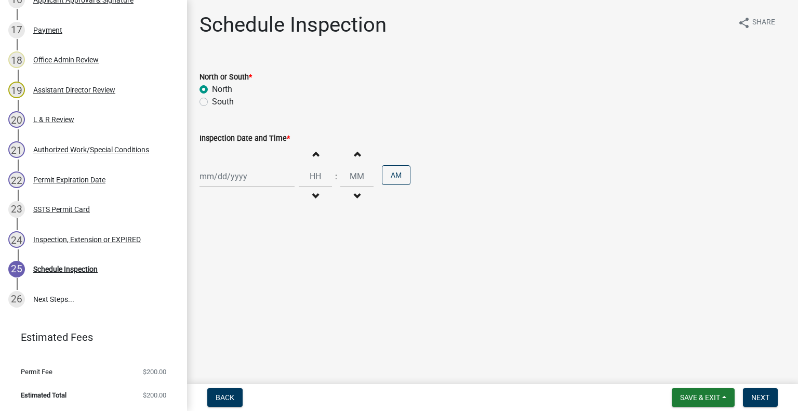
select select "2025"
click at [257, 278] on div "21" at bounding box center [259, 281] width 17 height 17
type input "08/21/2025"
click at [315, 195] on button "Decrement hours" at bounding box center [315, 196] width 22 height 19
type input "11"
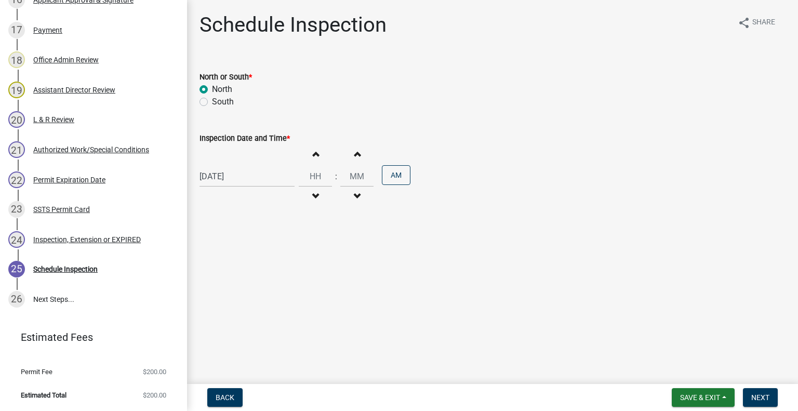
type input "00"
click at [320, 155] on button "Increment hours" at bounding box center [315, 153] width 22 height 19
click at [318, 155] on button "Increment hours" at bounding box center [315, 153] width 22 height 19
type input "01"
drag, startPoint x: 391, startPoint y: 182, endPoint x: 444, endPoint y: 216, distance: 63.3
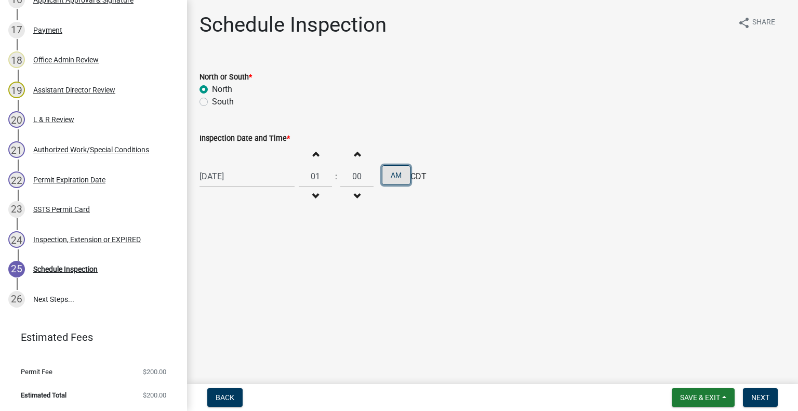
click at [391, 182] on button "AM" at bounding box center [396, 175] width 29 height 20
click at [760, 397] on span "Next" at bounding box center [760, 397] width 18 height 8
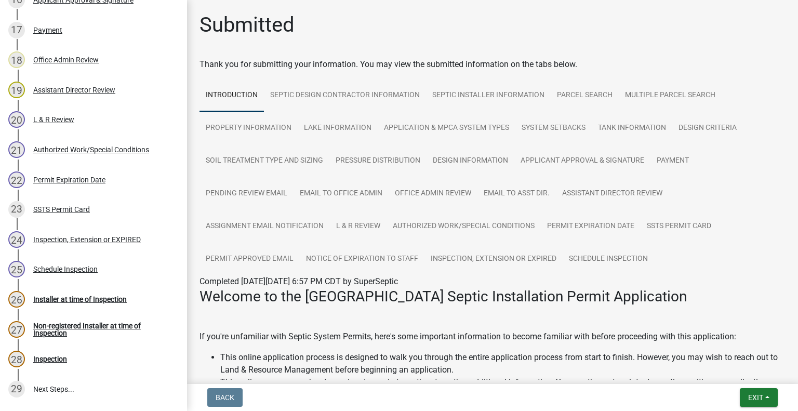
scroll to position [769, 0]
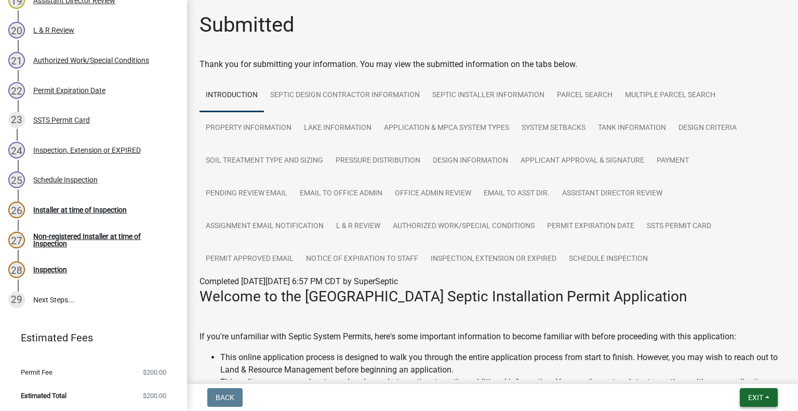
click at [767, 392] on button "Exit" at bounding box center [759, 397] width 38 height 19
click at [735, 373] on button "Save & Exit" at bounding box center [736, 370] width 83 height 25
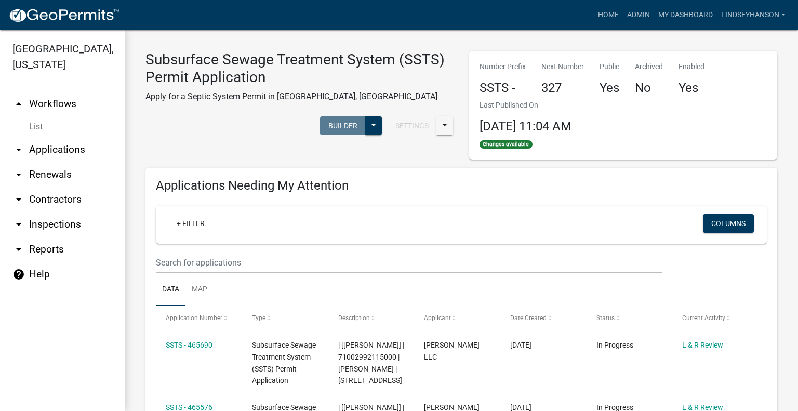
click at [75, 148] on link "arrow_drop_down Applications" at bounding box center [62, 149] width 125 height 25
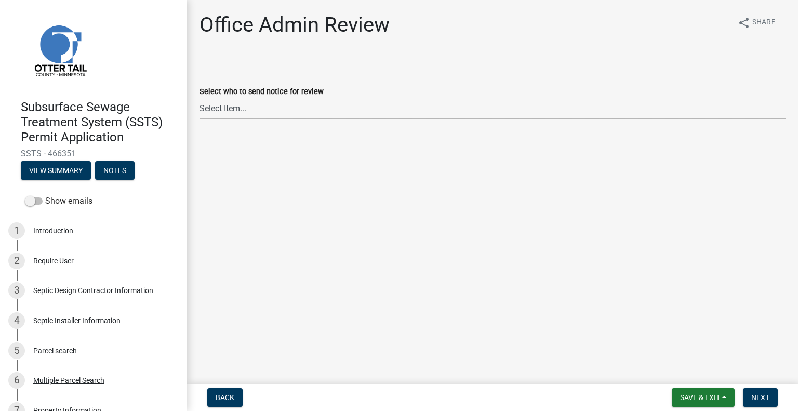
click at [259, 109] on select "Select Item... [PERSON_NAME] ([EMAIL_ADDRESS][DOMAIN_NAME]) [PERSON_NAME] ([EMA…" at bounding box center [492, 108] width 586 height 21
click at [199, 98] on select "Select Item... [PERSON_NAME] ([EMAIL_ADDRESS][DOMAIN_NAME]) [PERSON_NAME] ([EMA…" at bounding box center [492, 108] width 586 height 21
select select "587f38f5-c90e-4c12-9e10-d3e23909bbca"
click at [765, 393] on span "Next" at bounding box center [760, 397] width 18 height 8
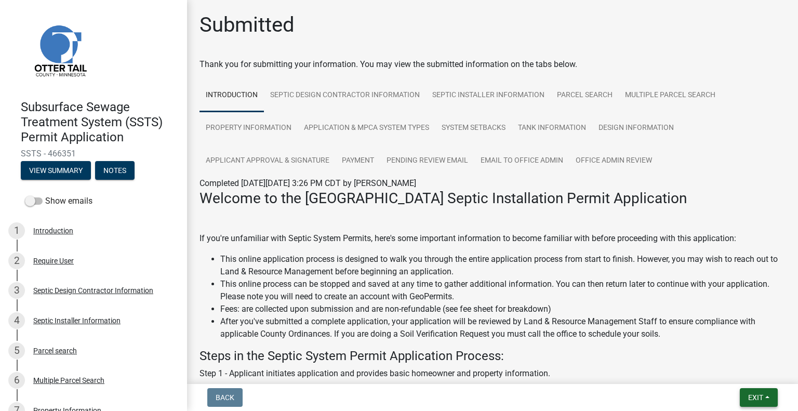
click at [765, 396] on button "Exit" at bounding box center [759, 397] width 38 height 19
click at [733, 370] on button "Save & Exit" at bounding box center [736, 370] width 83 height 25
